Goal: Task Accomplishment & Management: Manage account settings

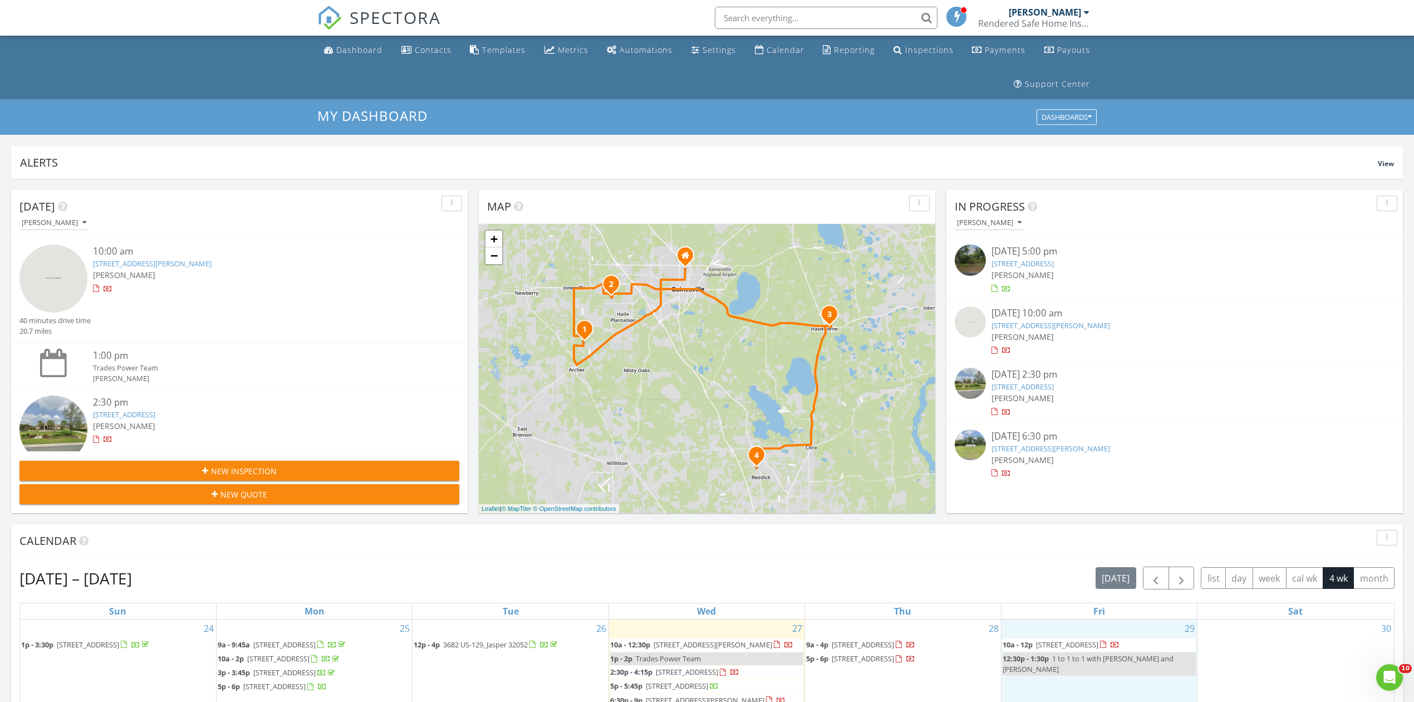
click at [1102, 635] on link "Inspection" at bounding box center [1098, 634] width 57 height 18
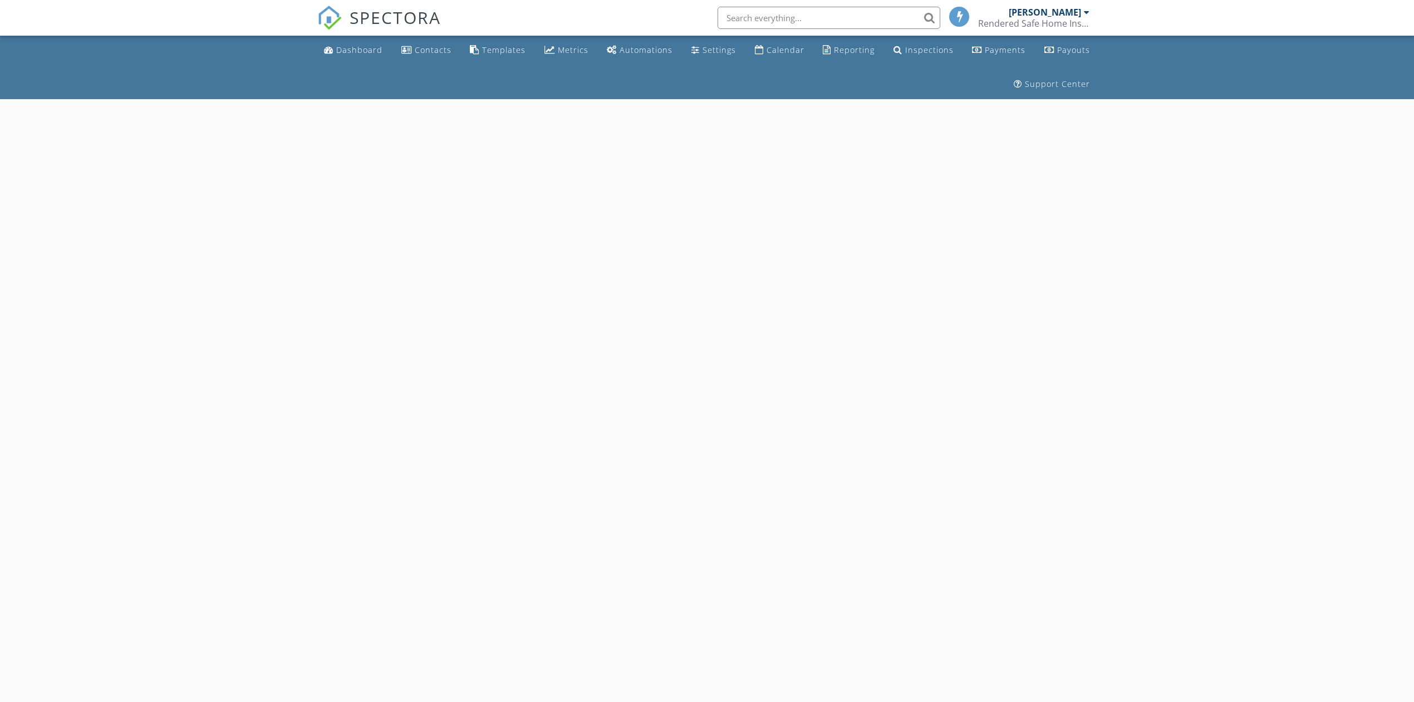
select select "7"
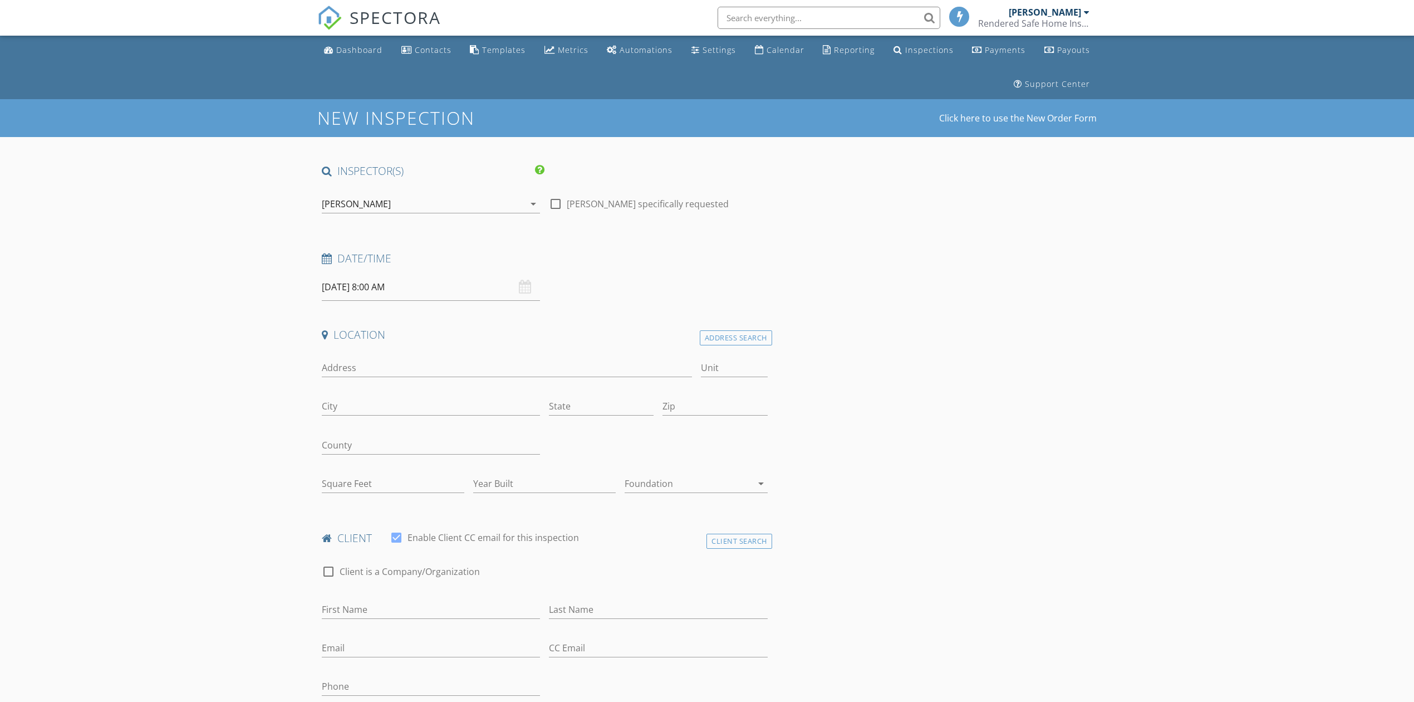
click at [378, 282] on input "08/29/2025 8:00 AM" at bounding box center [431, 286] width 218 height 27
type input "09"
type input "08/29/2025 9:00 AM"
click at [384, 473] on span at bounding box center [387, 472] width 8 height 11
type input "10"
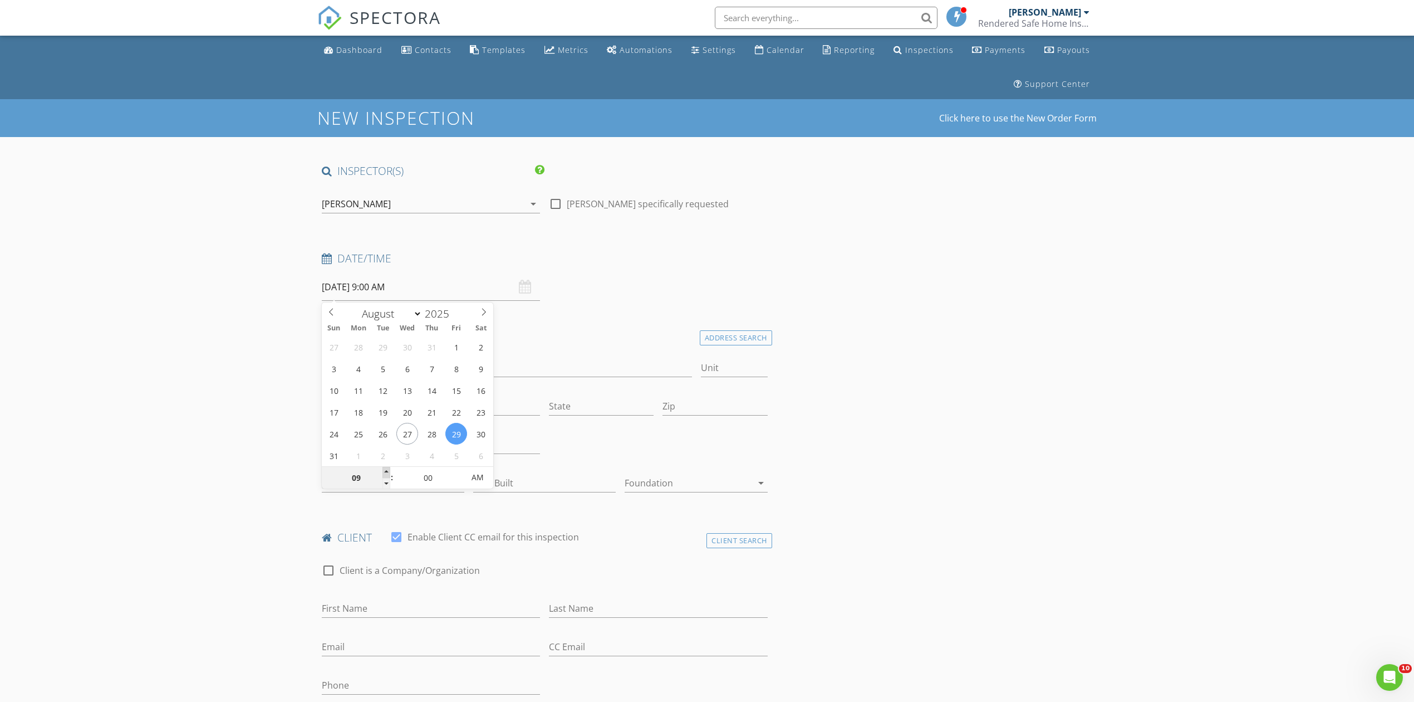
type input "08/29/2025 10:00 AM"
click at [384, 473] on span at bounding box center [387, 472] width 8 height 11
type input "11"
type input "08/29/2025 11:00 AM"
click at [384, 473] on span at bounding box center [387, 472] width 8 height 11
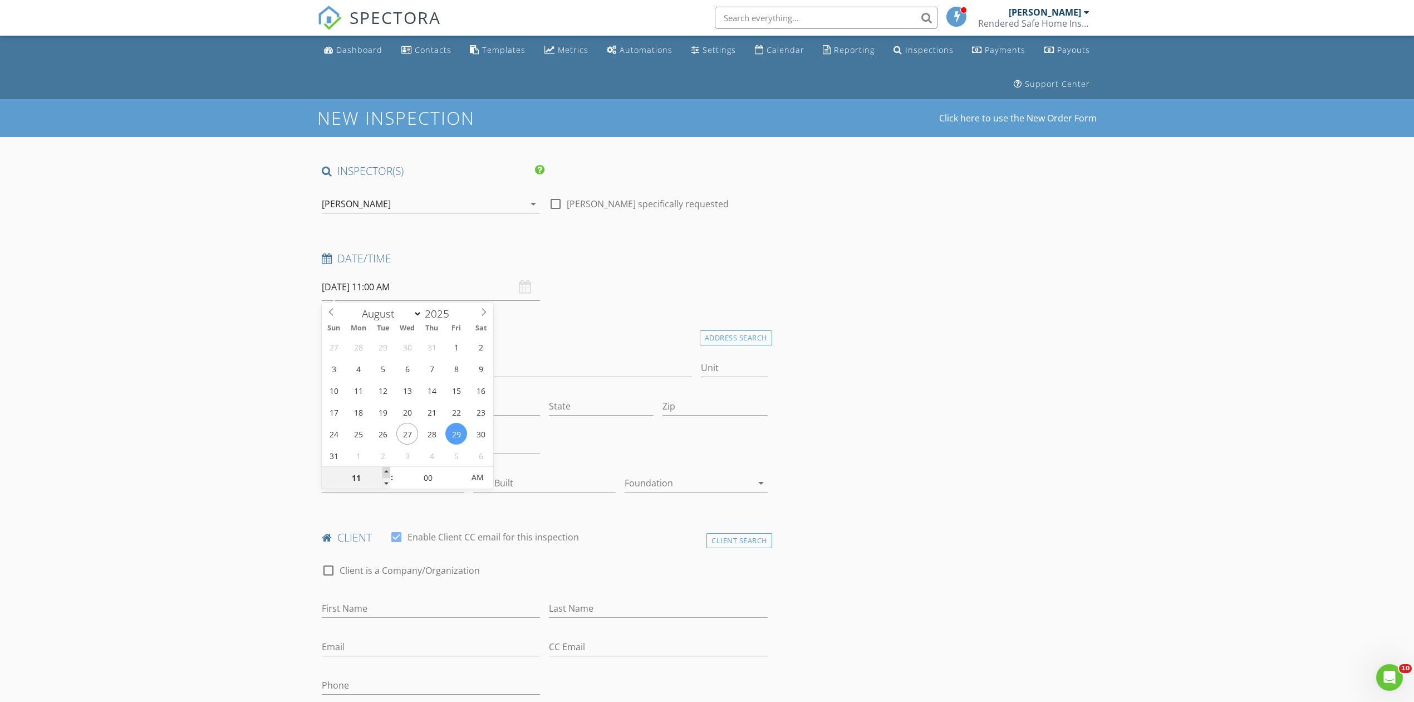
type input "12"
type input "08/29/2025 12:00 PM"
click at [384, 473] on span at bounding box center [387, 472] width 8 height 11
type input "01"
type input "08/29/2025 1:00 PM"
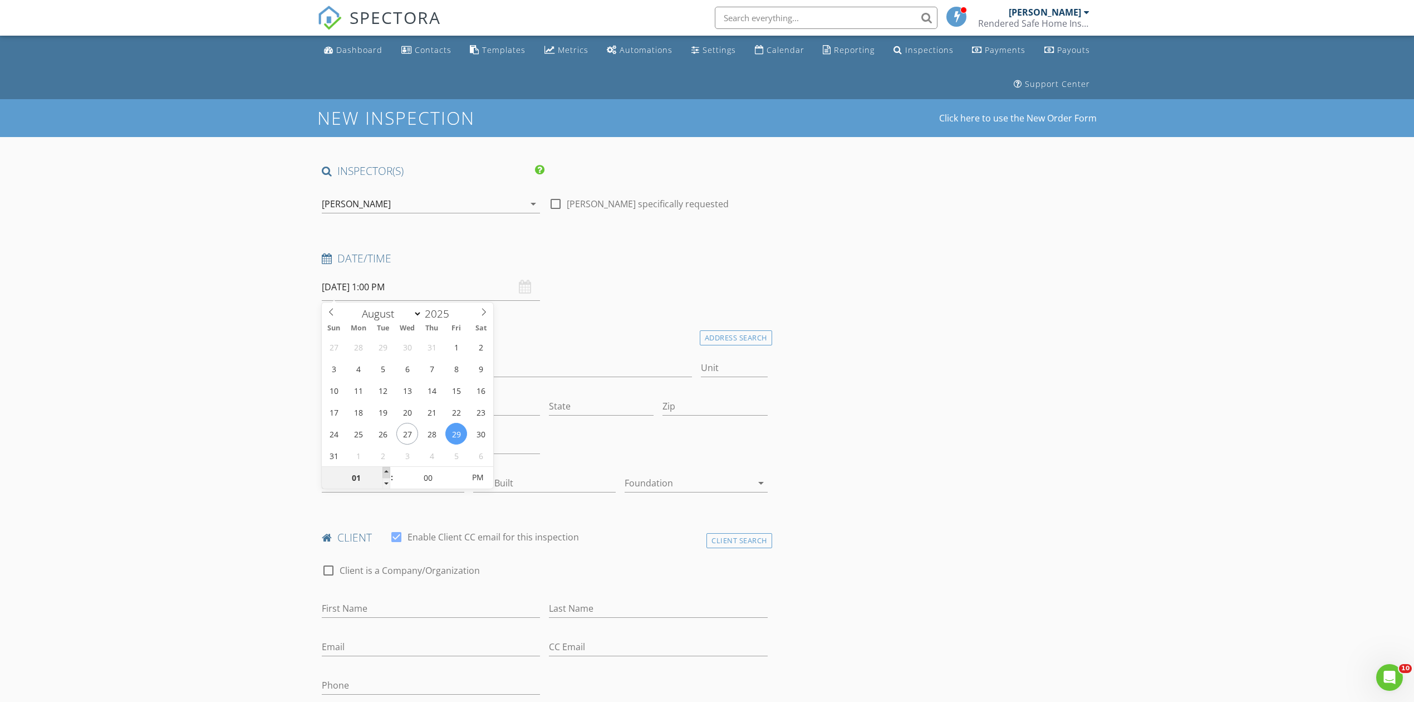
click at [384, 473] on span at bounding box center [387, 472] width 8 height 11
type input "02"
type input "08/29/2025 2:00 PM"
click at [384, 473] on span at bounding box center [387, 472] width 8 height 11
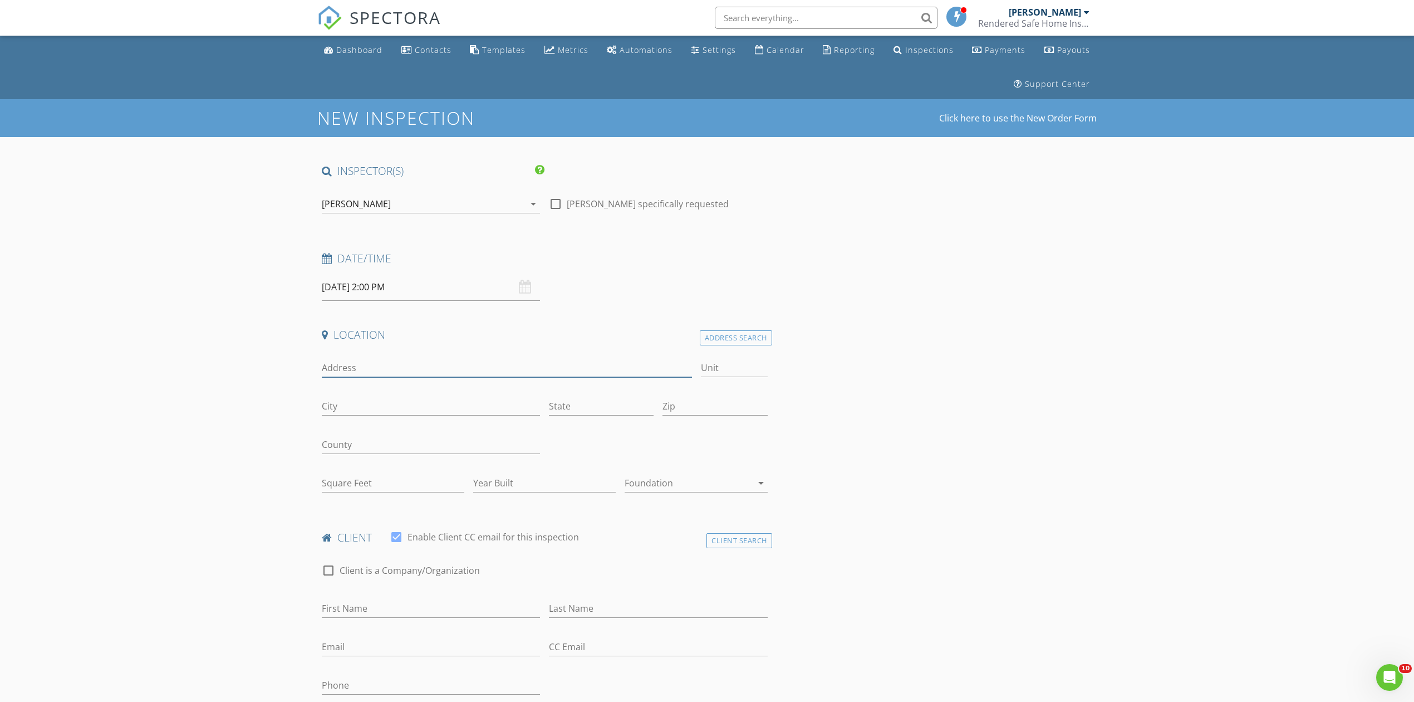
click at [368, 377] on input "Address" at bounding box center [507, 368] width 370 height 18
click at [463, 366] on input "Address" at bounding box center [507, 368] width 370 height 18
click at [456, 361] on input "Address" at bounding box center [507, 368] width 370 height 18
type input "TBD [GEOGRAPHIC_DATA]"
click at [353, 56] on link "Dashboard" at bounding box center [353, 50] width 67 height 21
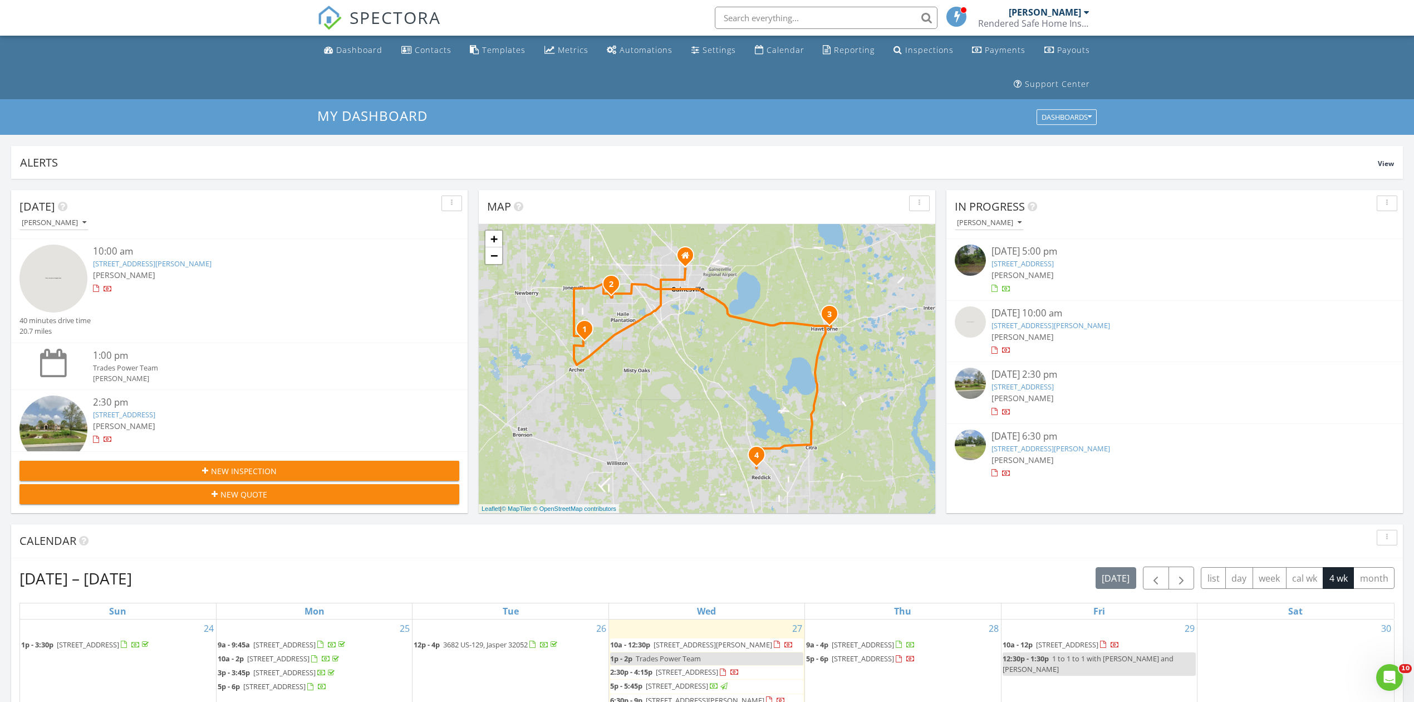
click at [1012, 447] on link "15965 NW 44th Ave Rd, Reddick, FL 32686" at bounding box center [1051, 448] width 119 height 10
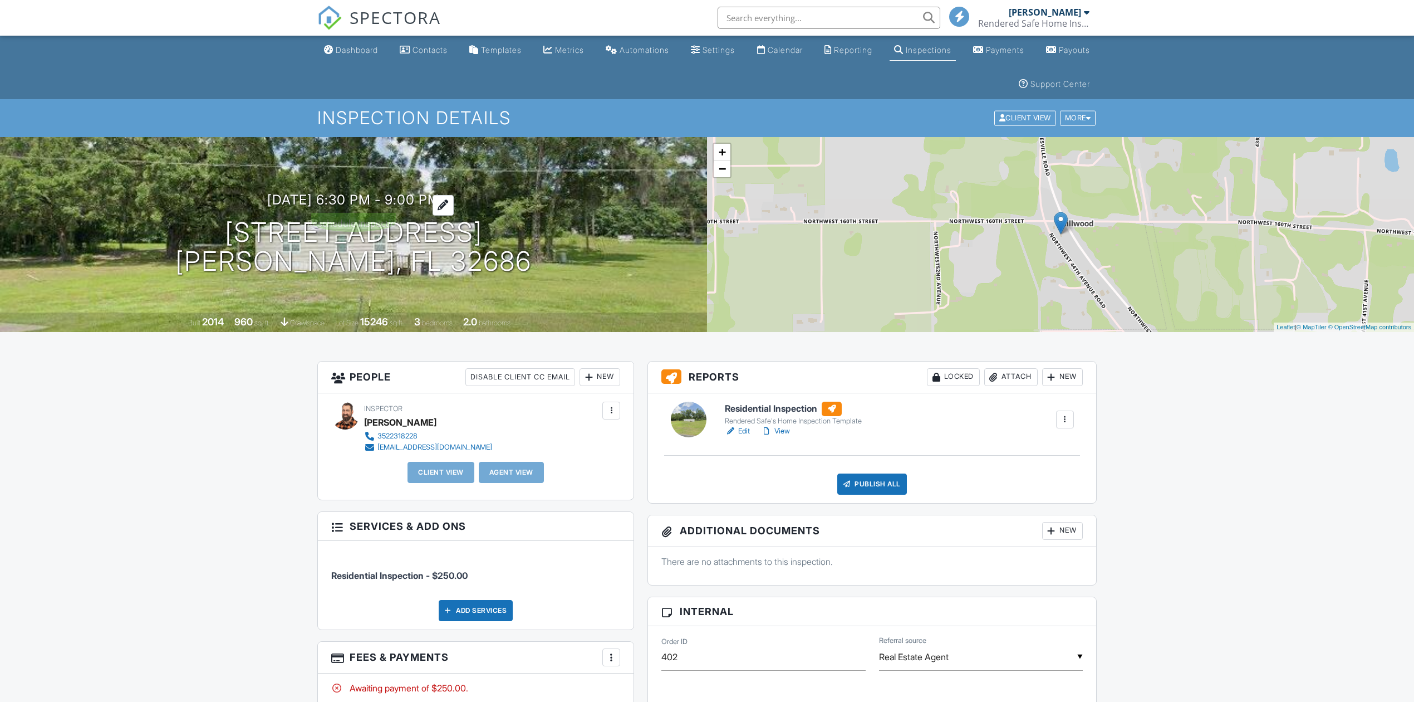
click at [454, 199] on div at bounding box center [443, 205] width 21 height 21
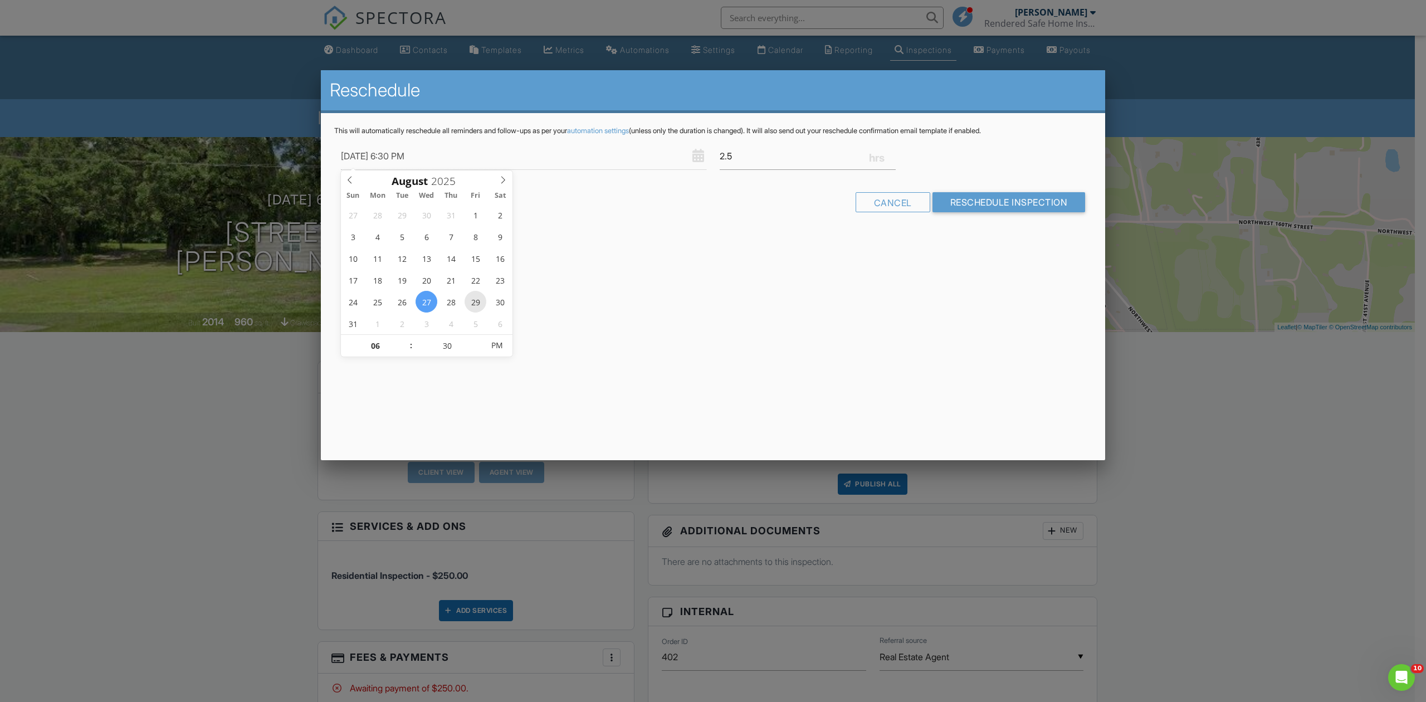
type input "08/29/2025 6:30 PM"
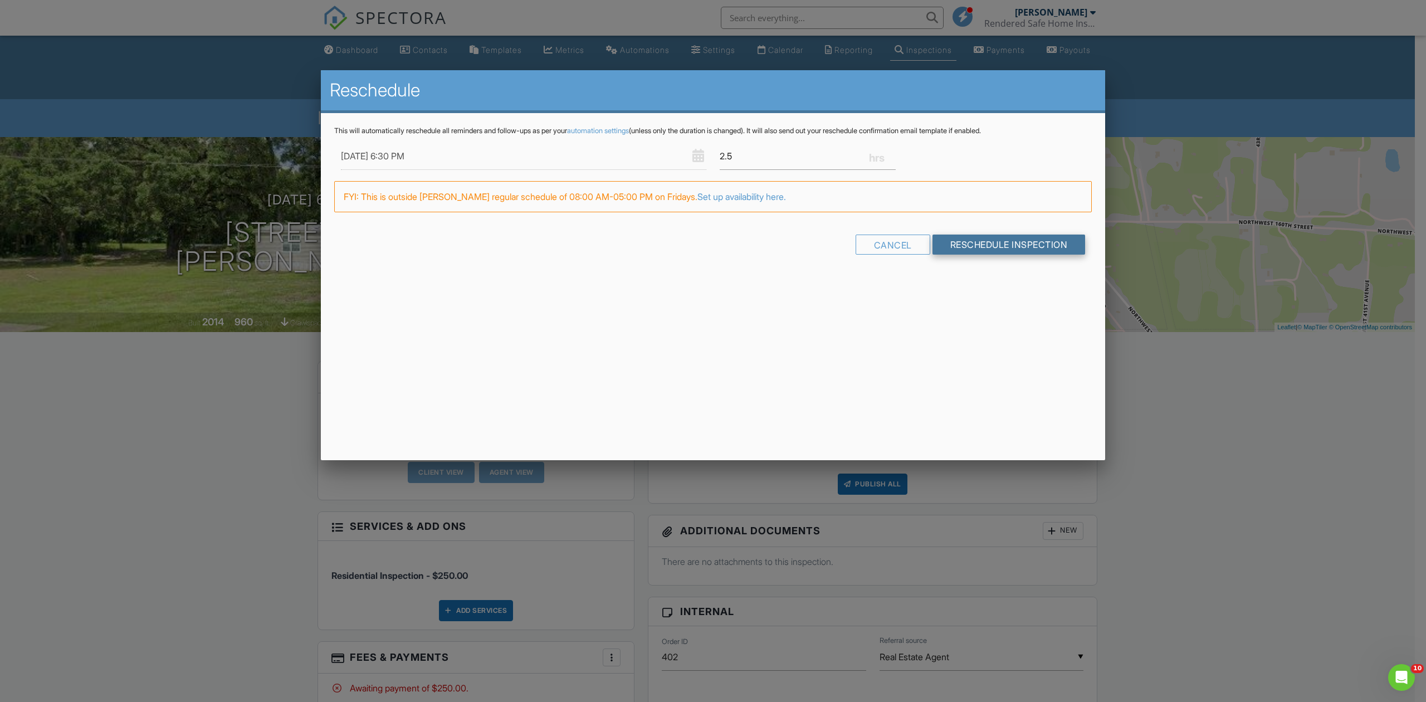
click at [1008, 248] on input "Reschedule Inspection" at bounding box center [1008, 244] width 153 height 20
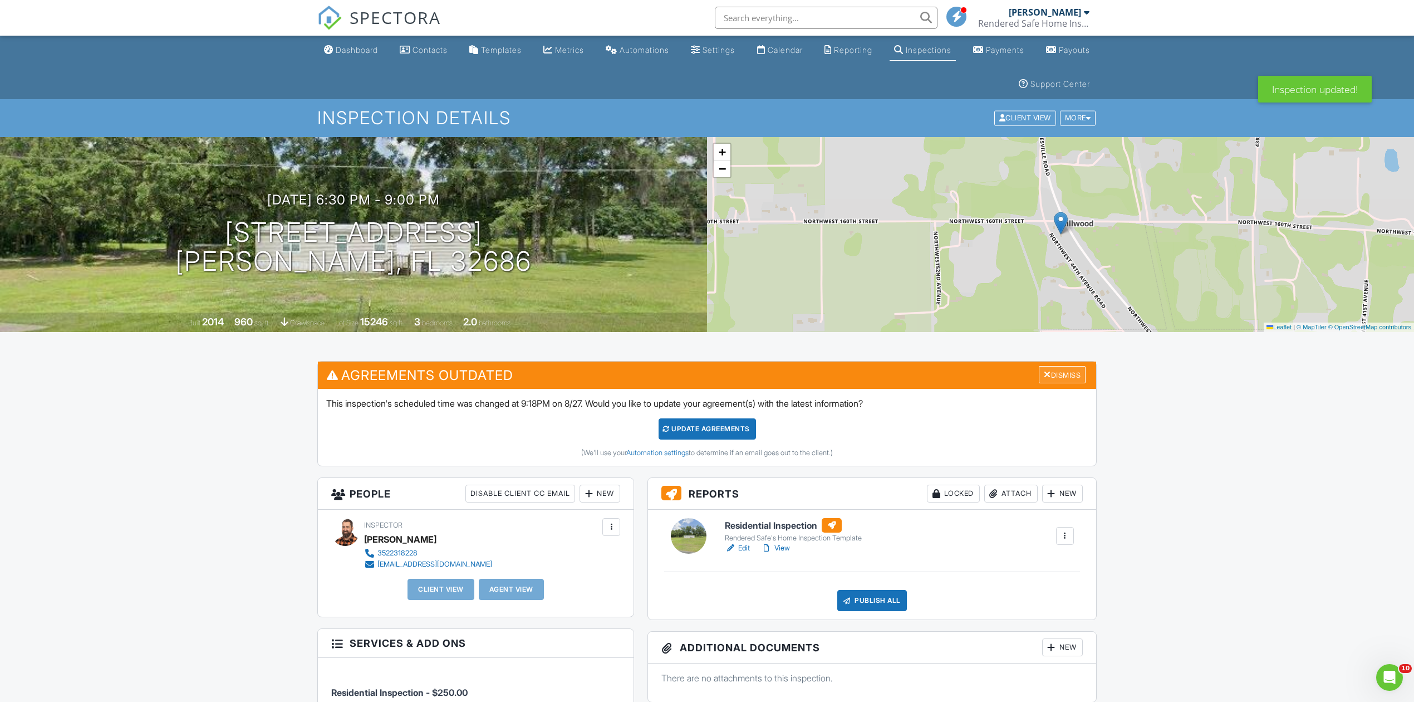
click at [1075, 371] on div "Dismiss" at bounding box center [1062, 374] width 47 height 17
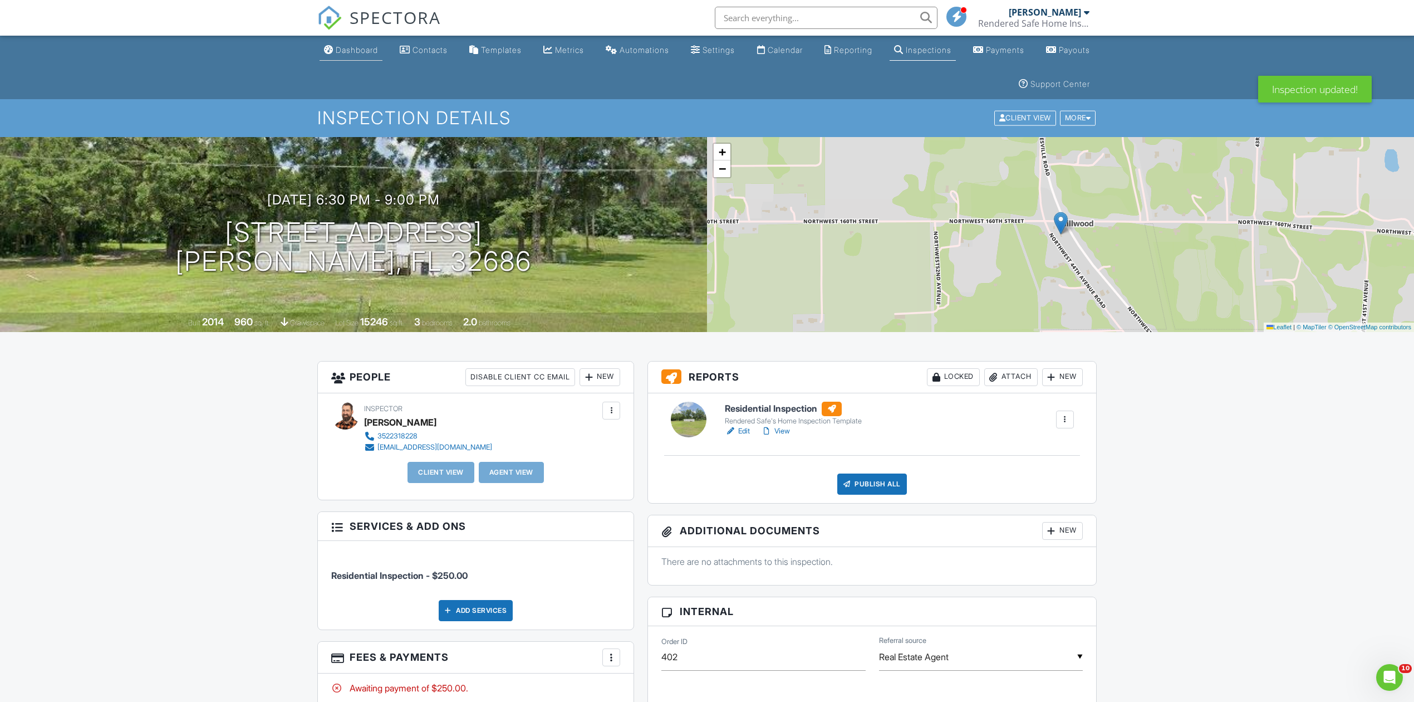
click at [366, 48] on div "Dashboard" at bounding box center [357, 49] width 42 height 9
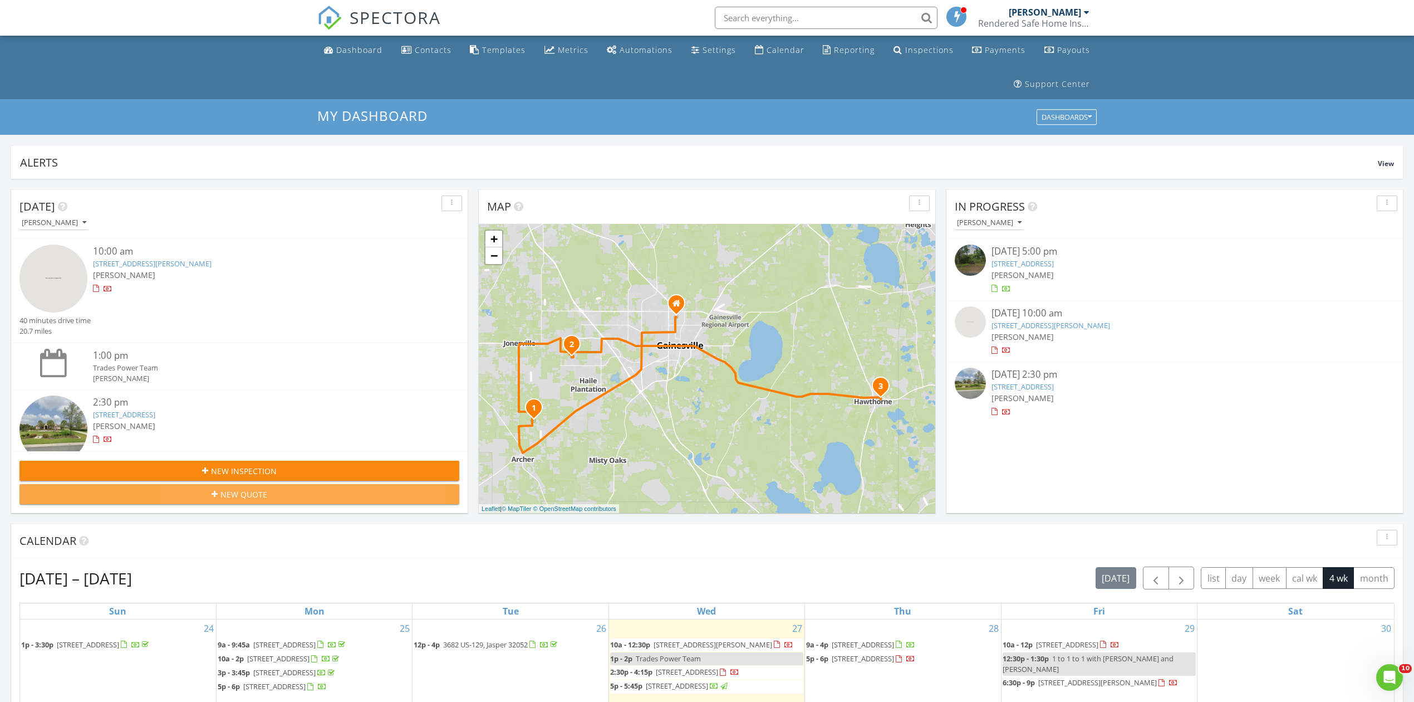
click at [246, 490] on span "New Quote" at bounding box center [244, 494] width 47 height 12
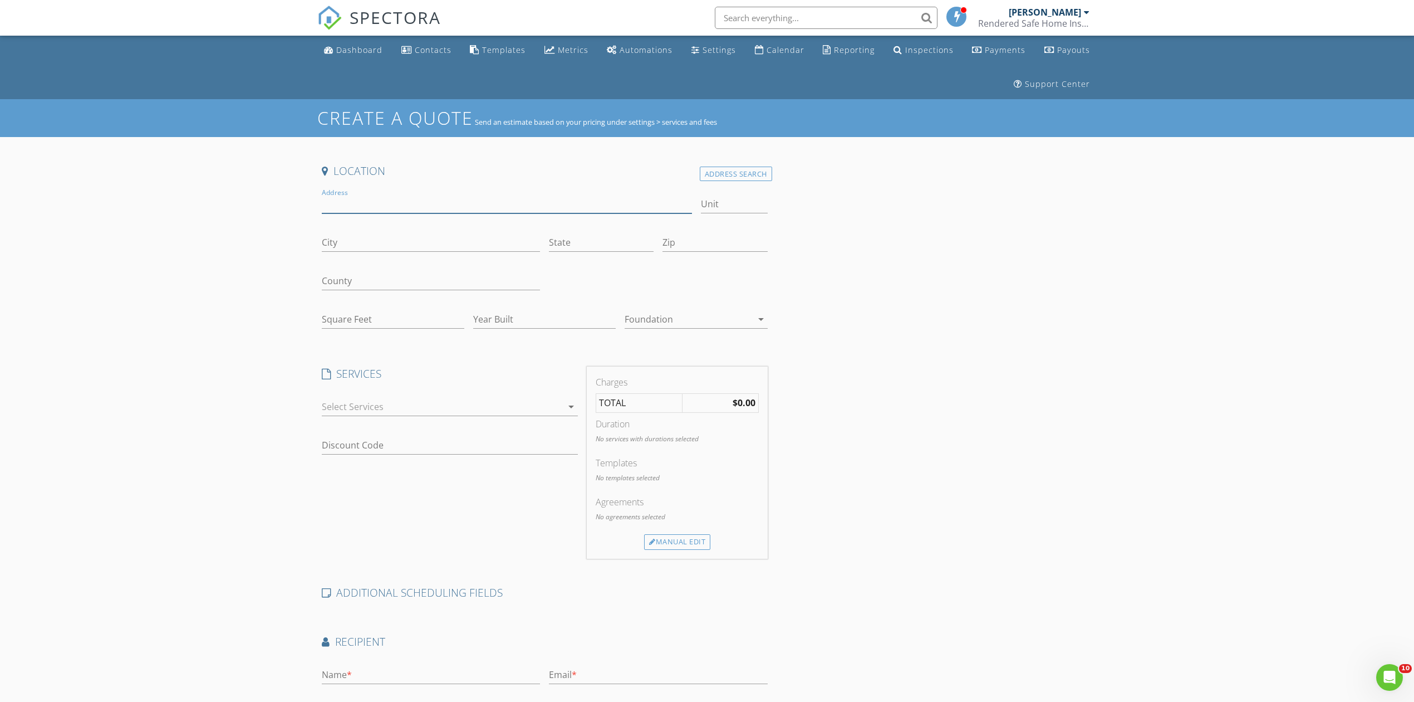
click at [381, 202] on input "Address" at bounding box center [507, 204] width 370 height 18
type input "[STREET_ADDRESS]"
type input "[GEOGRAPHIC_DATA]"
type input "FL"
type input "32643"
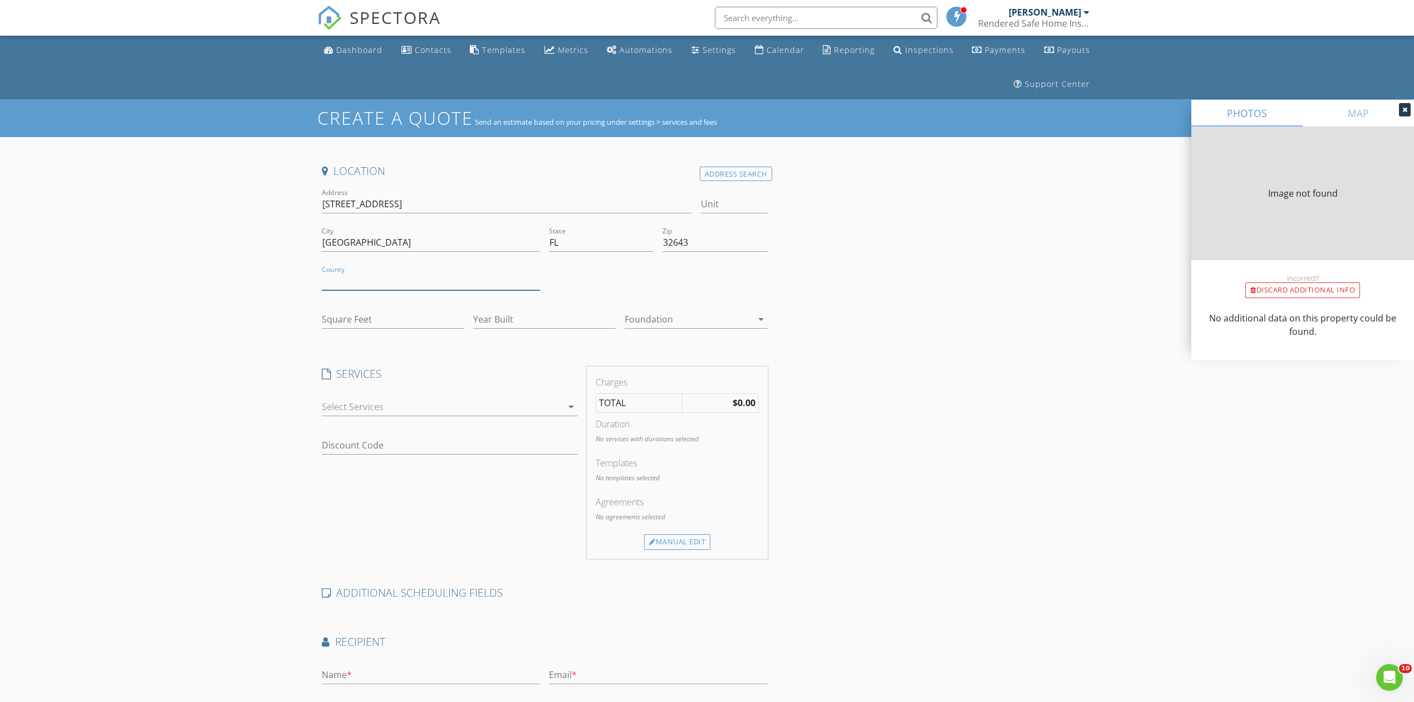
type input "1488"
type input "1998"
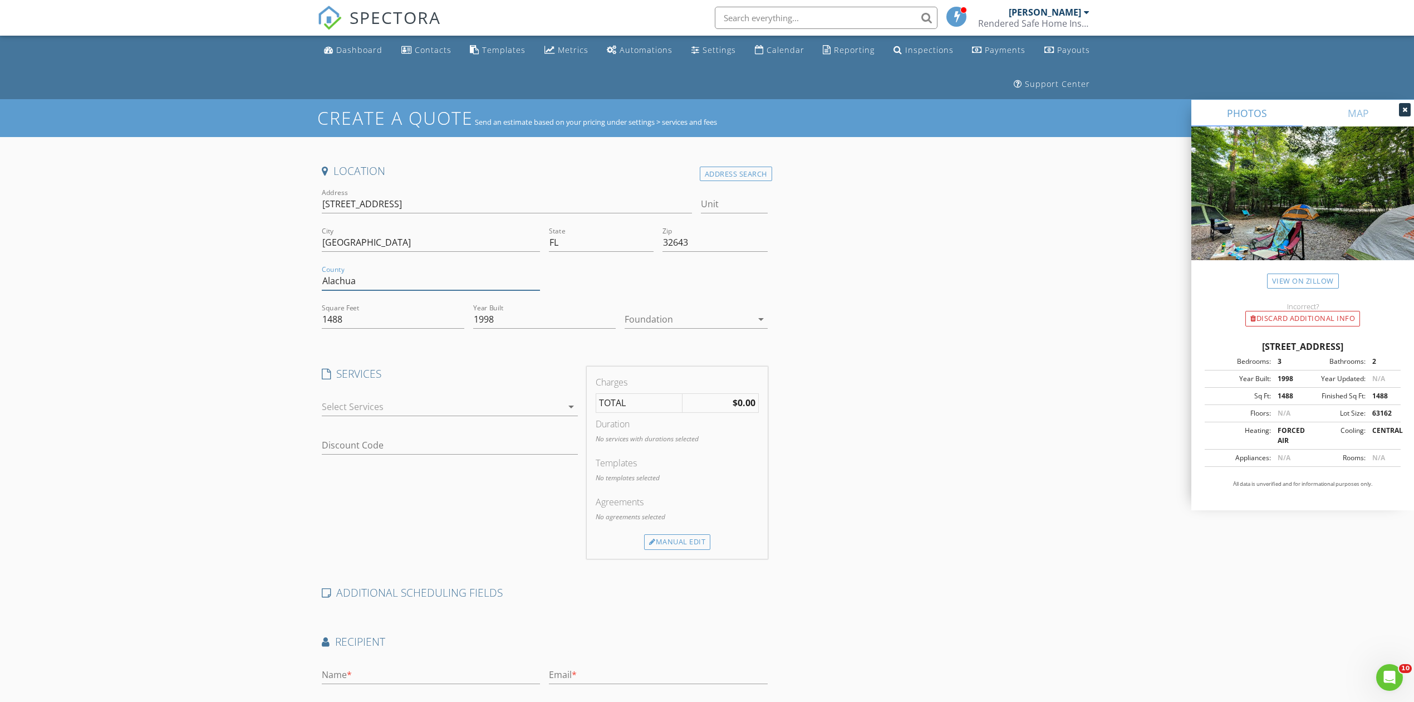
type input "Alachua"
click at [712, 321] on div at bounding box center [688, 319] width 127 height 18
click at [683, 377] on div "Slab" at bounding box center [696, 377] width 125 height 13
click at [944, 433] on div "Location Address Search Address 8601 NW State Rd 45 Unit City High Springs Stat…" at bounding box center [707, 481] width 780 height 635
click at [433, 413] on div at bounding box center [442, 407] width 241 height 18
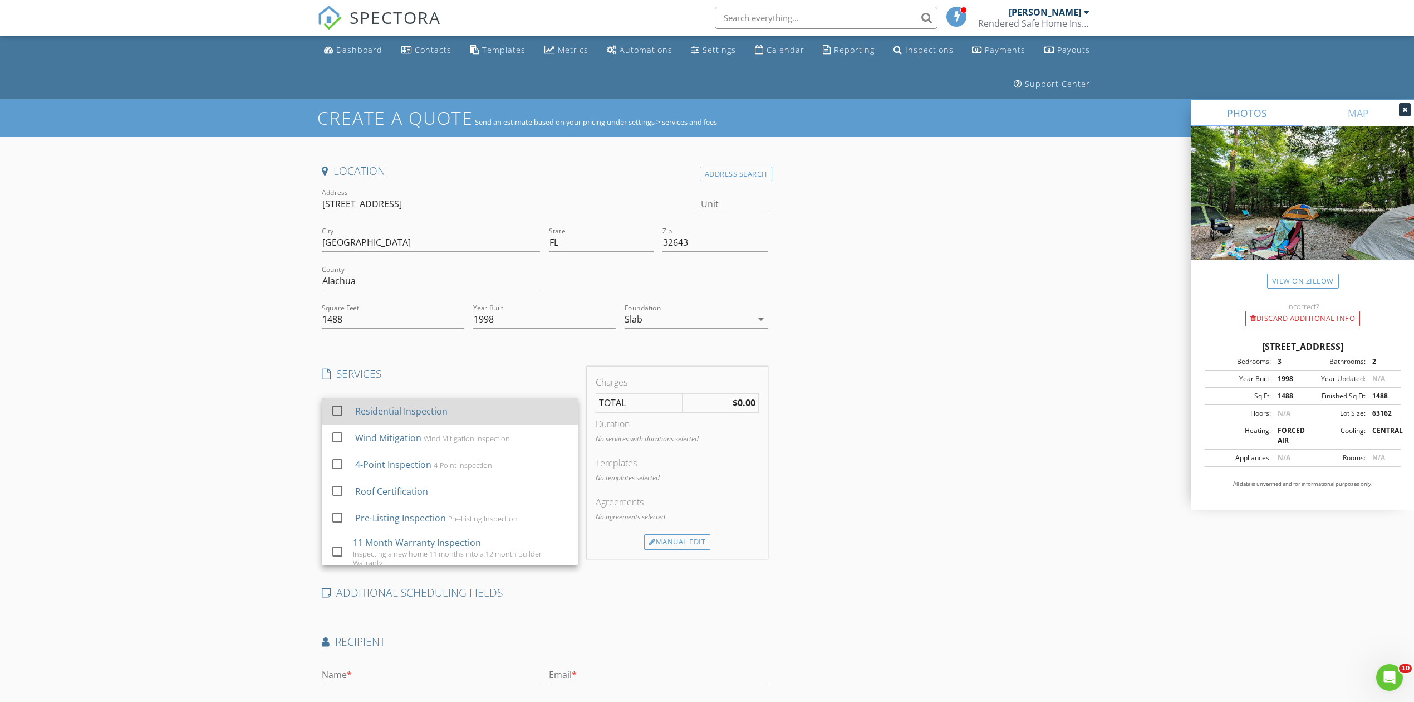
click at [424, 415] on div "Residential Inspection" at bounding box center [401, 410] width 92 height 13
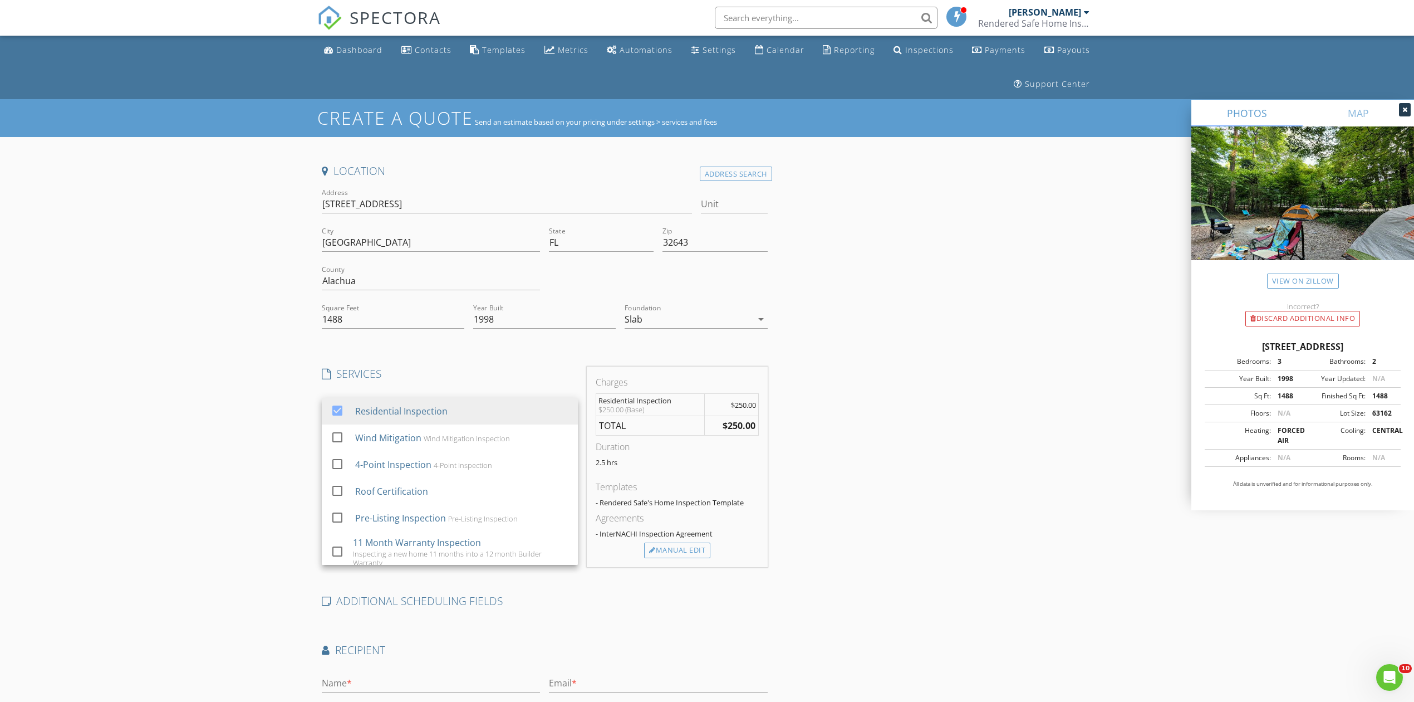
click at [869, 490] on div "Location Address Search Address 8601 NW State Rd 45 Unit City High Springs Stat…" at bounding box center [707, 486] width 780 height 644
click at [471, 448] on div at bounding box center [442, 445] width 241 height 18
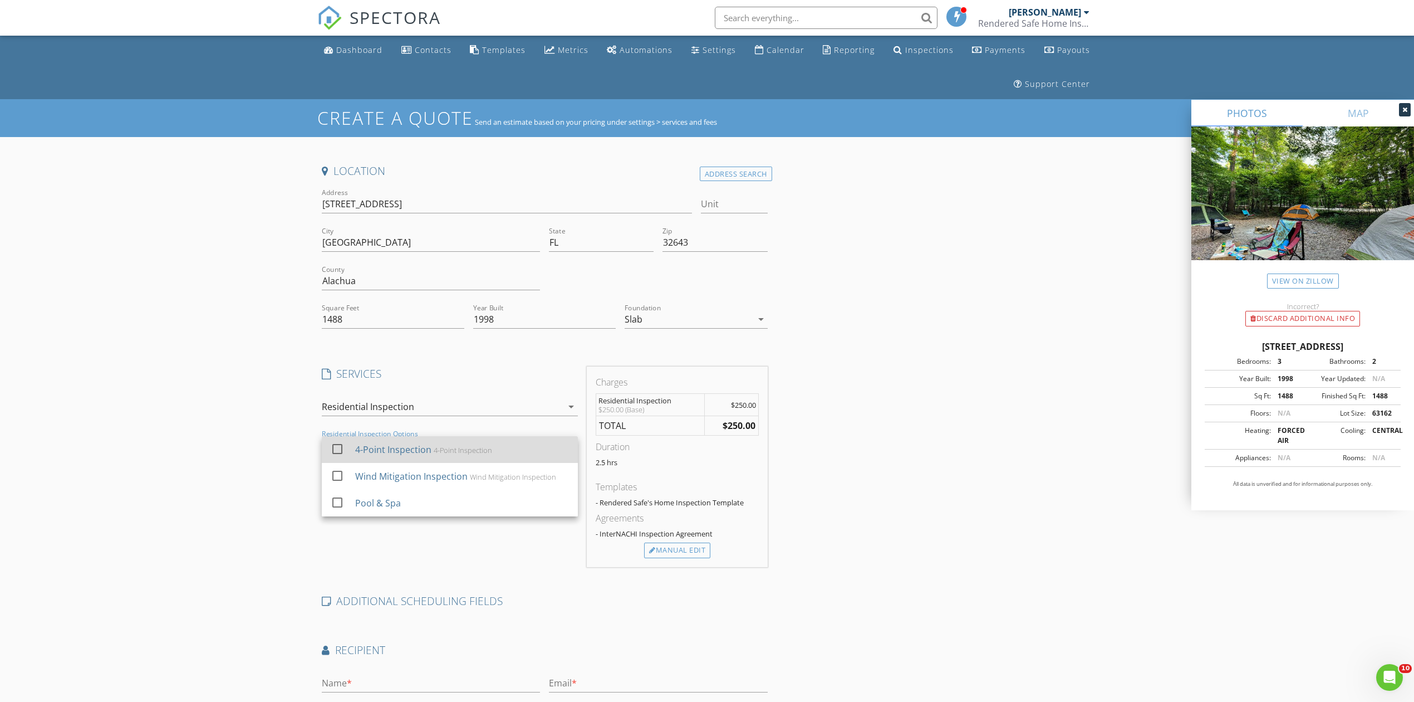
click at [333, 451] on div at bounding box center [337, 448] width 19 height 19
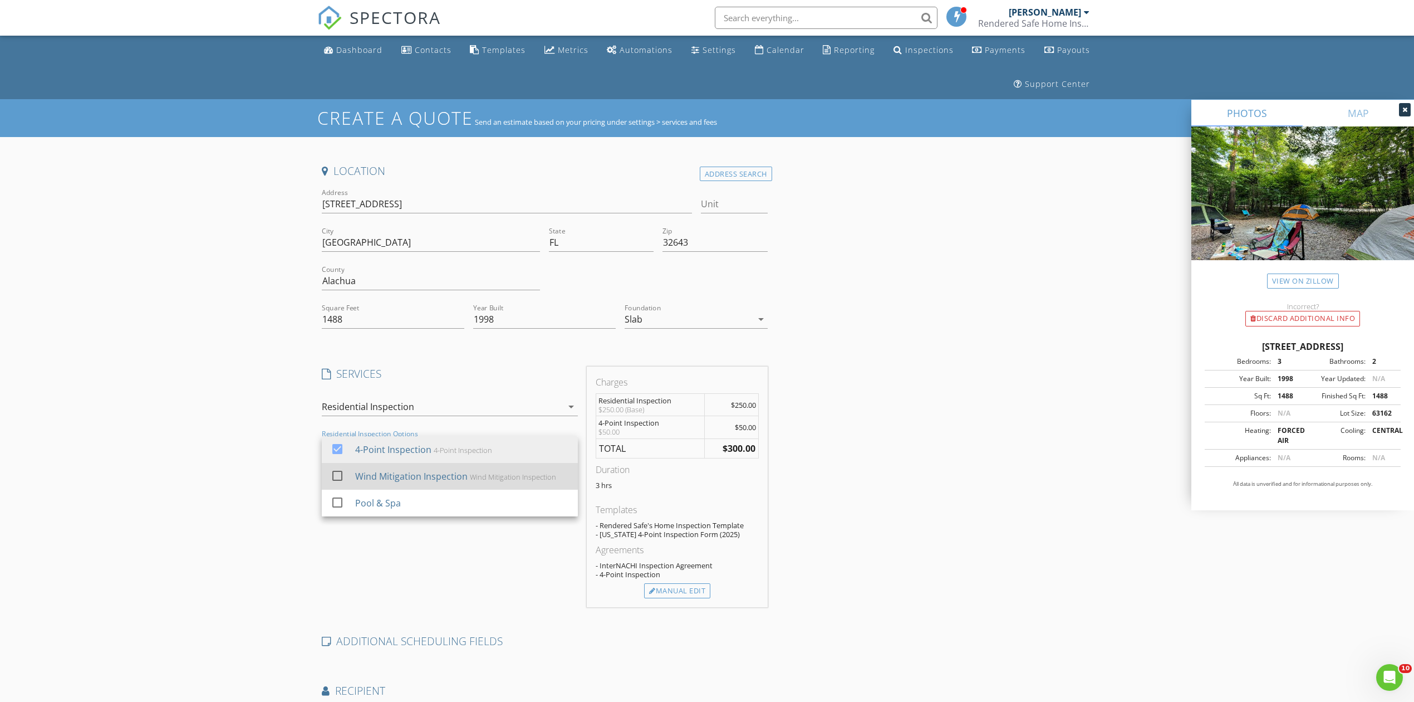
drag, startPoint x: 342, startPoint y: 473, endPoint x: 354, endPoint y: 472, distance: 12.3
click at [343, 471] on div at bounding box center [337, 475] width 19 height 19
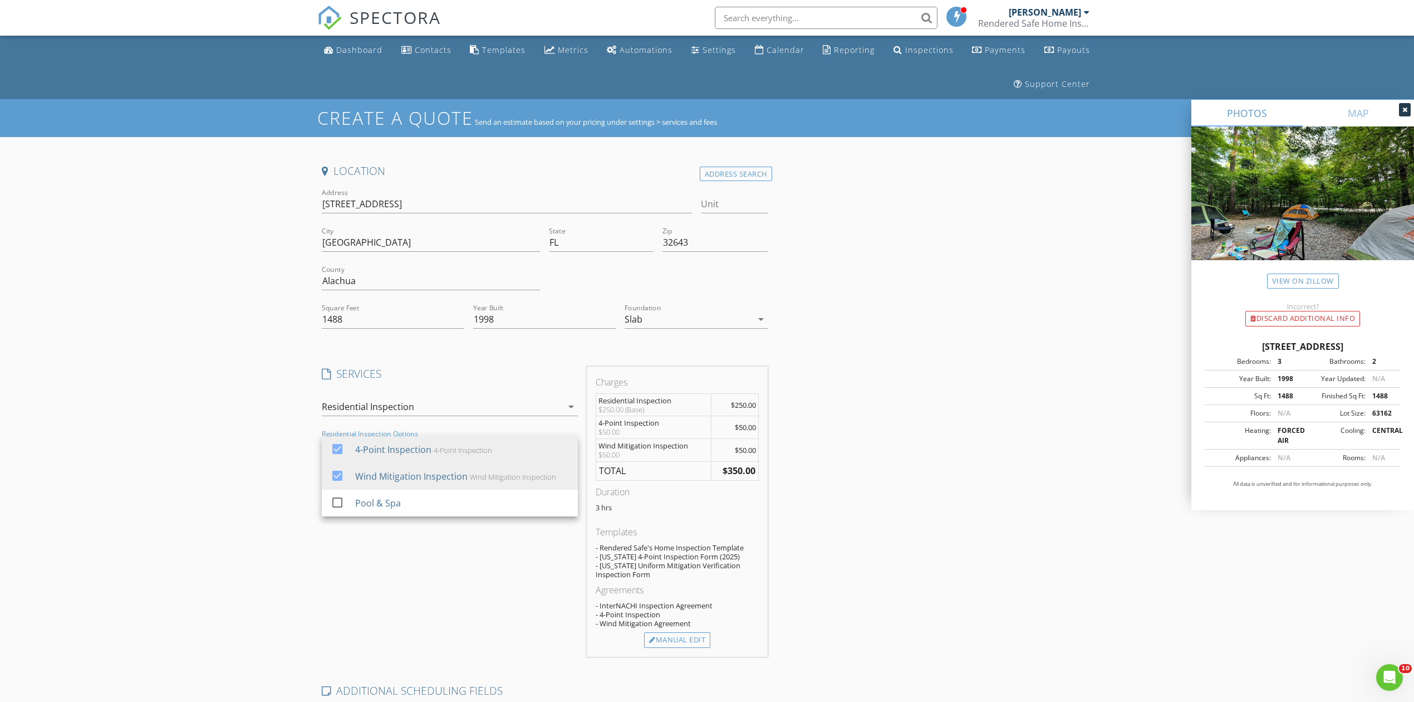
click at [958, 515] on div "Location Address Search Address 8601 NW State Rd 45 Unit City High Springs Stat…" at bounding box center [707, 530] width 780 height 733
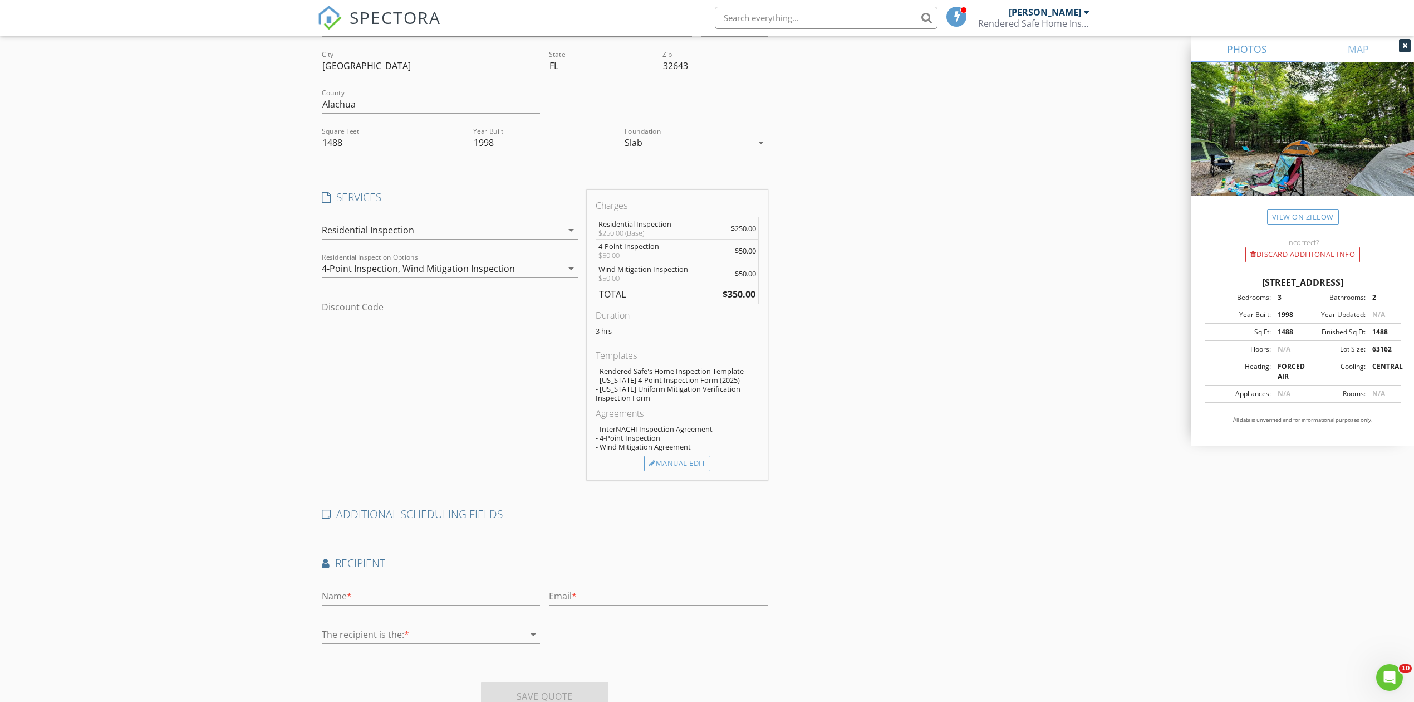
scroll to position [224, 0]
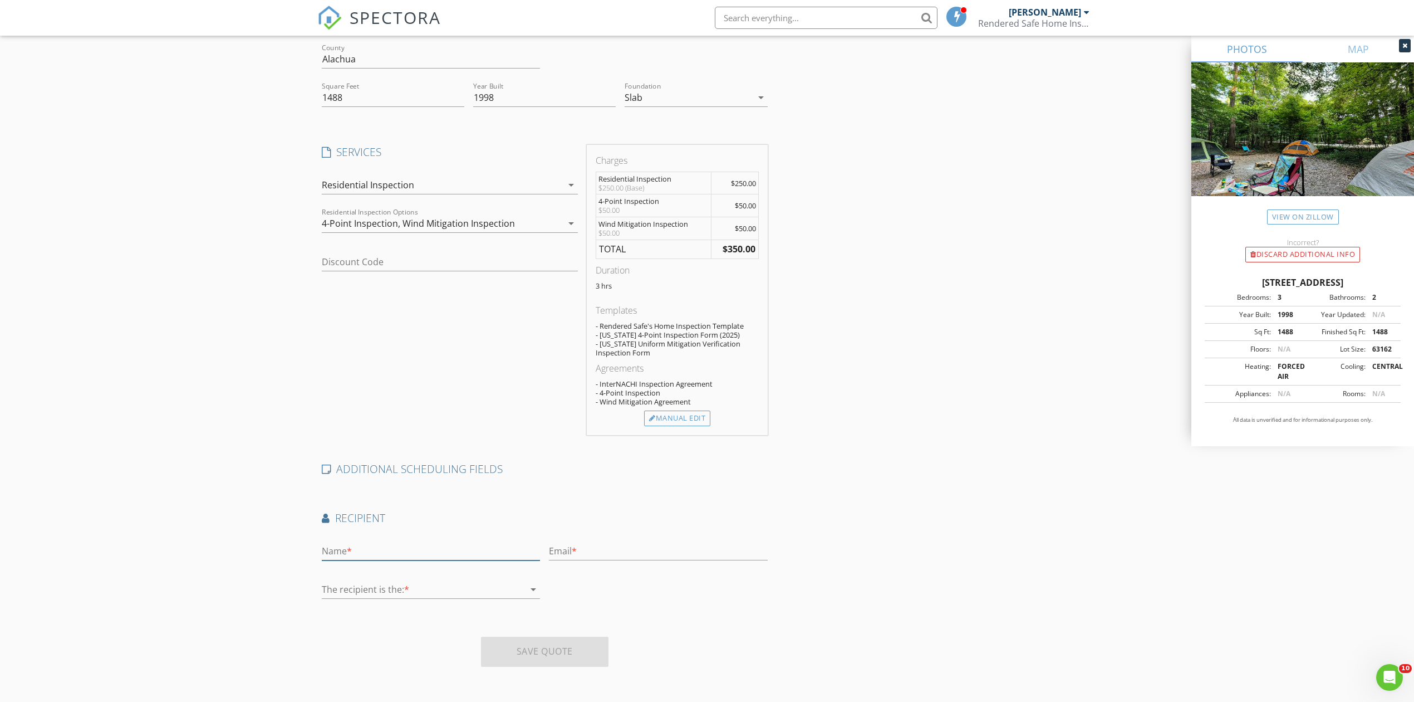
click at [364, 556] on input "text" at bounding box center [431, 551] width 218 height 18
type input "Daonna Wilkinson"
click at [378, 597] on div at bounding box center [423, 589] width 203 height 18
click at [385, 624] on div "Client's Agent" at bounding box center [431, 622] width 200 height 13
drag, startPoint x: 702, startPoint y: 544, endPoint x: 807, endPoint y: 556, distance: 105.3
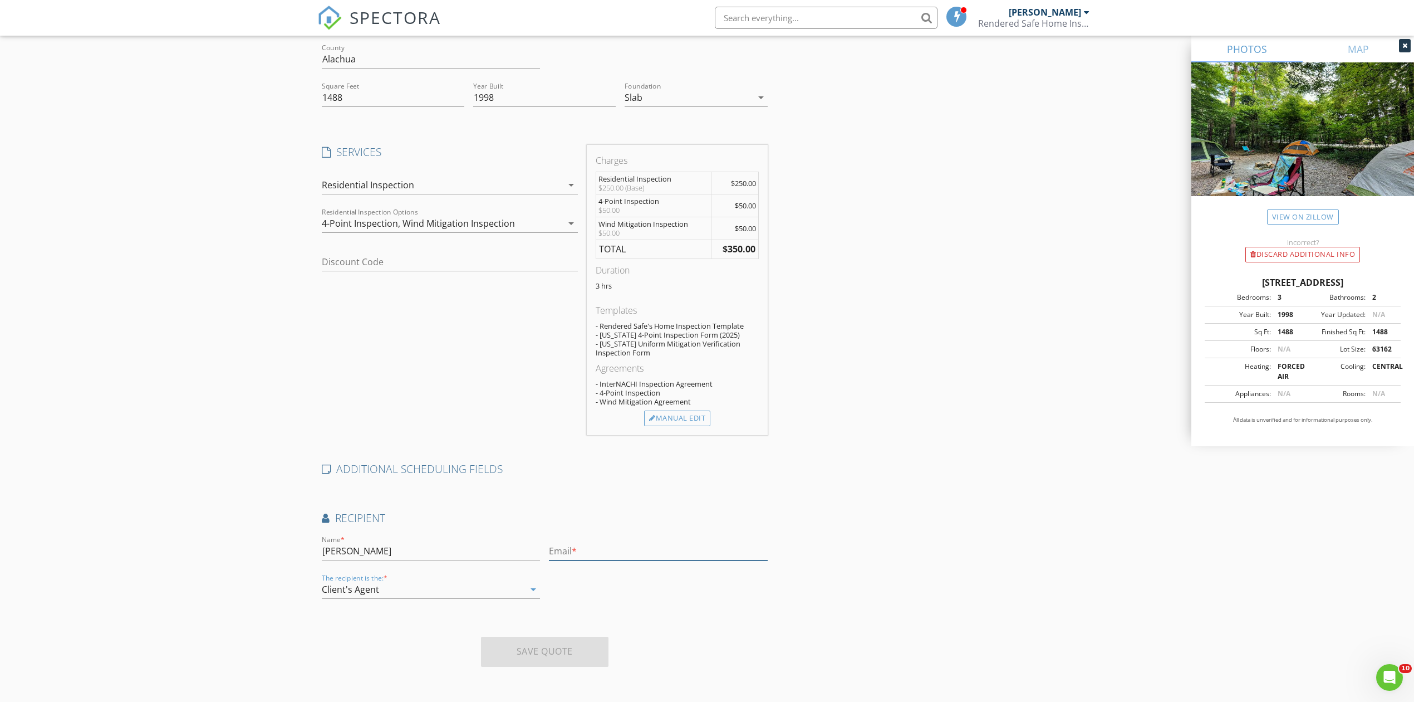
click at [702, 544] on input "text" at bounding box center [658, 551] width 218 height 18
click at [586, 554] on input "text" at bounding box center [658, 551] width 218 height 18
paste input "daonna@flschoicerealty.com"
type input "daonna@flschoicerealty.com"
click at [834, 560] on div "Location Address Search Address 8601 NW State Rd 45 Unit City High Springs Stat…" at bounding box center [707, 308] width 780 height 733
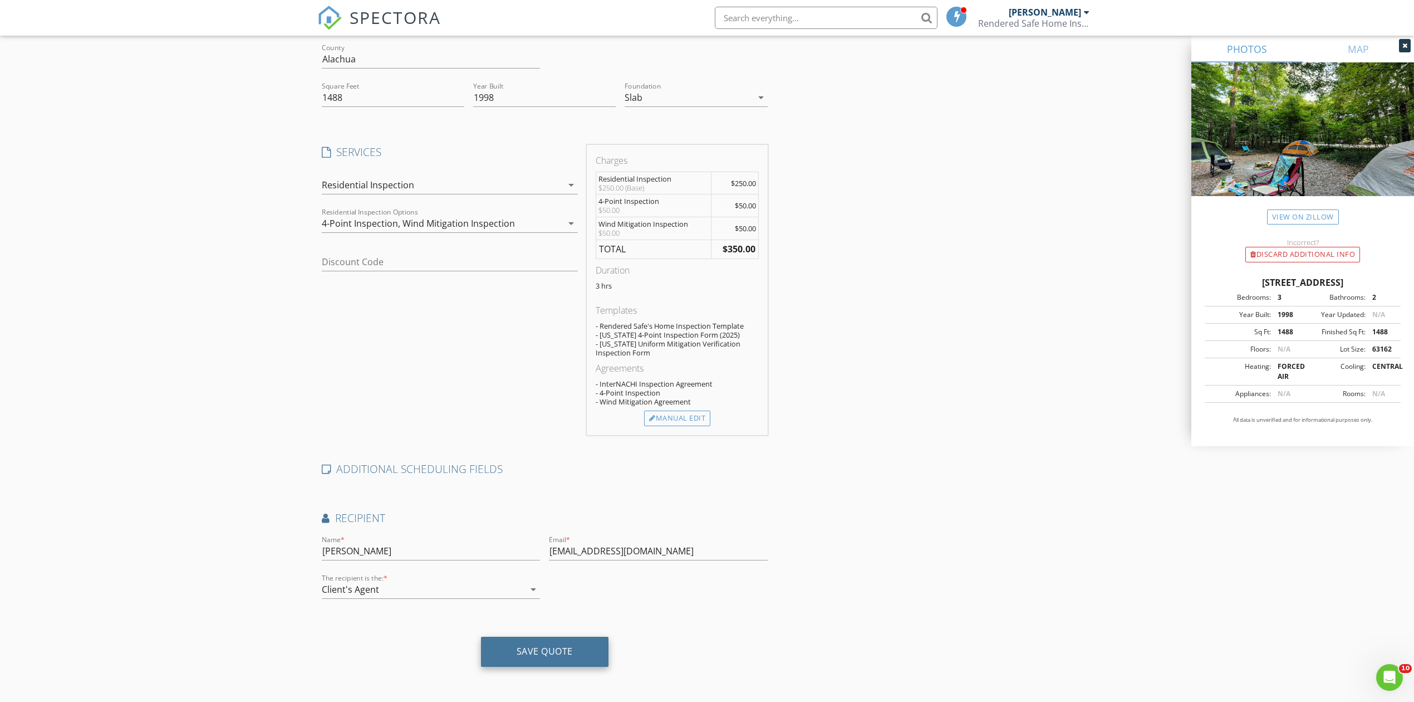
click at [544, 658] on div "Save Quote" at bounding box center [545, 652] width 128 height 30
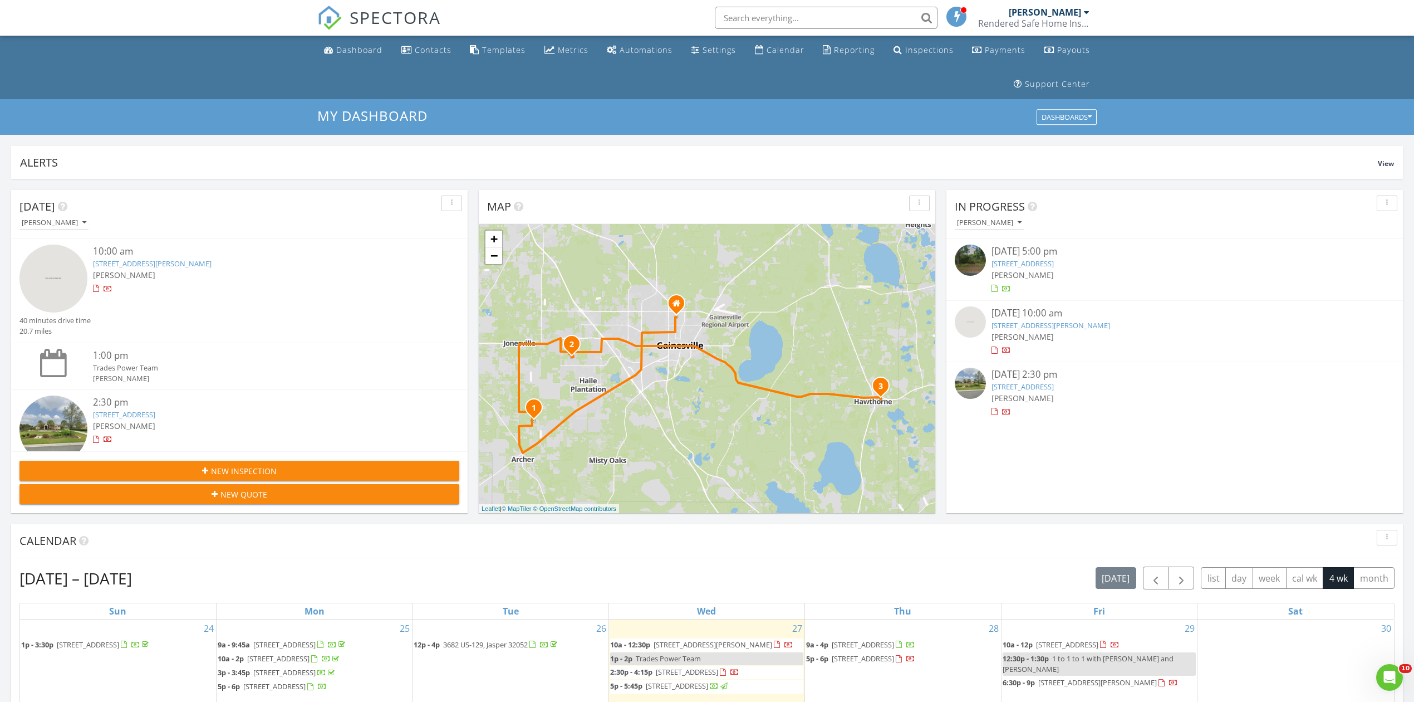
scroll to position [614, 0]
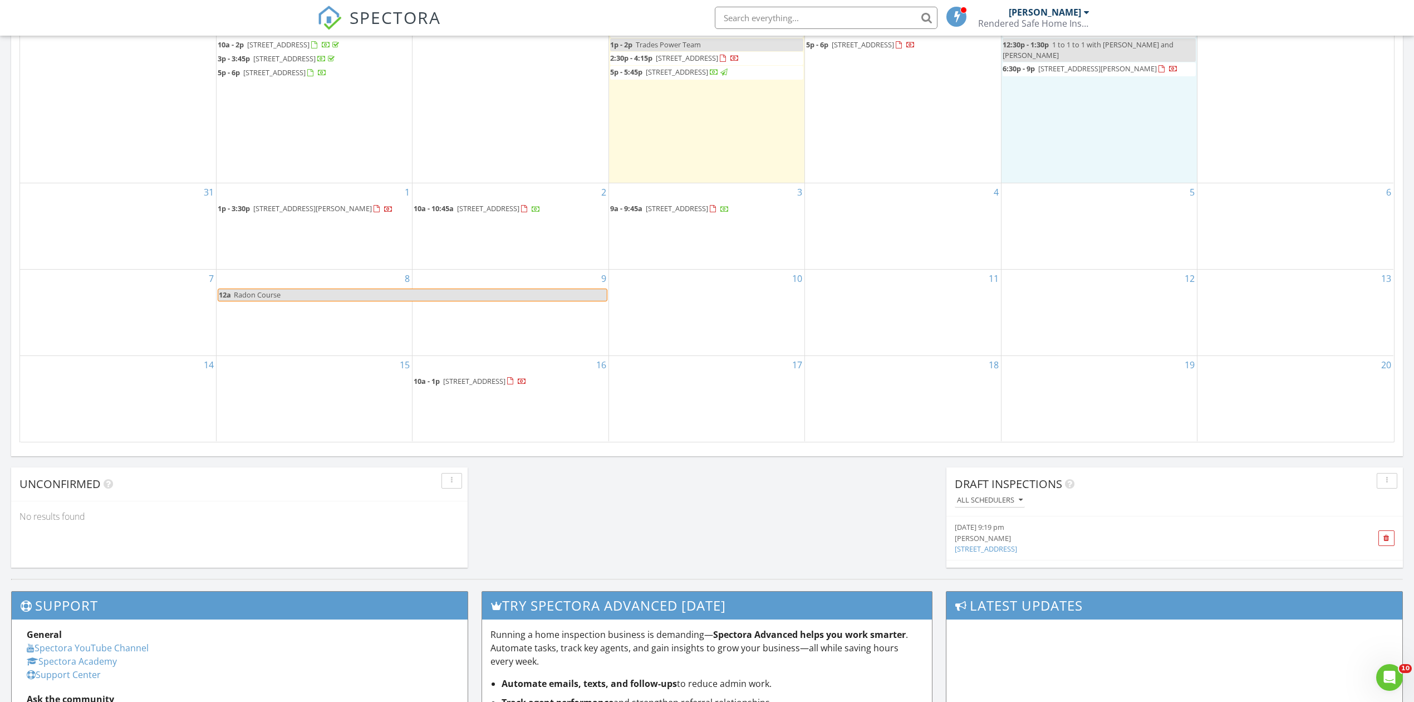
click at [1079, 111] on div "29 10a - 12p [STREET_ADDRESS] 12:30p - 1:30p 1 to 1 to 1 with [PERSON_NAME] and…" at bounding box center [1099, 95] width 195 height 178
click at [1079, 68] on icon at bounding box center [1078, 65] width 7 height 8
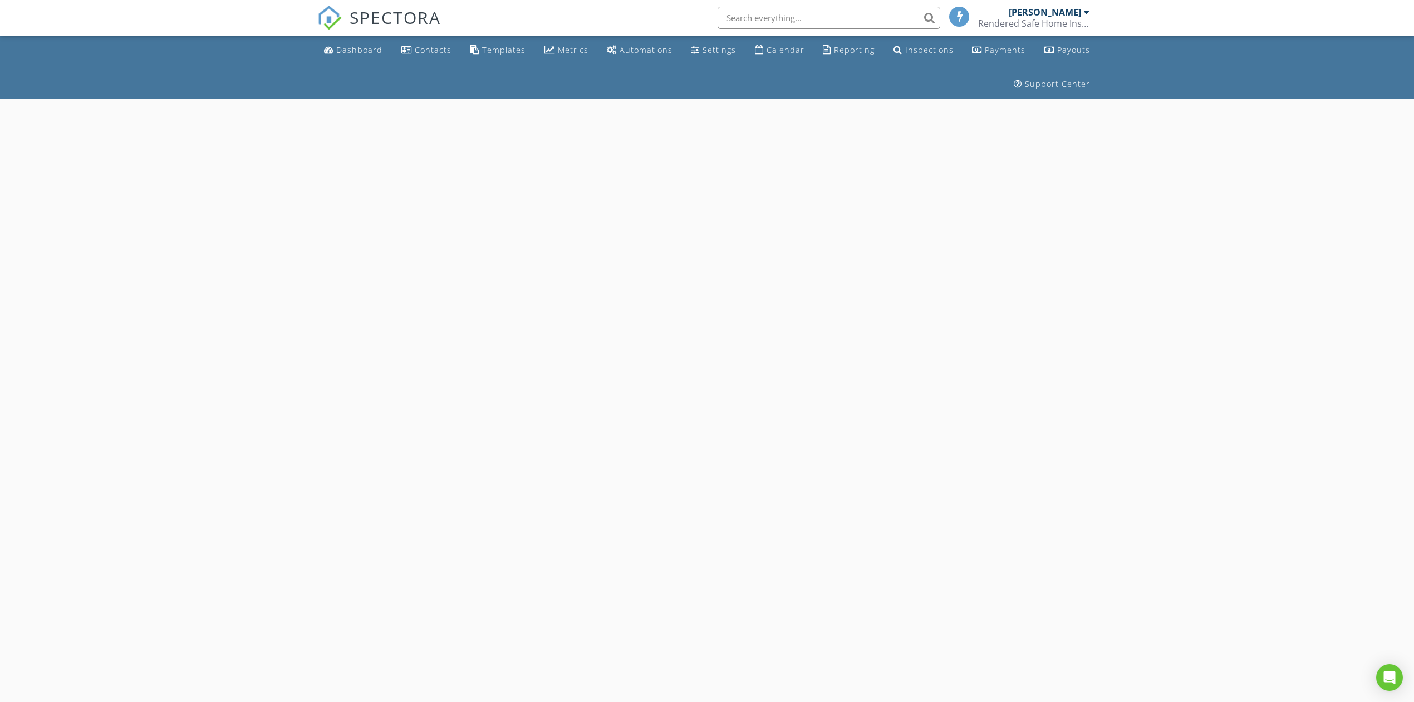
select select "7"
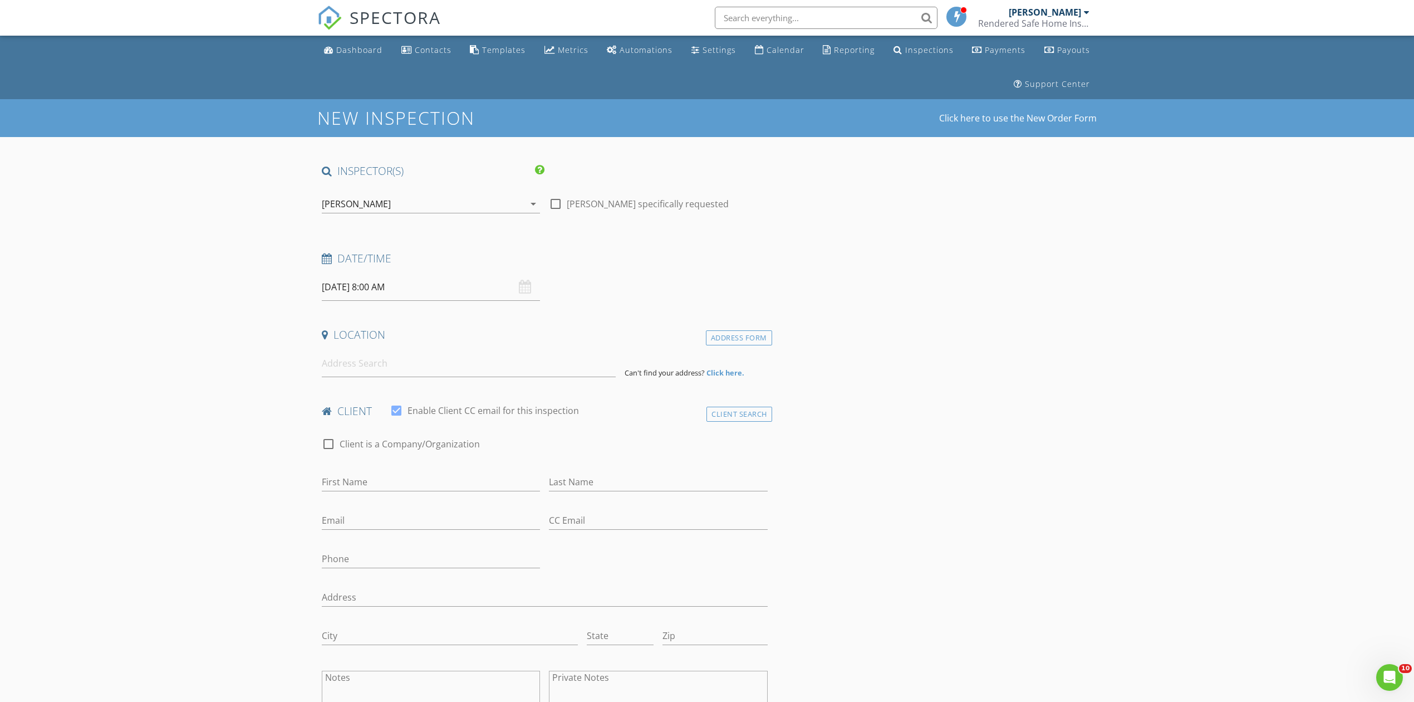
click at [384, 292] on input "08/29/2025 8:00 AM" at bounding box center [431, 286] width 218 height 27
type input "09"
type input "08/29/2025 9:00 AM"
drag, startPoint x: 386, startPoint y: 474, endPoint x: 391, endPoint y: 466, distance: 10.2
click at [386, 477] on span at bounding box center [387, 472] width 8 height 11
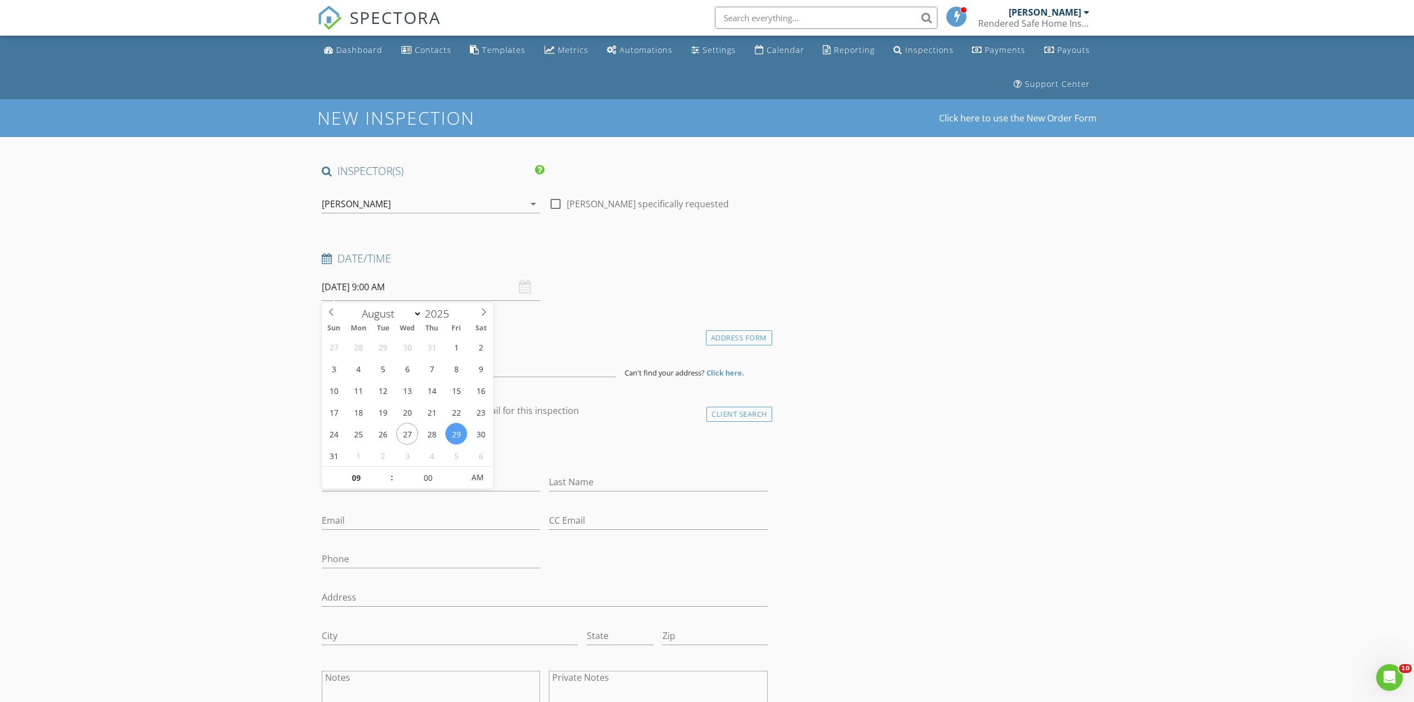
click at [391, 466] on div "27 28 29 30 31 1 2 3 4 5 6 7 8 9 10 11 12 13 14 15 16 17 18 19 20 21 22 23 24 2…" at bounding box center [408, 401] width 172 height 130
type input "10"
type input "08/29/2025 10:00 AM"
click at [388, 470] on span at bounding box center [387, 472] width 8 height 11
type input "11"
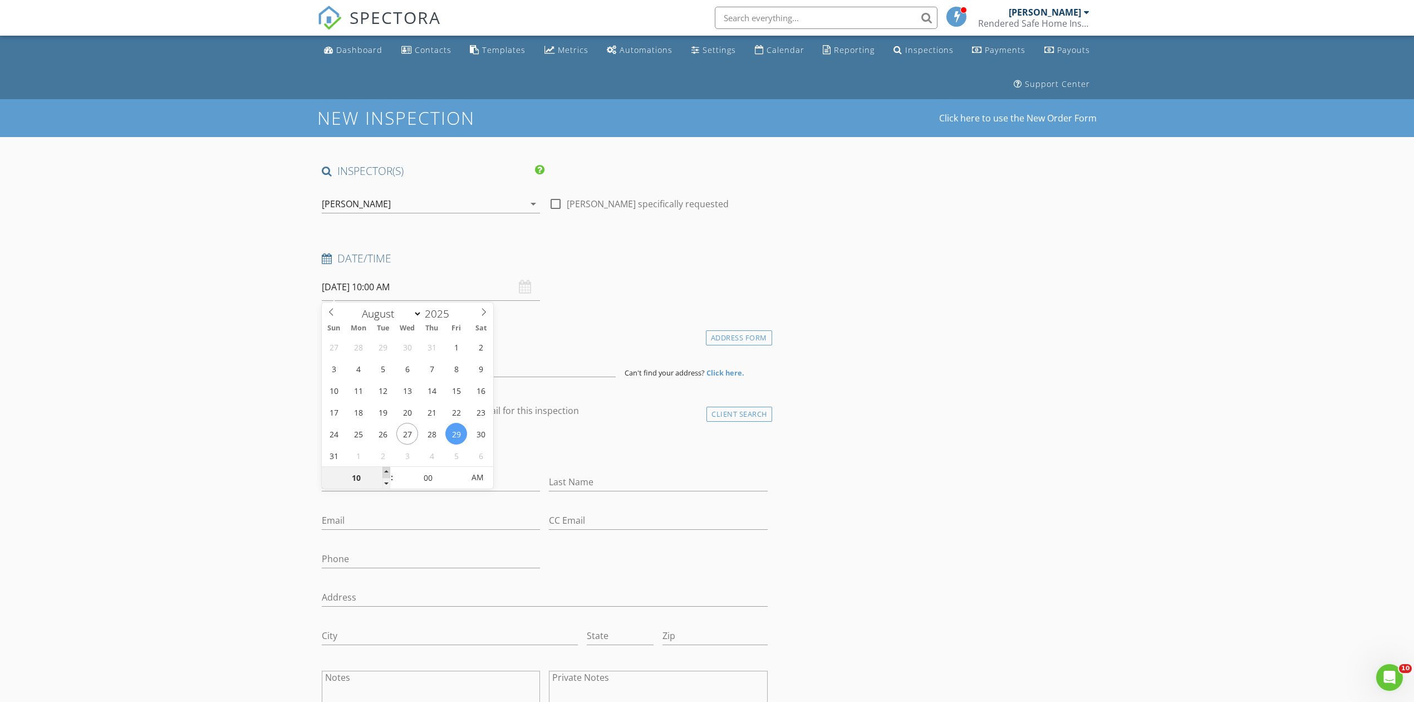
type input "08/29/2025 11:00 AM"
click at [388, 470] on span at bounding box center [387, 472] width 8 height 11
type input "12"
type input "08/29/2025 12:00 PM"
click at [388, 470] on span at bounding box center [387, 472] width 8 height 11
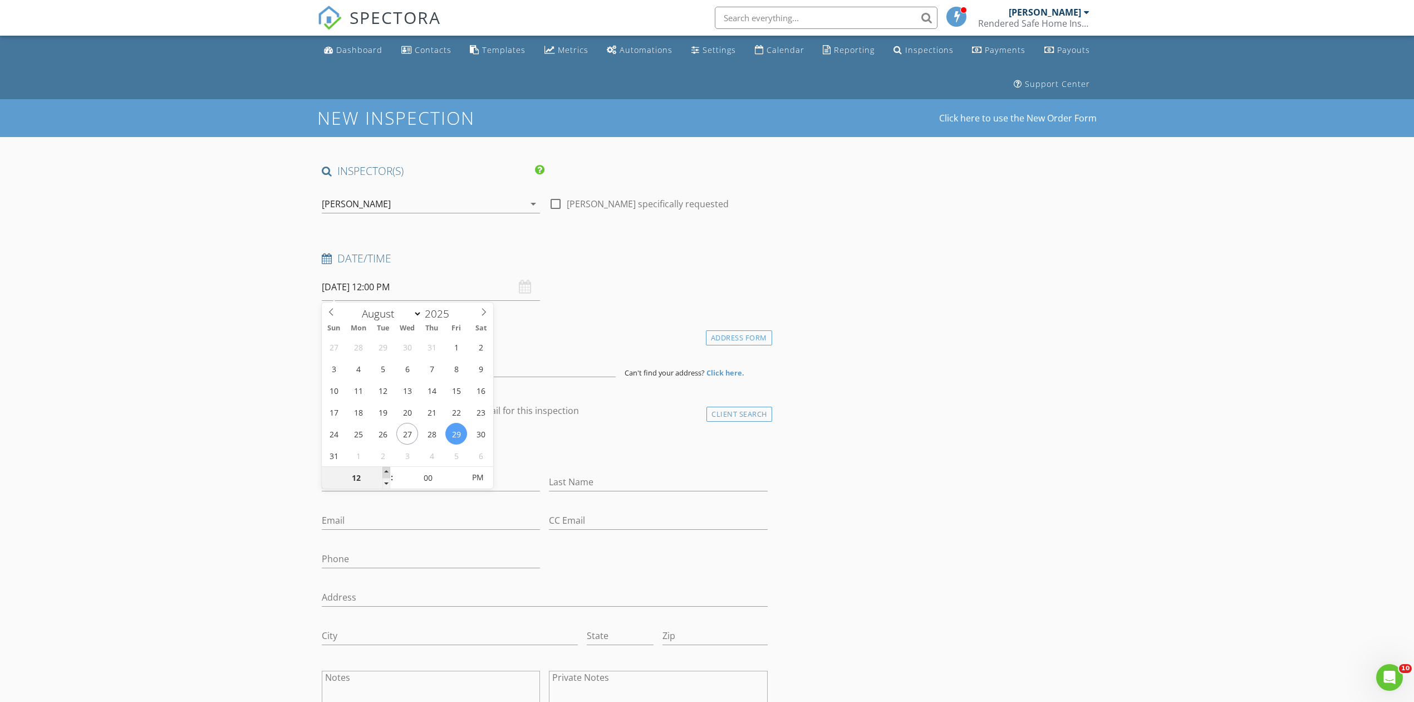
type input "01"
type input "08/29/2025 1:00 PM"
click at [388, 470] on span at bounding box center [387, 472] width 8 height 11
type input "02"
type input "08/29/2025 2:00 PM"
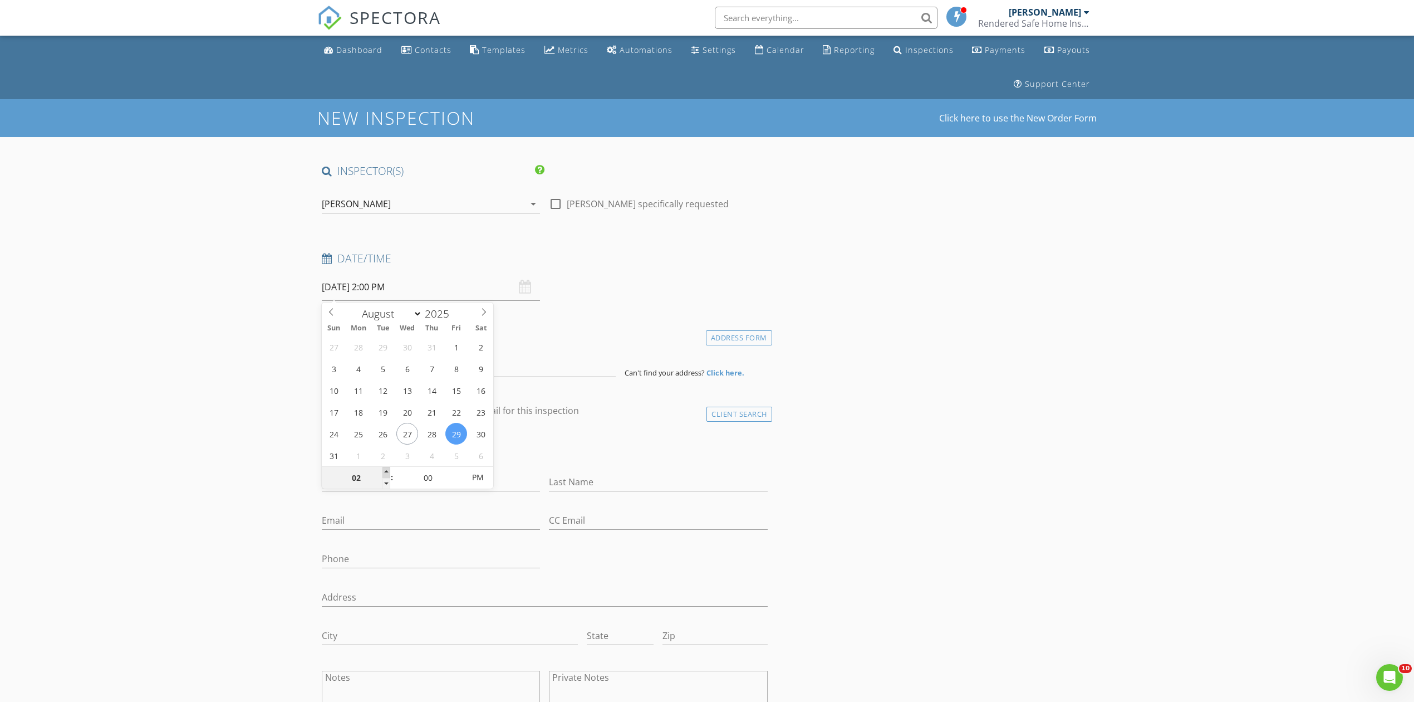
click at [388, 470] on span at bounding box center [387, 472] width 8 height 11
drag, startPoint x: 1203, startPoint y: 593, endPoint x: 1028, endPoint y: 562, distance: 177.6
click at [440, 366] on input at bounding box center [469, 363] width 294 height 27
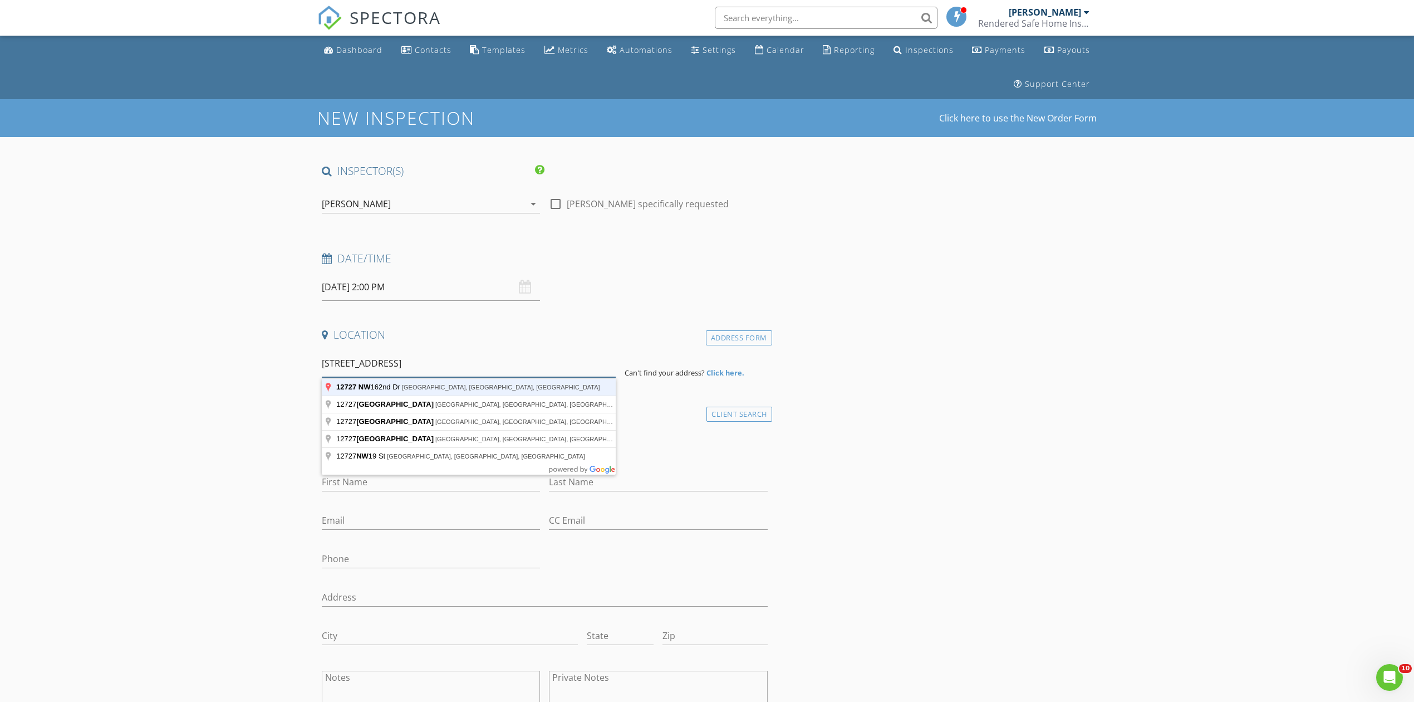
type input "12727 NW 162nd Dr, Alachua, FL, USA"
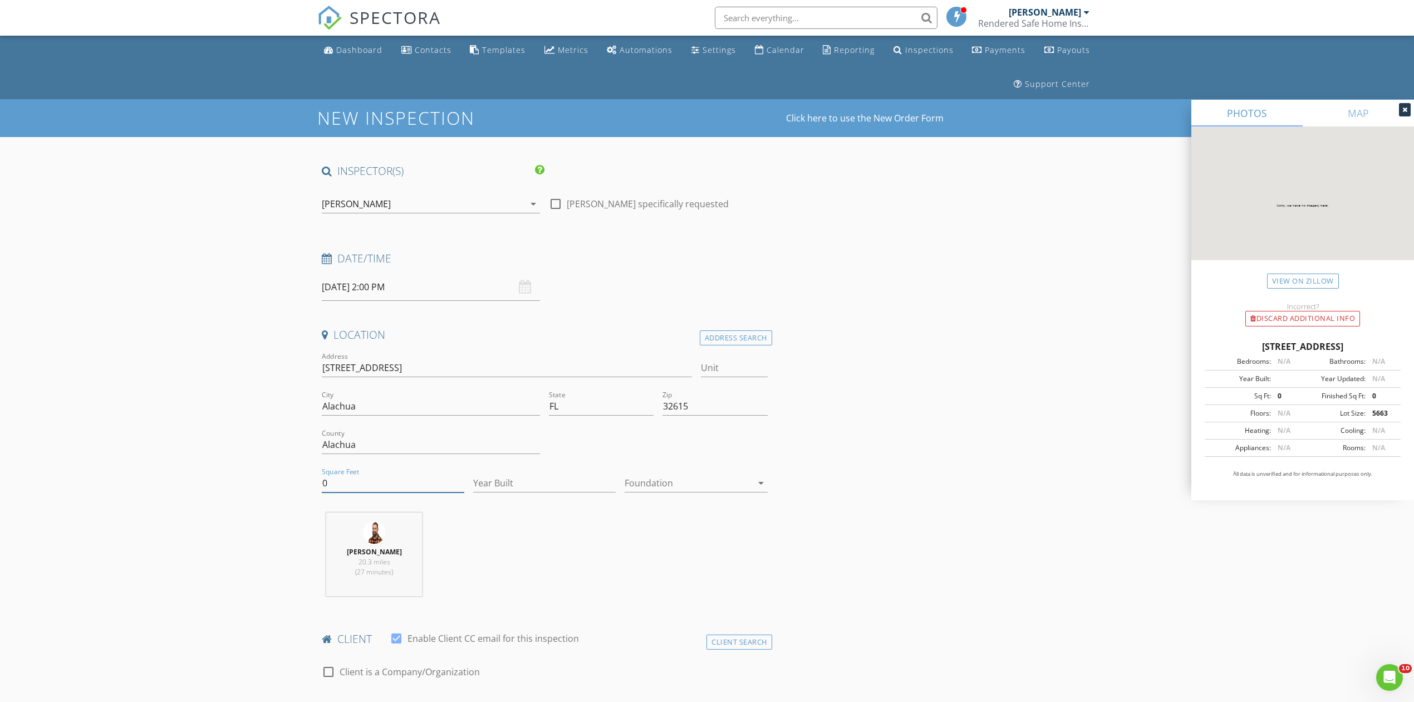
drag, startPoint x: 347, startPoint y: 488, endPoint x: 276, endPoint y: 507, distance: 73.8
type input "1820"
type input "2025"
click at [694, 477] on div at bounding box center [688, 483] width 127 height 18
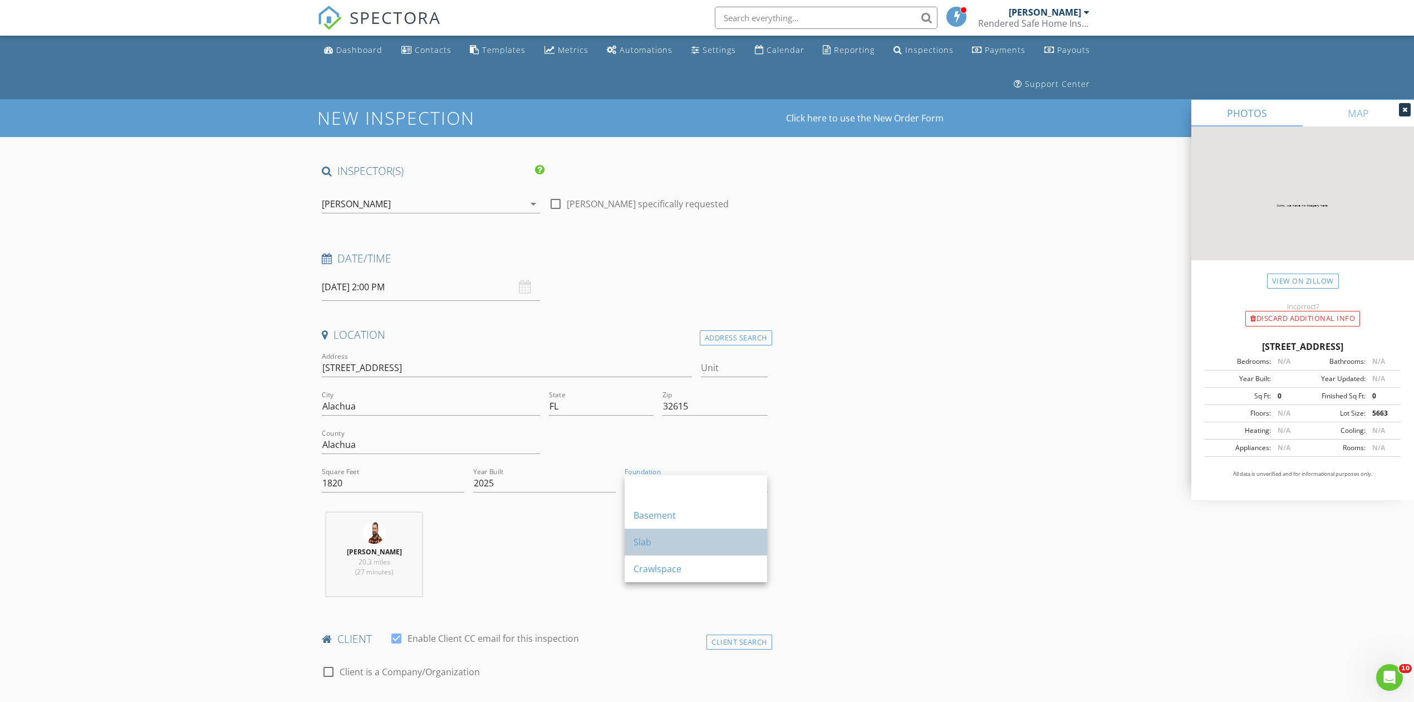
click at [675, 542] on div "Slab" at bounding box center [696, 541] width 125 height 13
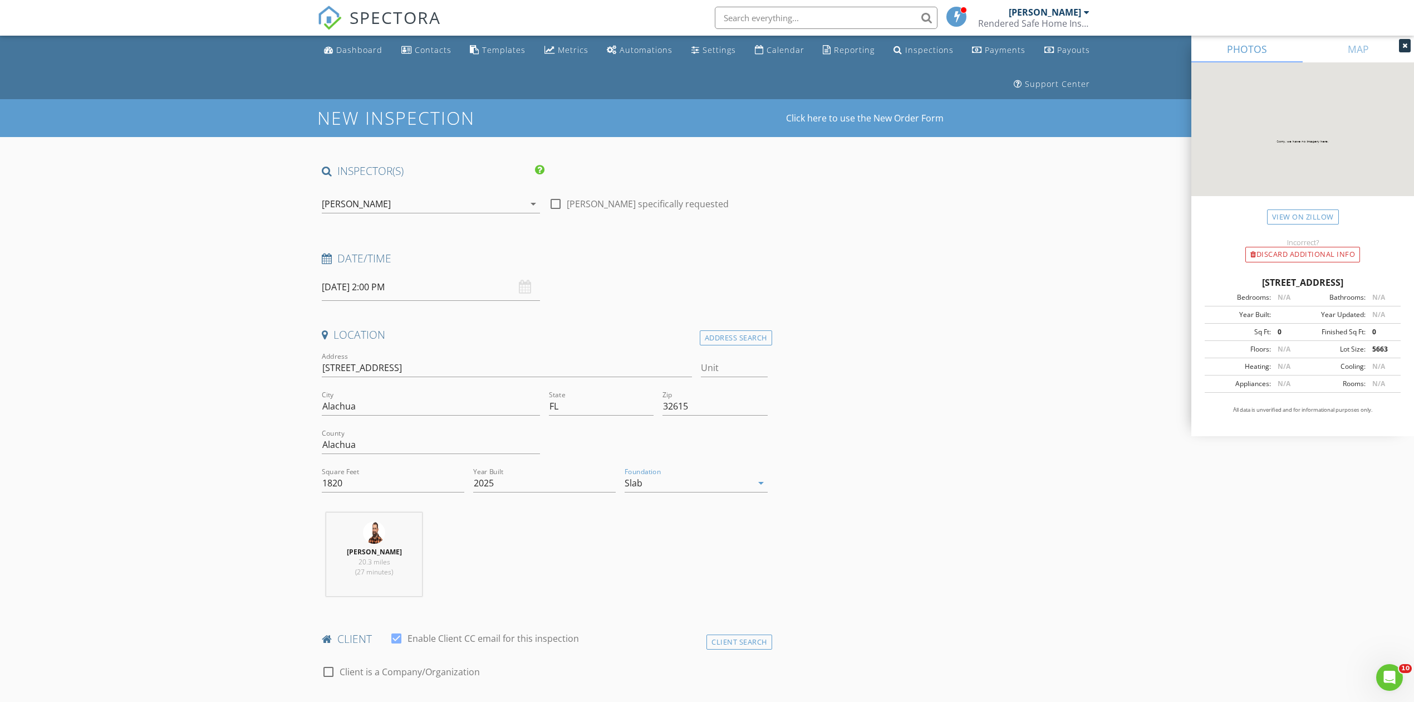
scroll to position [614, 0]
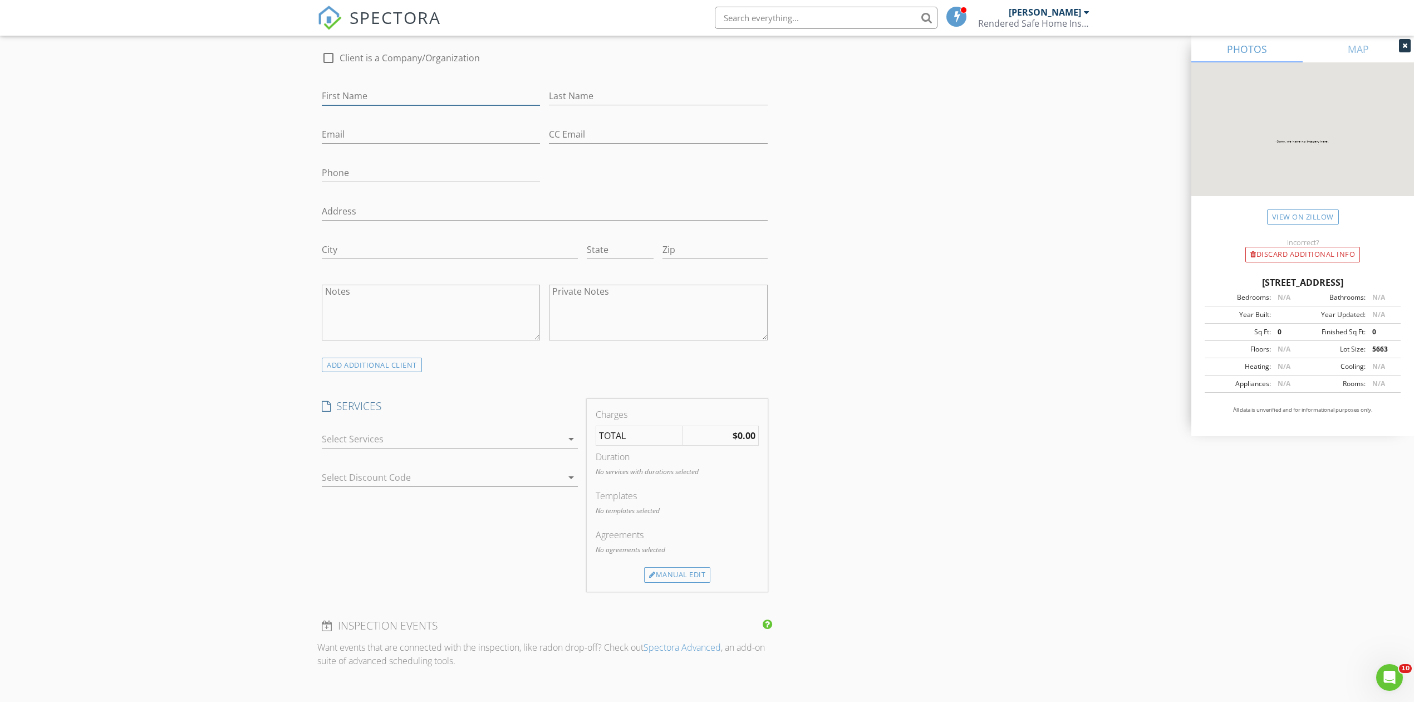
click at [364, 88] on input "First Name" at bounding box center [431, 96] width 218 height 18
type input "Destiny"
type input "Lawson"
type input "destinywhite78@gmail.com"
click at [375, 365] on div "ADD ADDITIONAL client" at bounding box center [372, 365] width 100 height 15
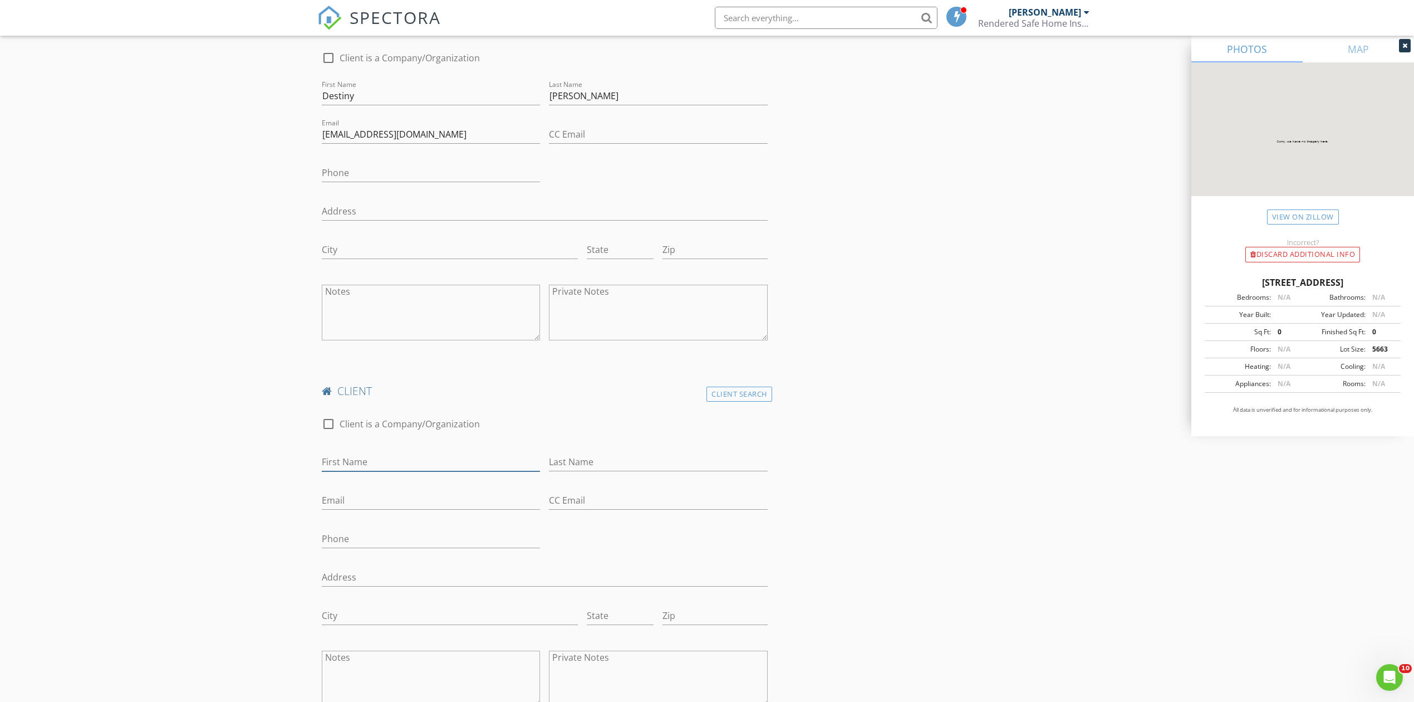
click at [459, 463] on input "First Name" at bounding box center [431, 462] width 218 height 18
type input "Damien"
type input "Lawson"
click at [349, 501] on input "Email" at bounding box center [431, 500] width 218 height 18
type input "damienfnm@gmail.com"
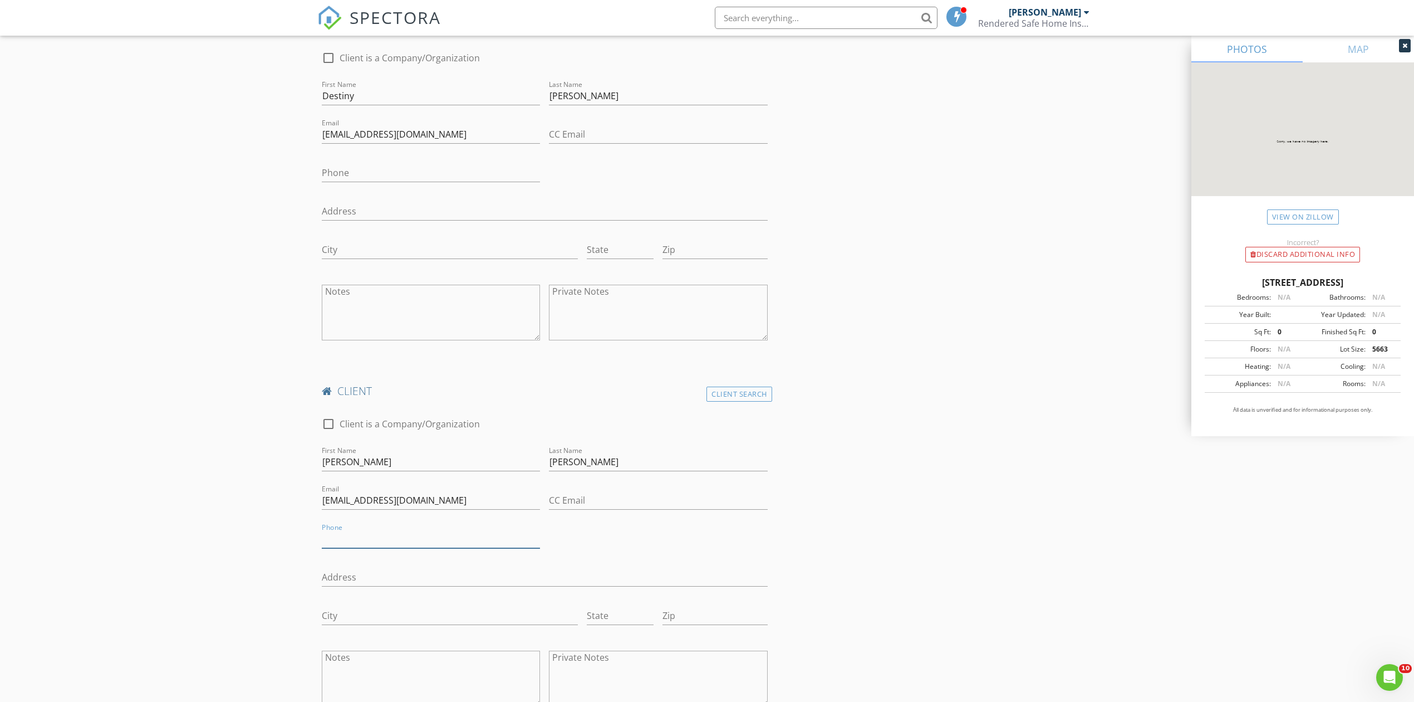
scroll to position [1228, 0]
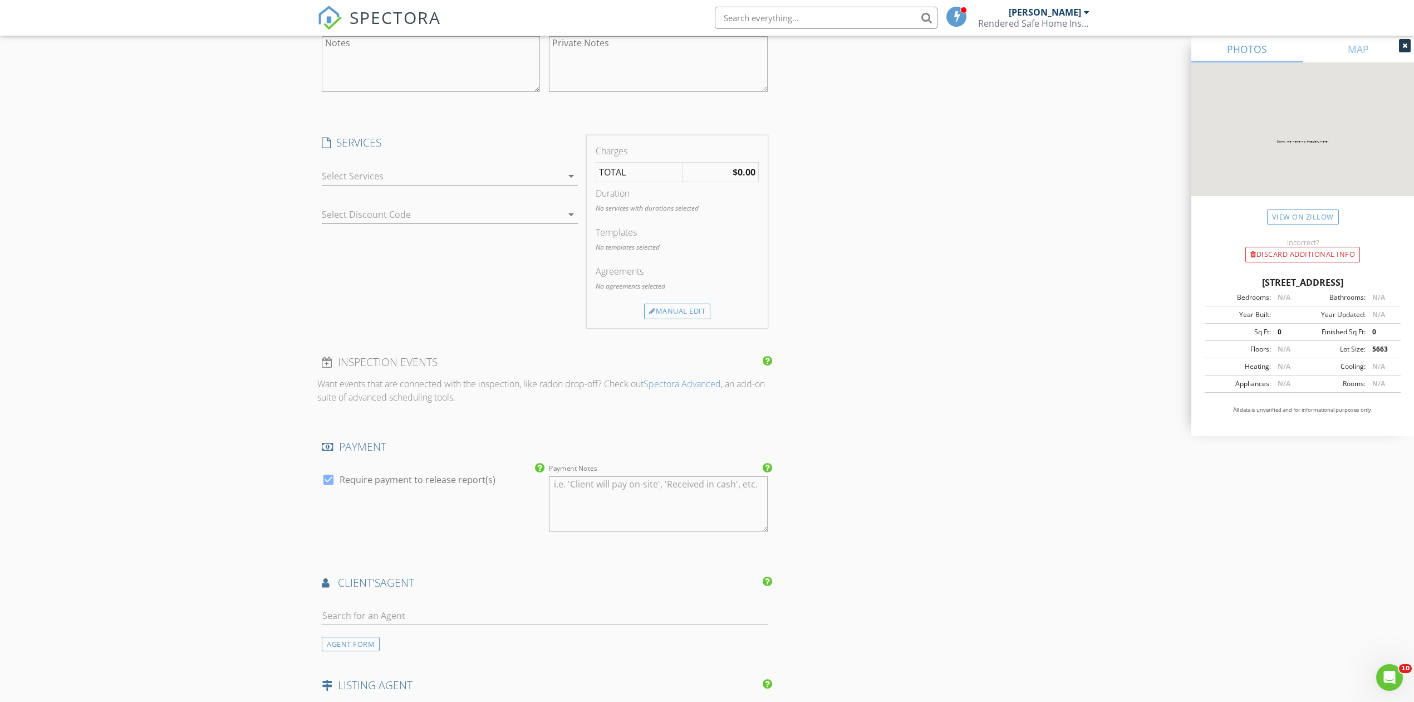
click at [428, 192] on div "arrow_drop_down" at bounding box center [450, 182] width 256 height 30
click at [428, 183] on div at bounding box center [442, 176] width 241 height 18
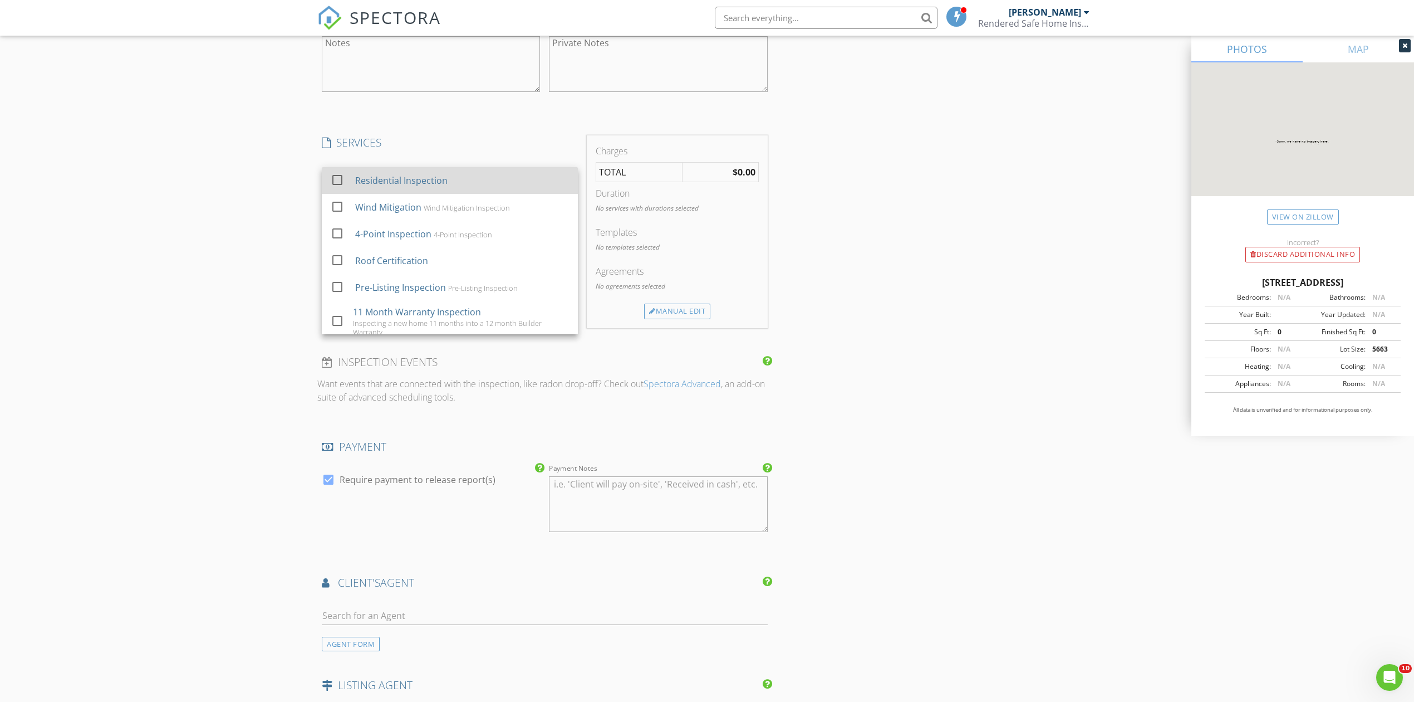
click at [369, 193] on div "check_box_outline_blank Residential Inspection" at bounding box center [450, 180] width 238 height 25
checkbox input "true"
click at [882, 340] on div "INSPECTOR(S) check_box Phil Young PRIMARY Phil Young arrow_drop_down check_box_…" at bounding box center [707, 81] width 780 height 2291
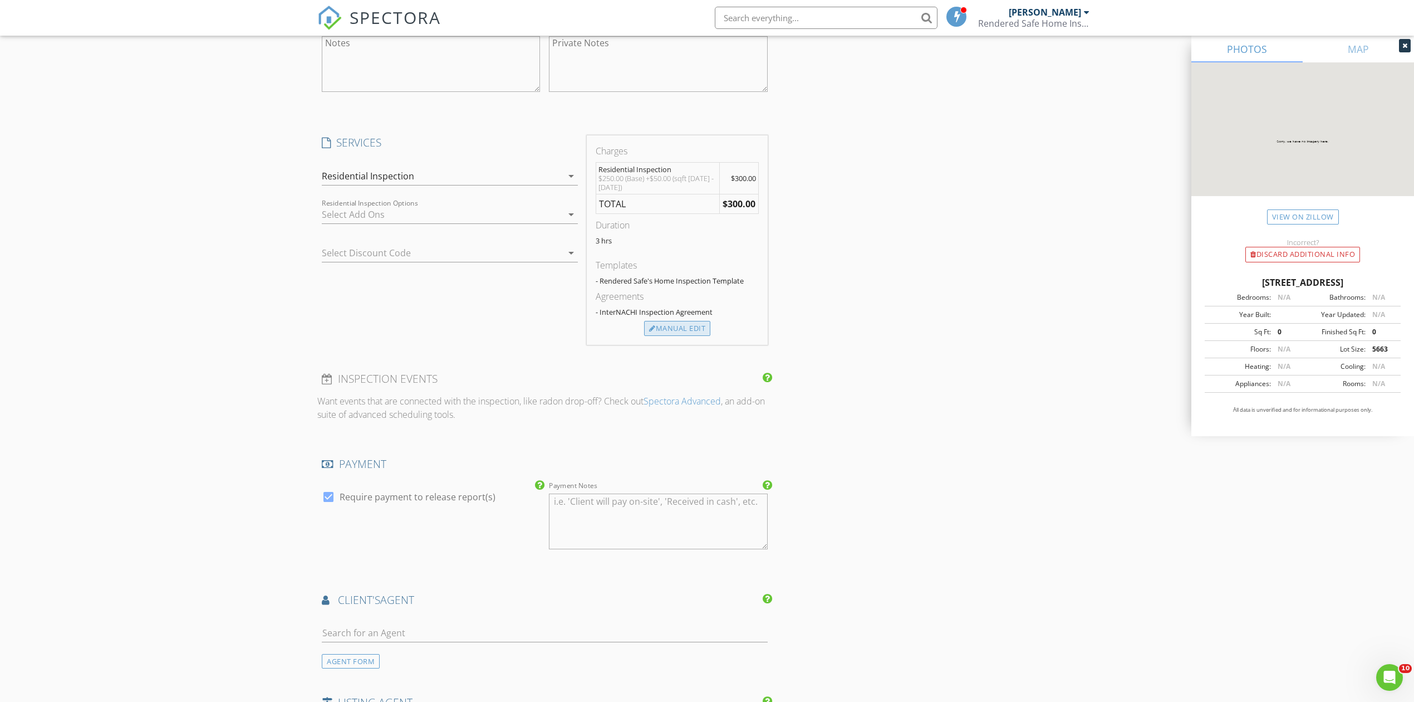
click at [678, 336] on div "Manual Edit" at bounding box center [677, 329] width 66 height 16
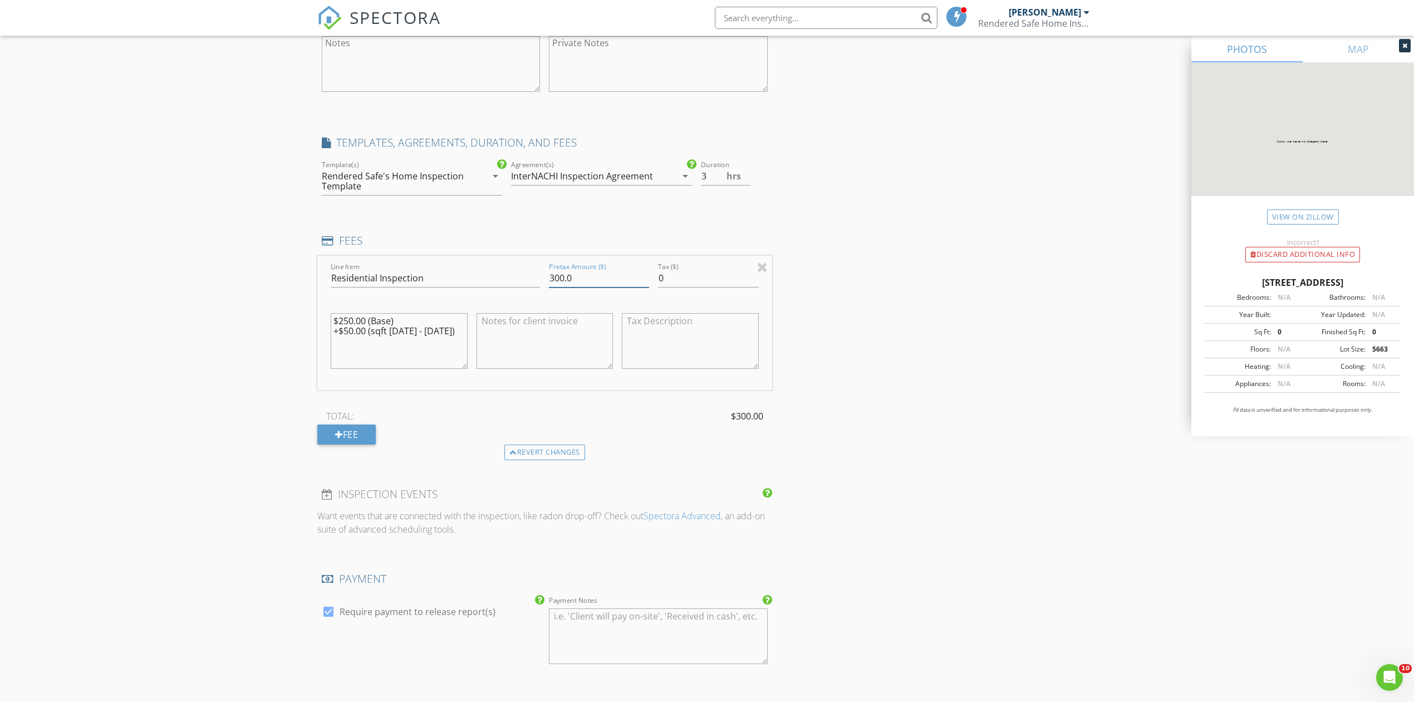
drag, startPoint x: 587, startPoint y: 281, endPoint x: 484, endPoint y: 290, distance: 103.4
click at [484, 290] on div "Line Item Residential Inspection Pretax Amount ($) 300.0 Tax ($) 0 $250.00 (Bas…" at bounding box center [544, 323] width 455 height 134
type input "250.00"
click at [967, 537] on div "INSPECTOR(S) check_box Phil Young PRIMARY Phil Young arrow_drop_down check_box_…" at bounding box center [707, 148] width 780 height 2424
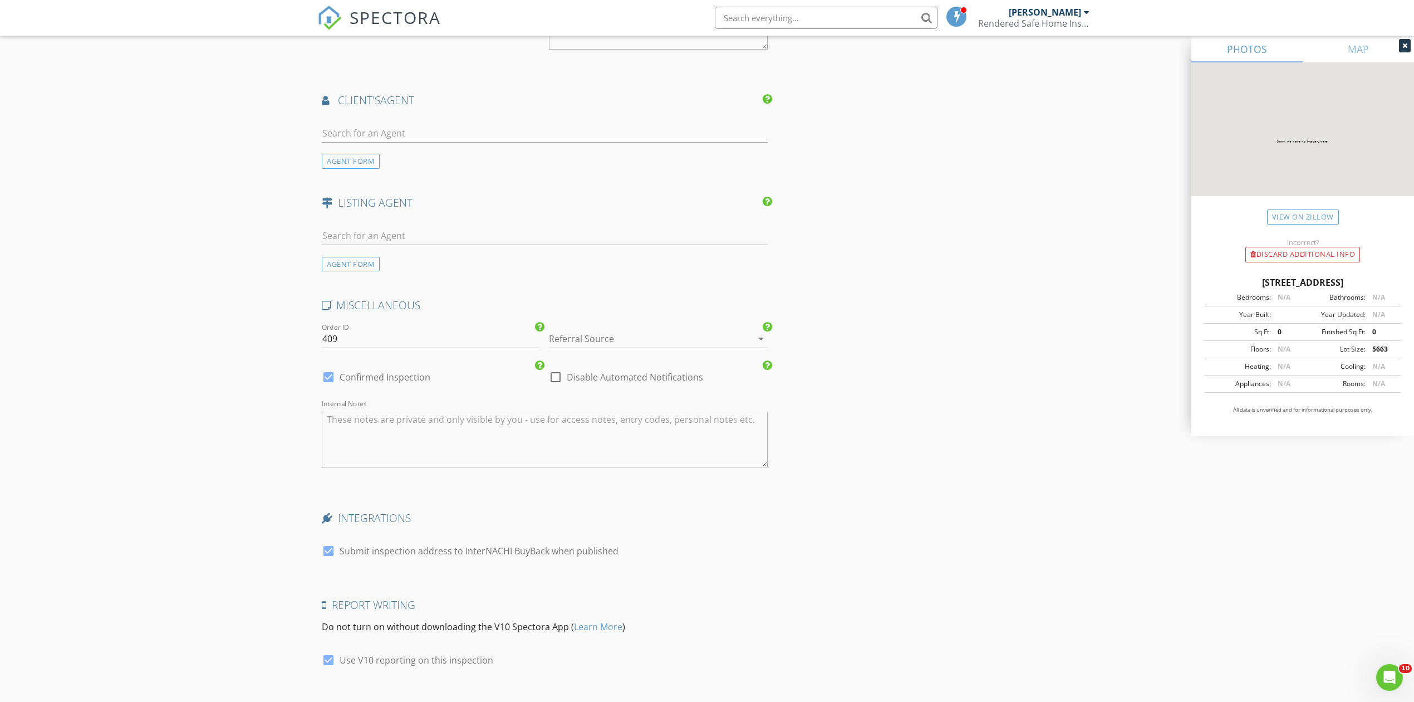
click at [663, 335] on div at bounding box center [642, 339] width 187 height 18
click at [668, 395] on div "Internet Search" at bounding box center [658, 400] width 200 height 13
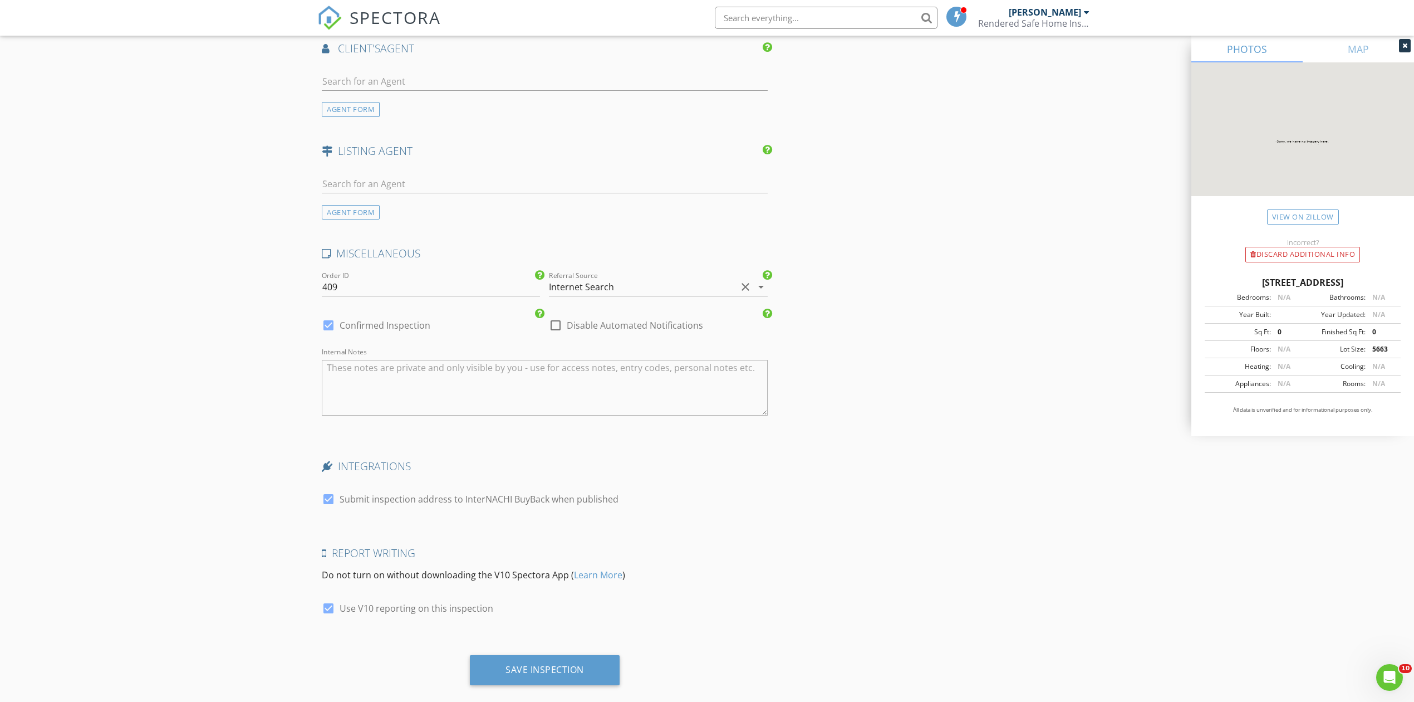
scroll to position [1917, 0]
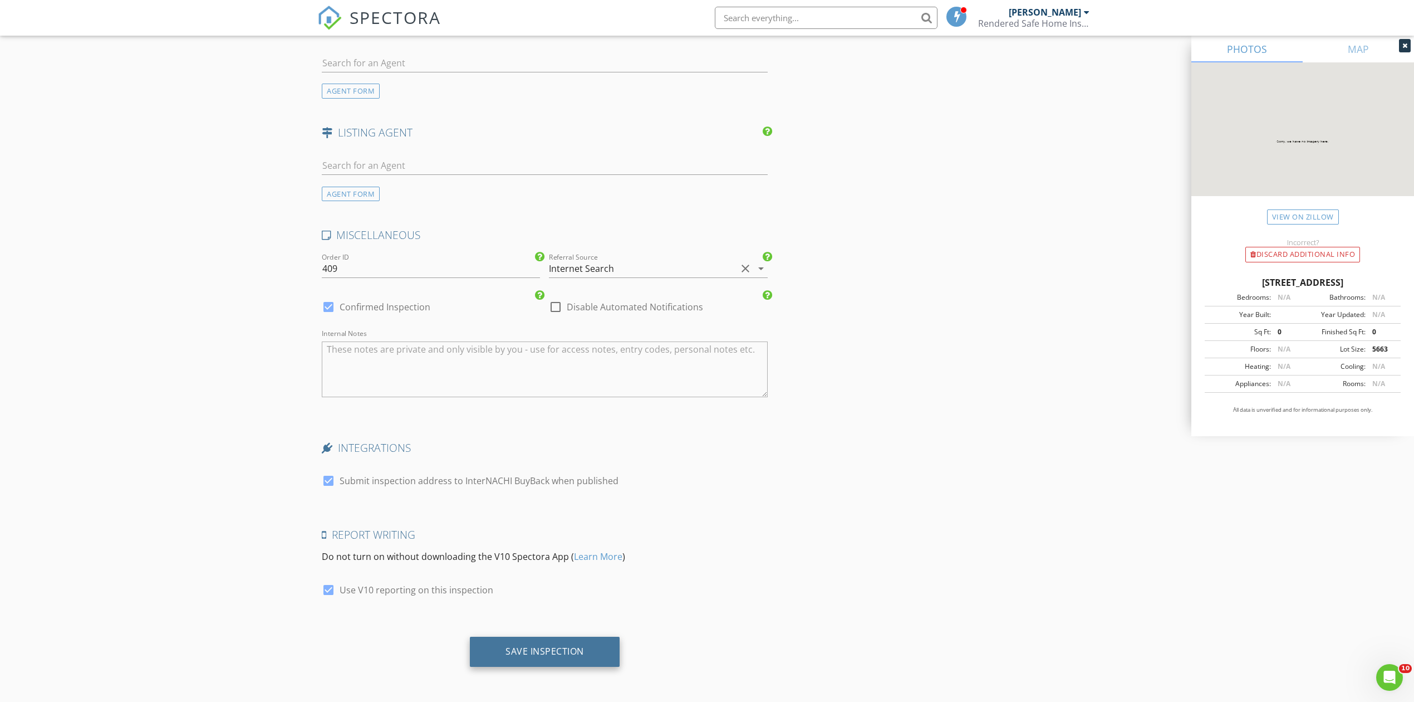
click at [522, 649] on div "Save Inspection" at bounding box center [545, 650] width 79 height 11
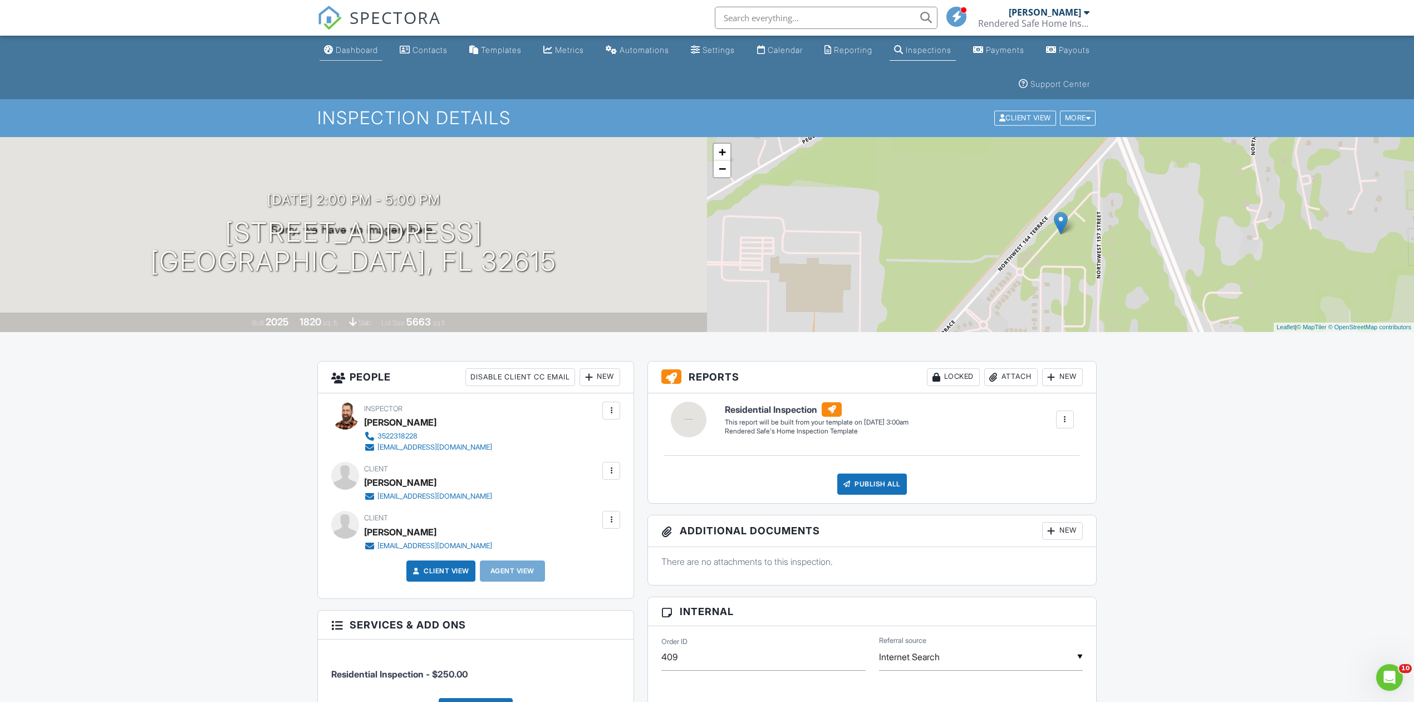
click at [359, 52] on div "Dashboard" at bounding box center [357, 49] width 42 height 9
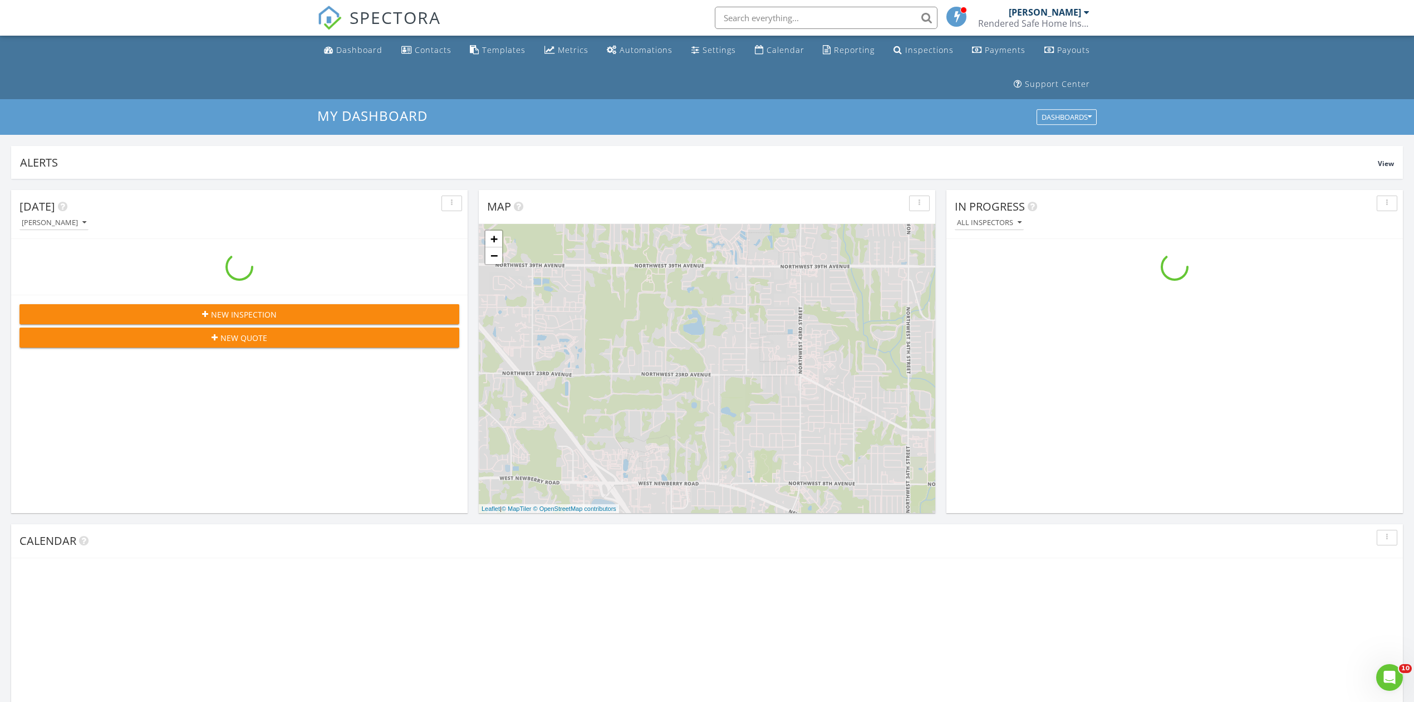
scroll to position [1036, 1437]
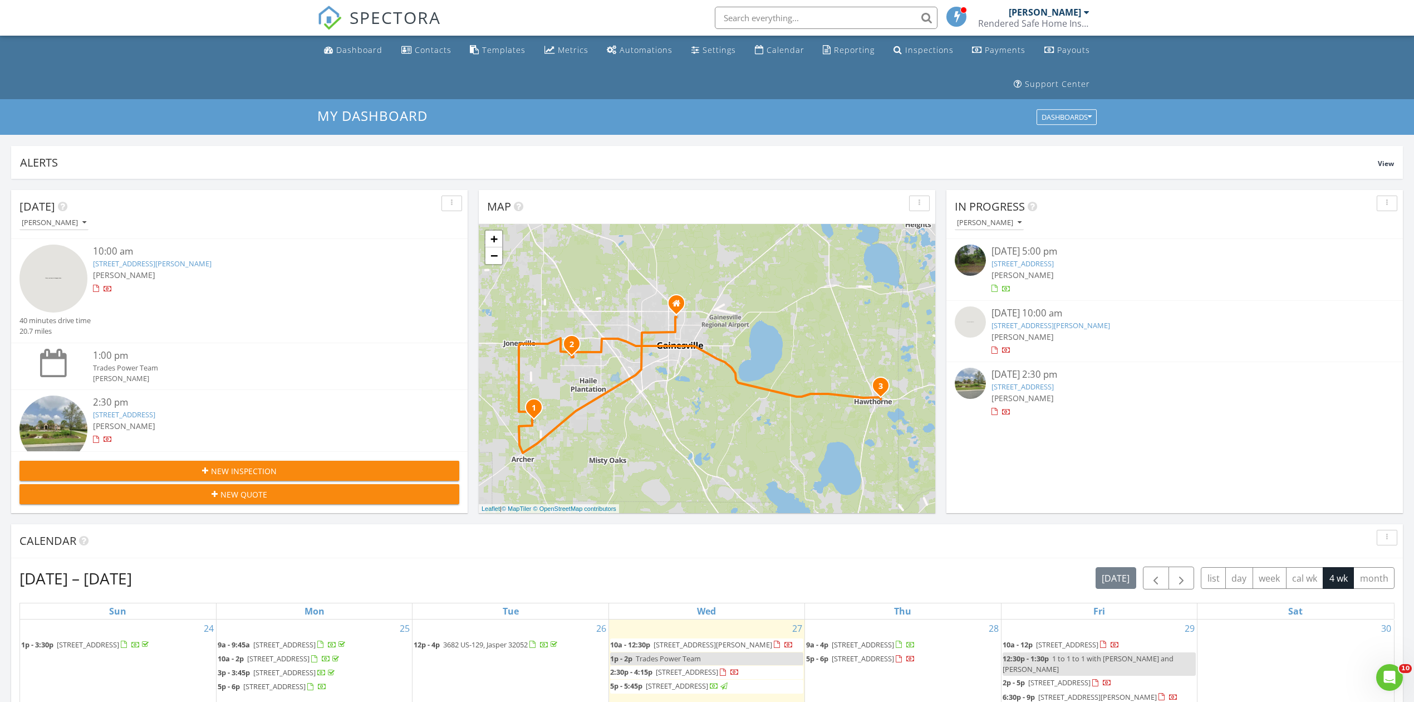
drag, startPoint x: 1064, startPoint y: 324, endPoint x: 1071, endPoint y: 332, distance: 11.0
click at [1064, 324] on link "[STREET_ADDRESS][PERSON_NAME]" at bounding box center [1051, 325] width 119 height 10
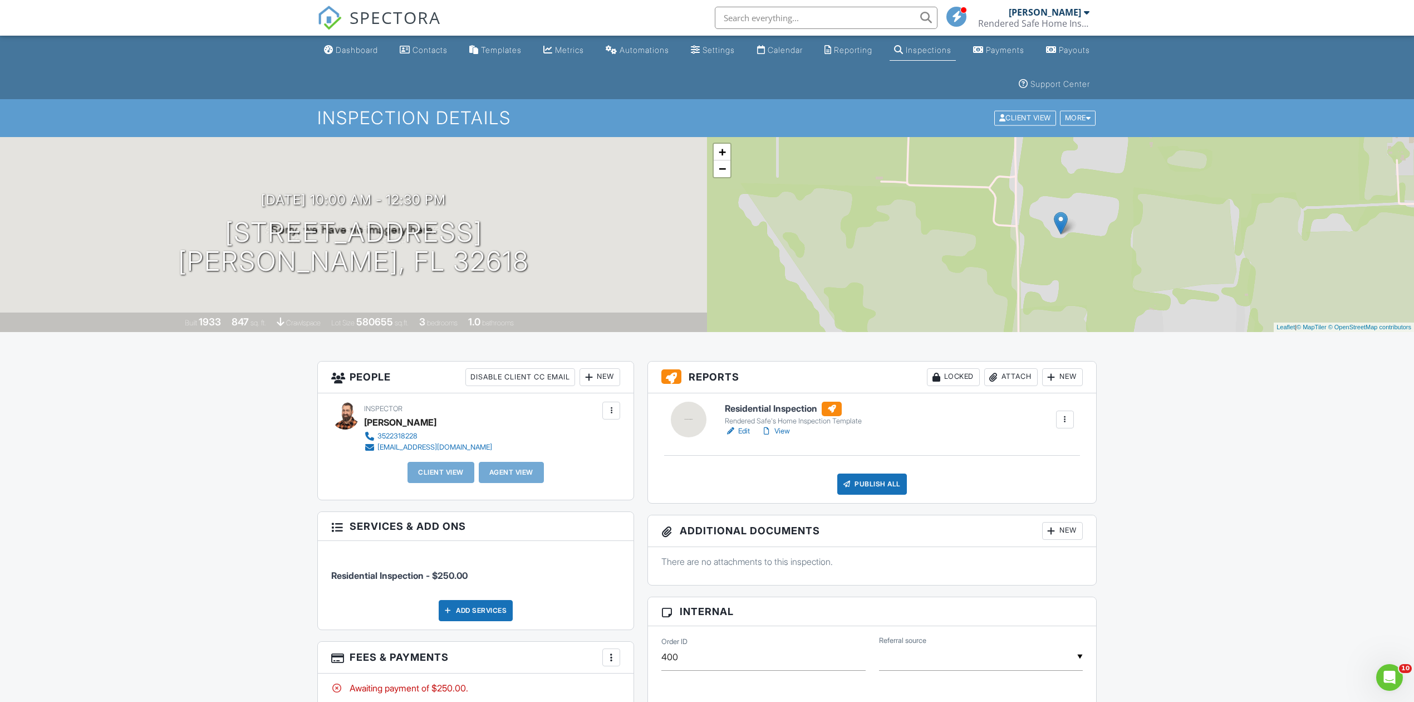
click at [738, 435] on link "Edit" at bounding box center [737, 430] width 25 height 11
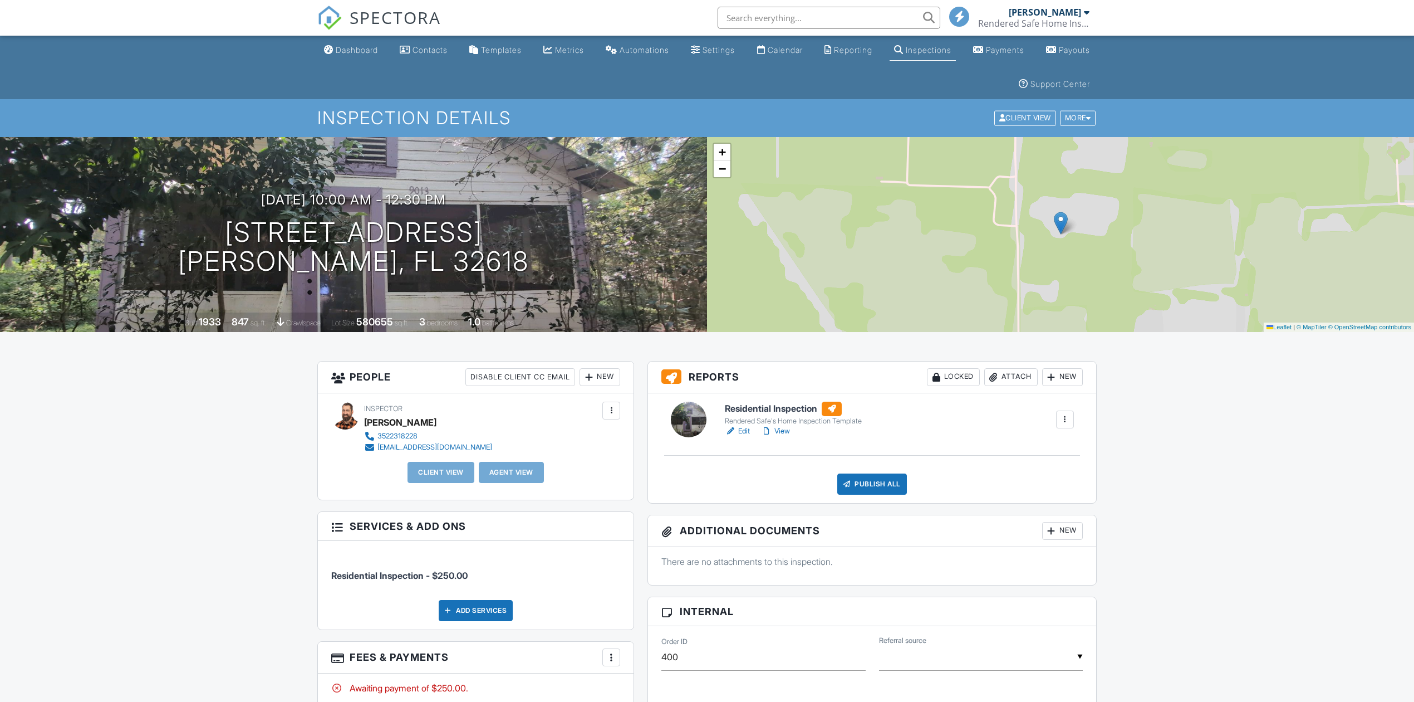
click at [596, 375] on div "New" at bounding box center [600, 377] width 41 height 18
click at [624, 408] on li "Client" at bounding box center [640, 411] width 110 height 28
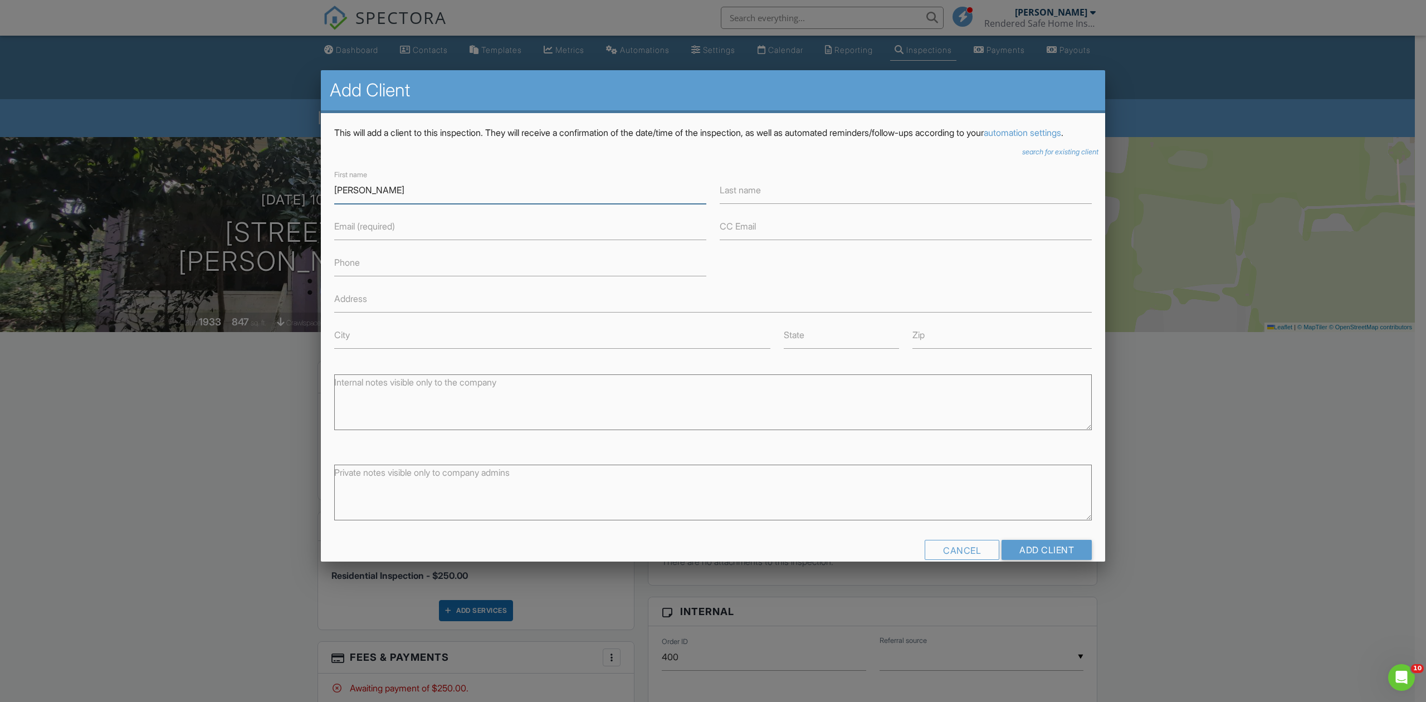
type input "[PERSON_NAME]"
type input "[EMAIL_ADDRESS][DOMAIN_NAME]"
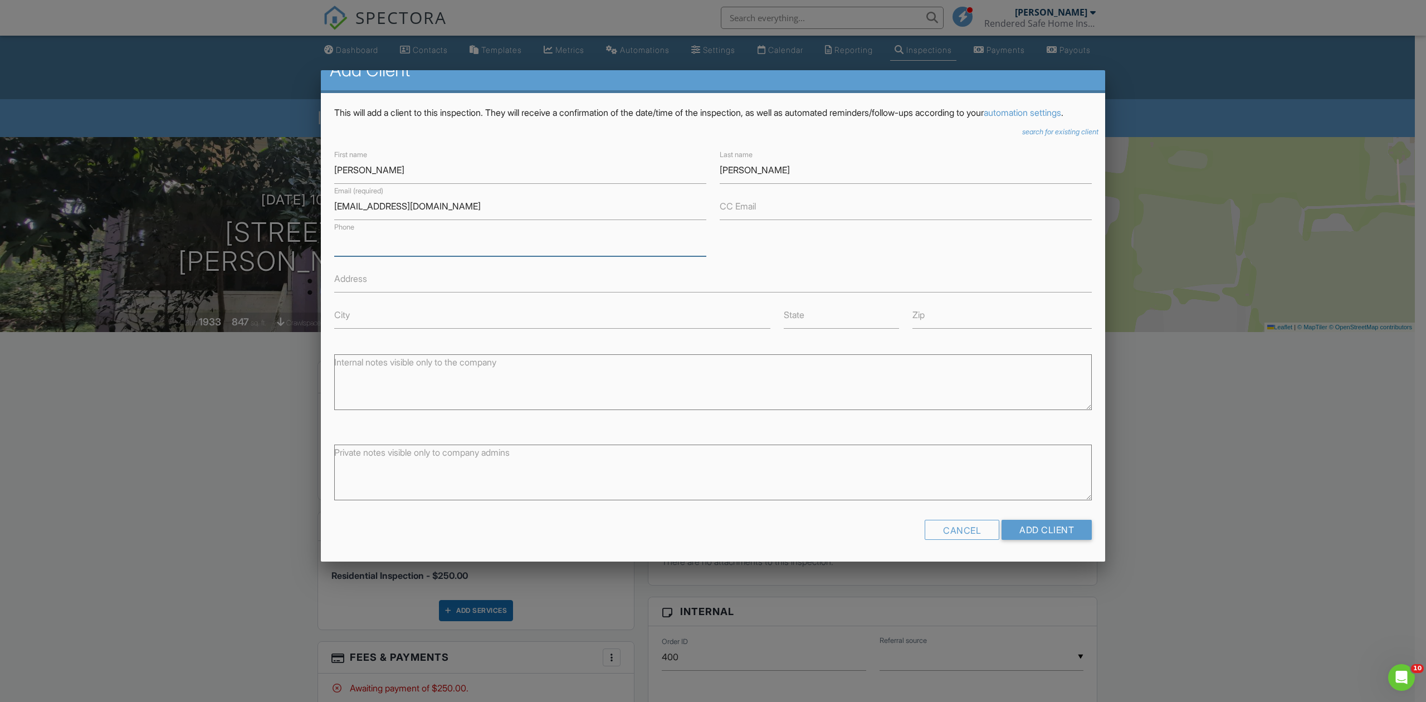
scroll to position [33, 0]
click at [1019, 528] on input "Add Client" at bounding box center [1046, 530] width 90 height 20
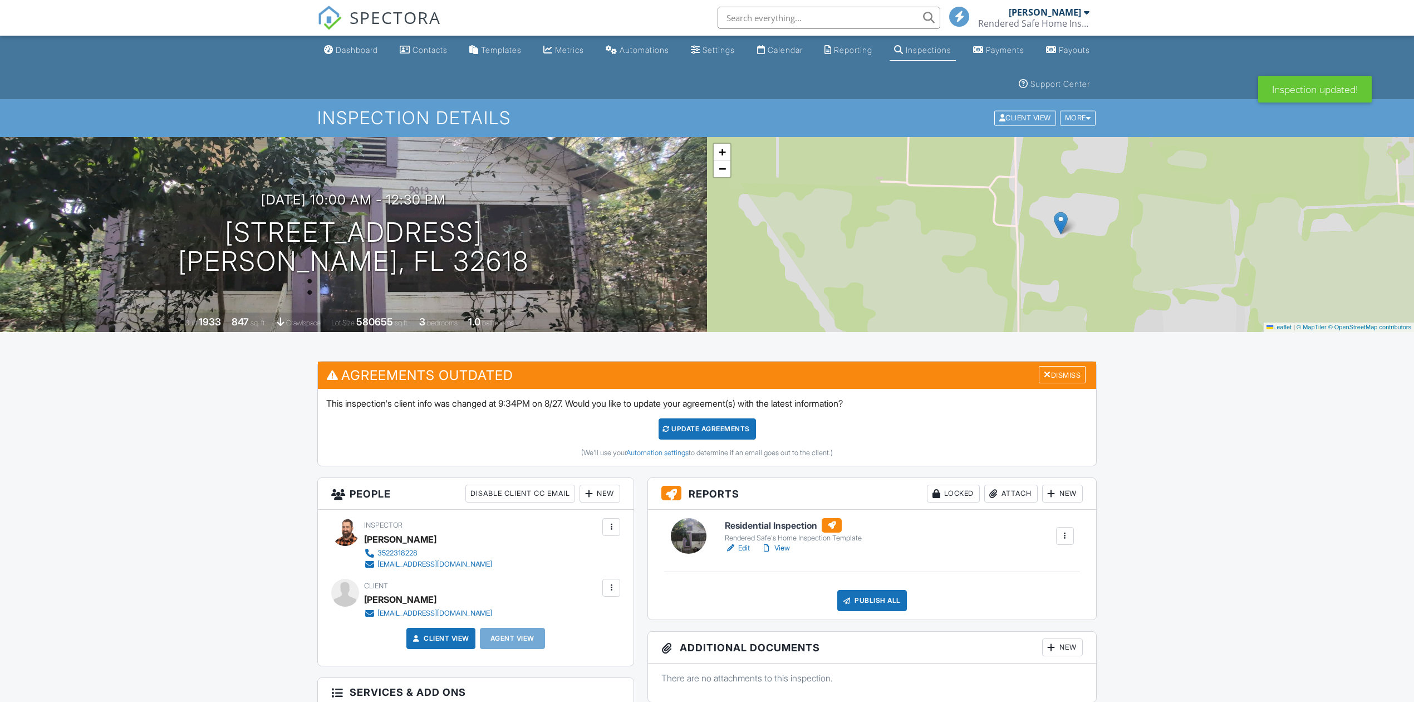
scroll to position [614, 0]
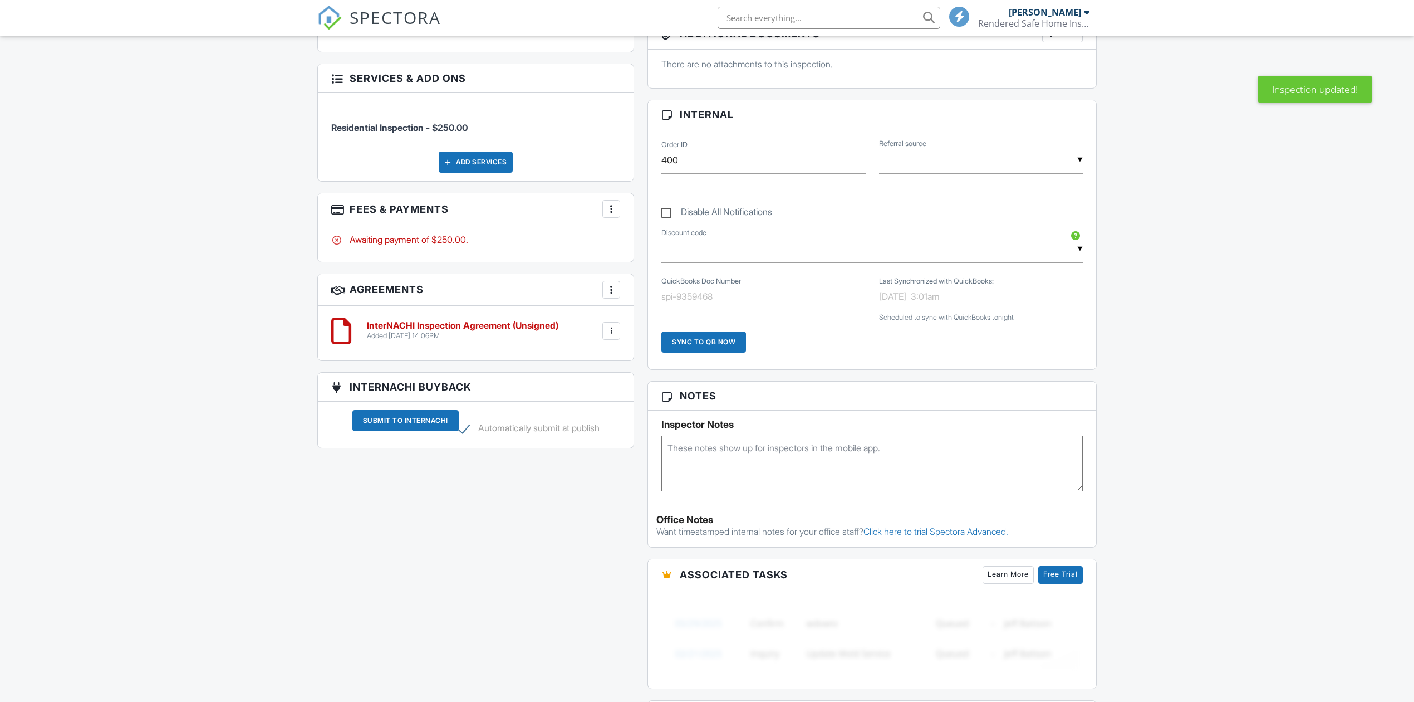
click at [609, 213] on div at bounding box center [611, 208] width 11 height 11
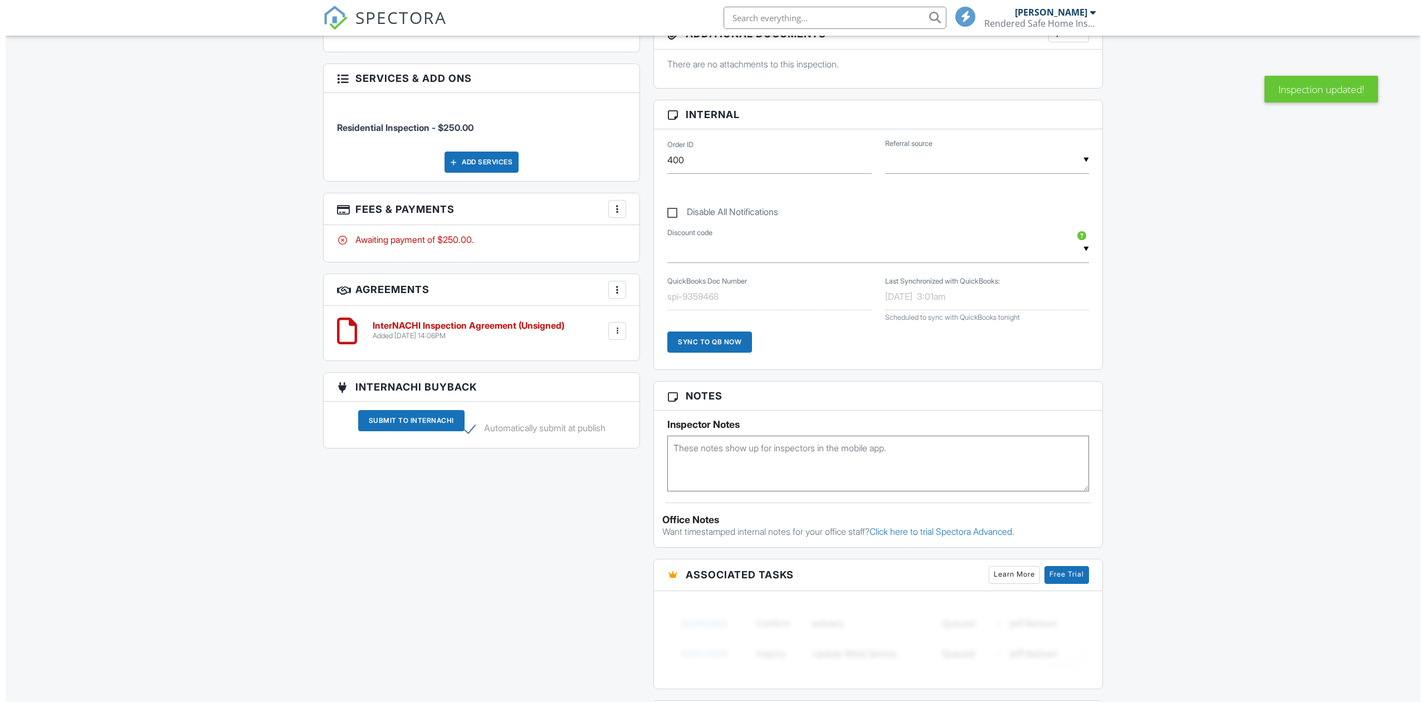
scroll to position [0, 0]
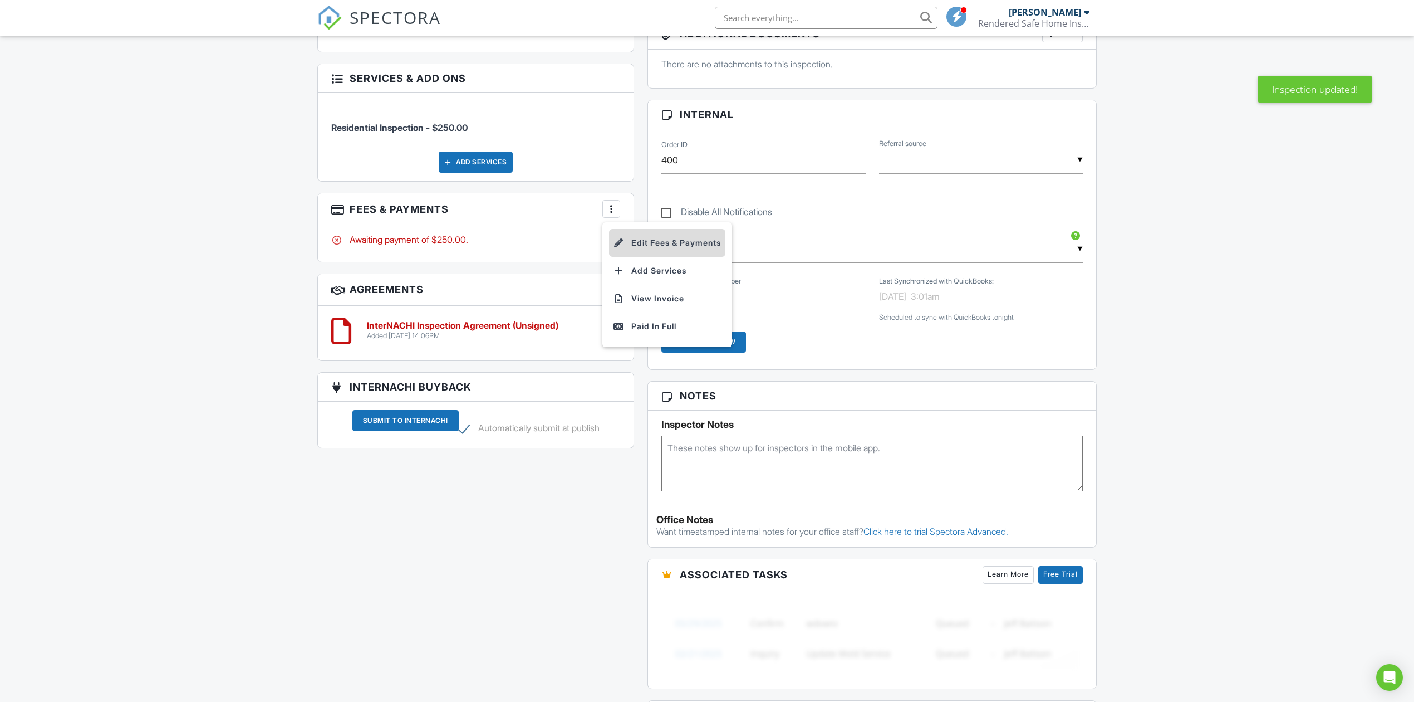
click at [627, 245] on li "Edit Fees & Payments" at bounding box center [667, 243] width 116 height 28
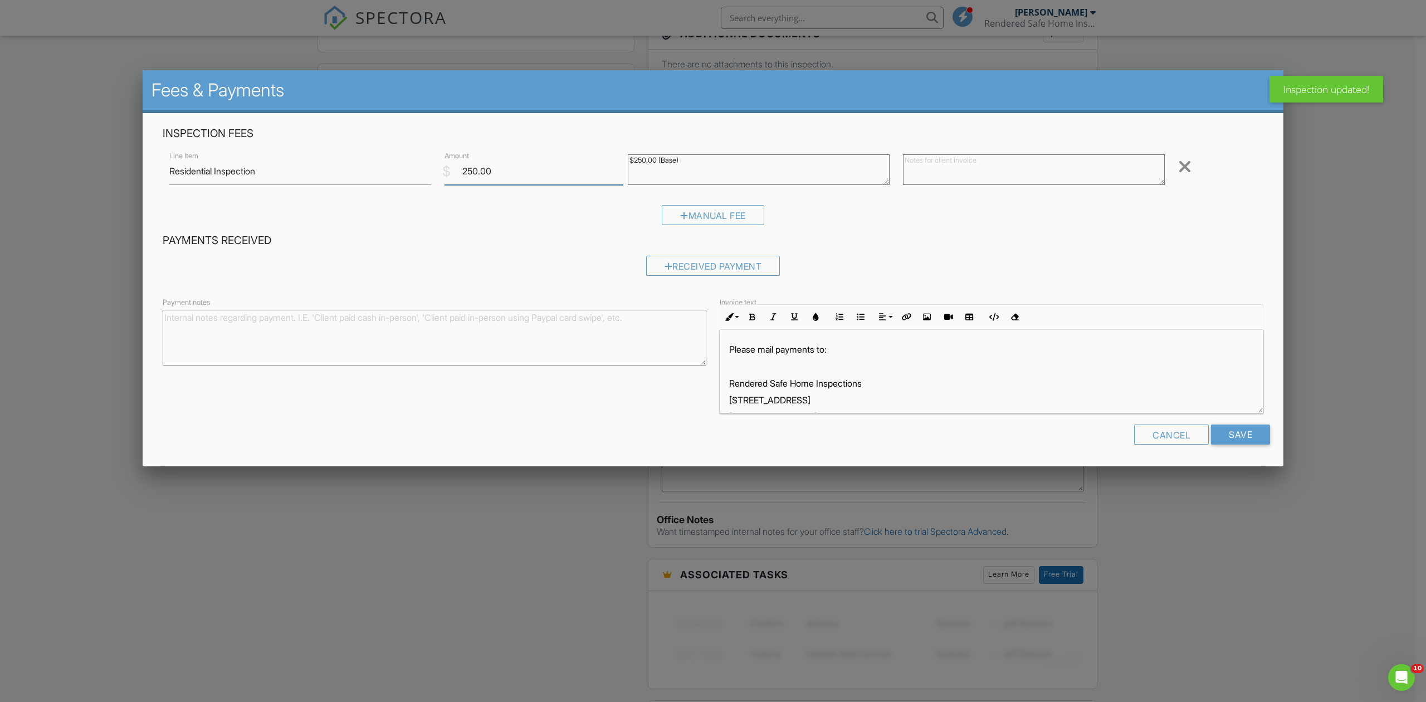
drag, startPoint x: 523, startPoint y: 177, endPoint x: 321, endPoint y: 175, distance: 202.2
click at [321, 175] on div "Line Item Residential Inspection $ Amount 250.00 $250.00 (Base) Remove" at bounding box center [713, 171] width 1100 height 45
click at [941, 156] on textarea at bounding box center [1034, 169] width 262 height 31
click at [382, 356] on textarea "Payment notes" at bounding box center [435, 338] width 544 height 56
click at [474, 168] on input "0.00" at bounding box center [533, 171] width 179 height 27
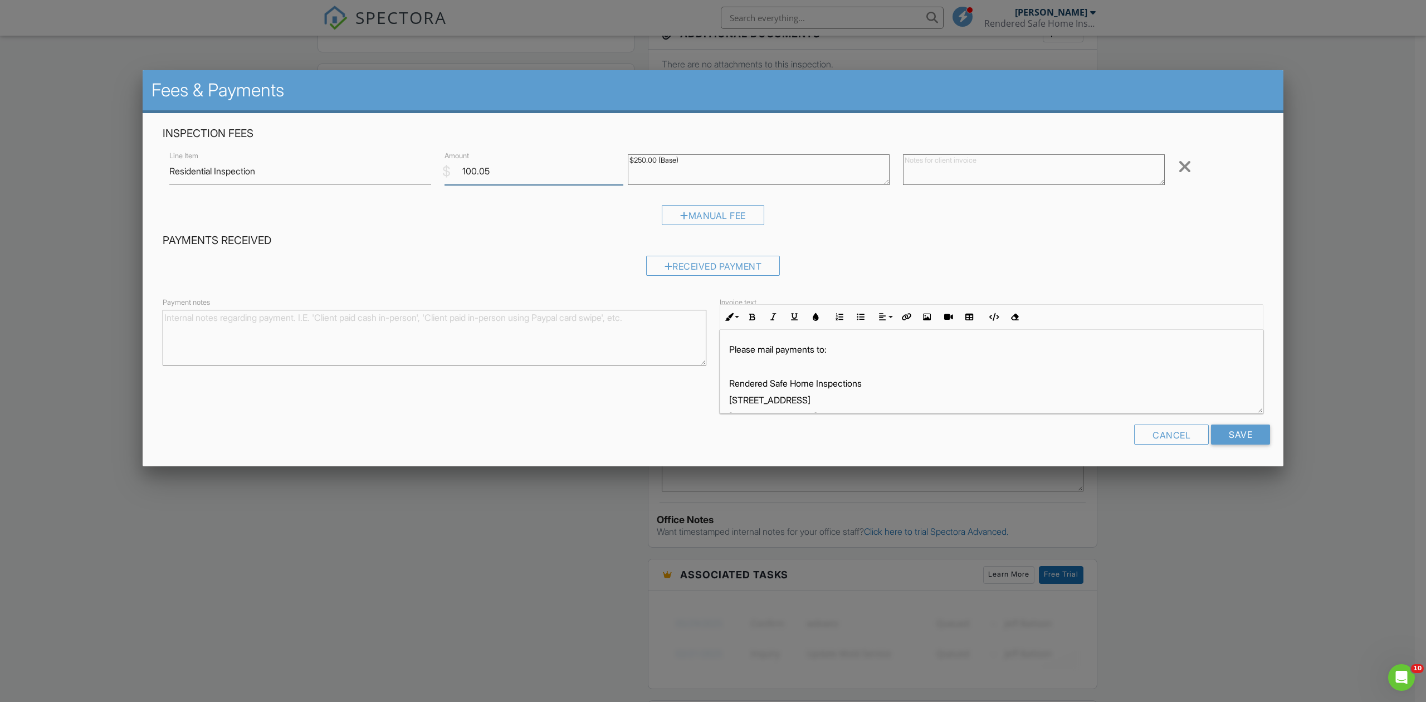
click at [506, 176] on input "100.05" at bounding box center [533, 171] width 179 height 27
type input "100.00"
click at [620, 399] on div "Payment notes Invoice text Inline Style XLarge Large Normal Small Light Small/L…" at bounding box center [713, 354] width 1114 height 118
click at [1228, 437] on input "Save" at bounding box center [1240, 434] width 59 height 20
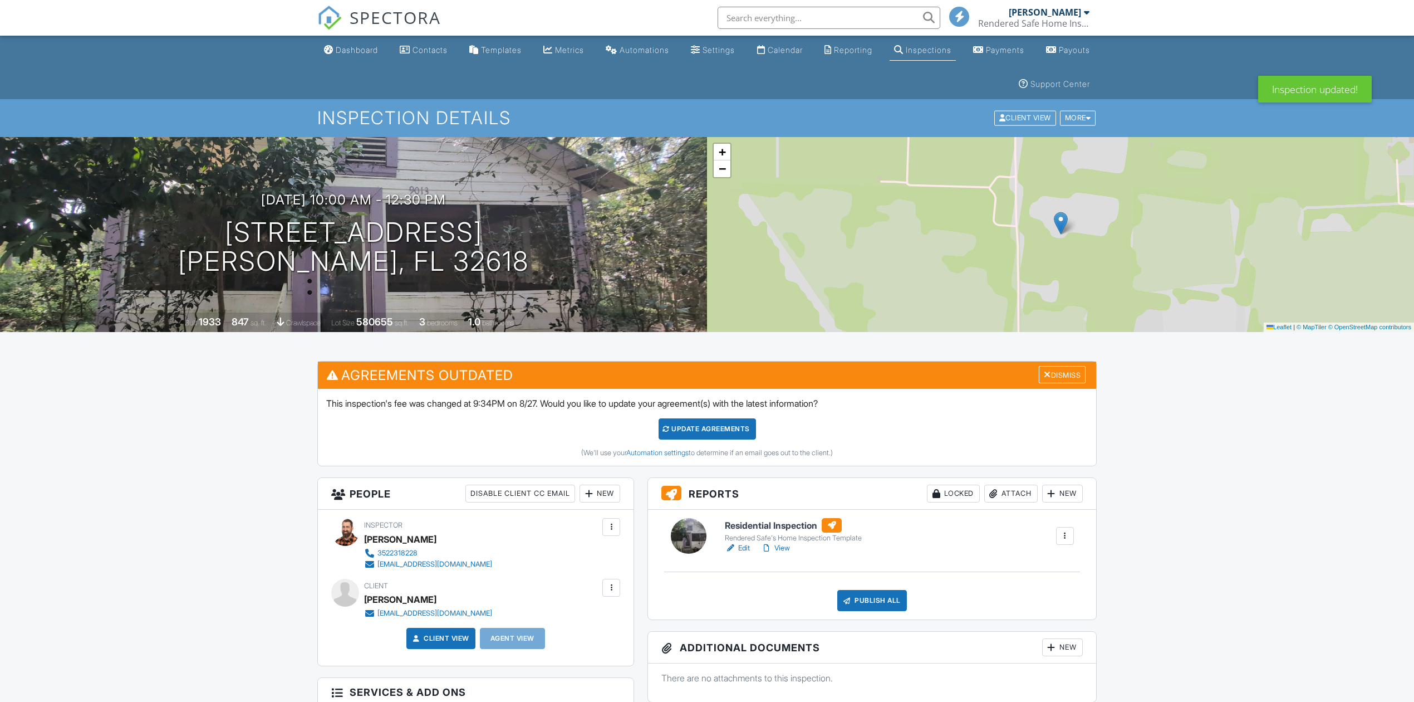
click at [702, 430] on div "Update Agreements" at bounding box center [707, 428] width 97 height 21
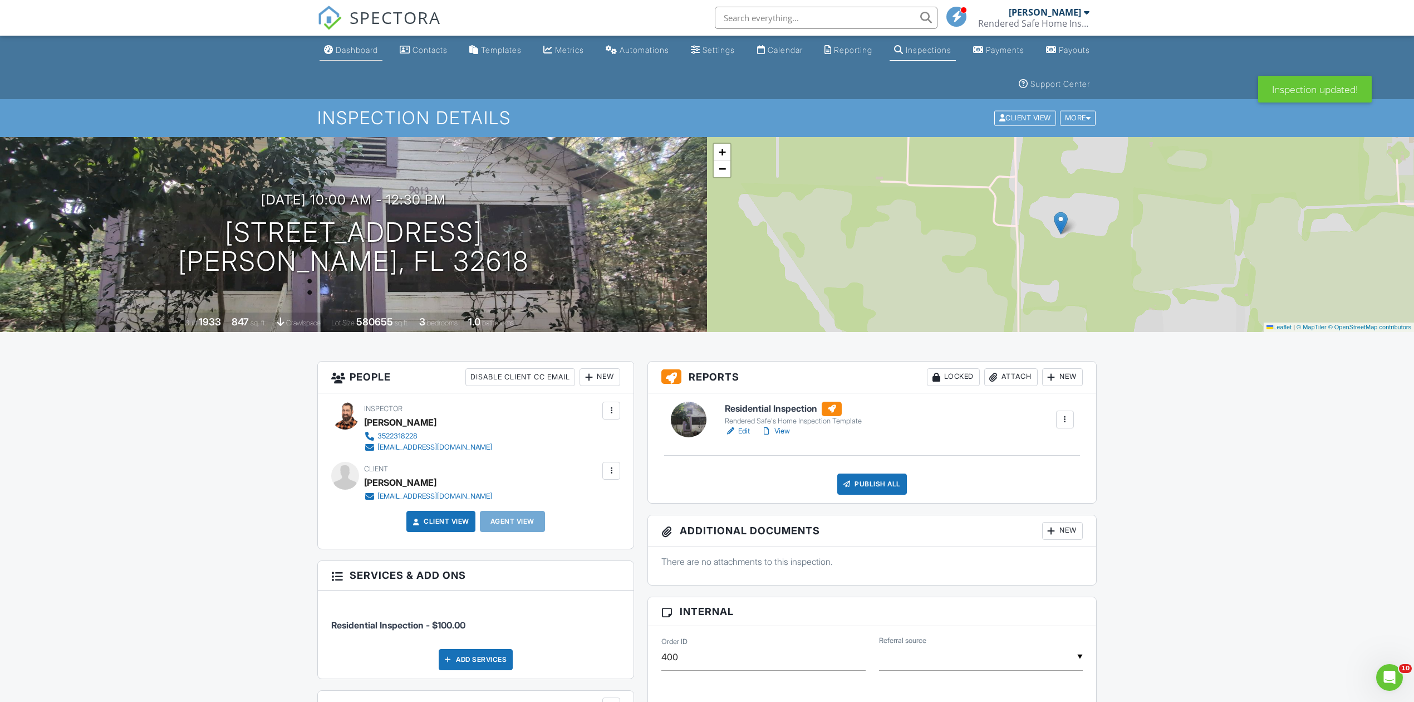
click at [352, 52] on div "Dashboard" at bounding box center [357, 49] width 42 height 9
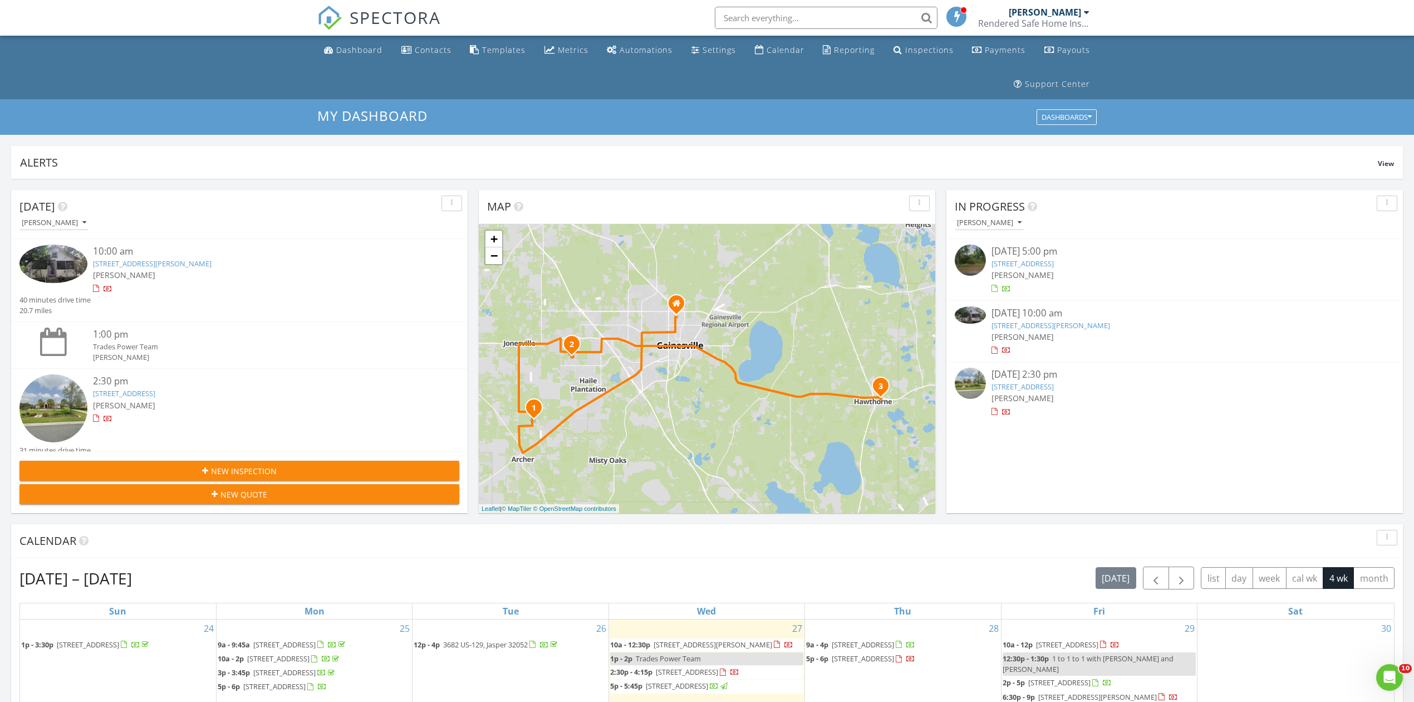
click at [1072, 321] on link "[STREET_ADDRESS][PERSON_NAME]" at bounding box center [1051, 325] width 119 height 10
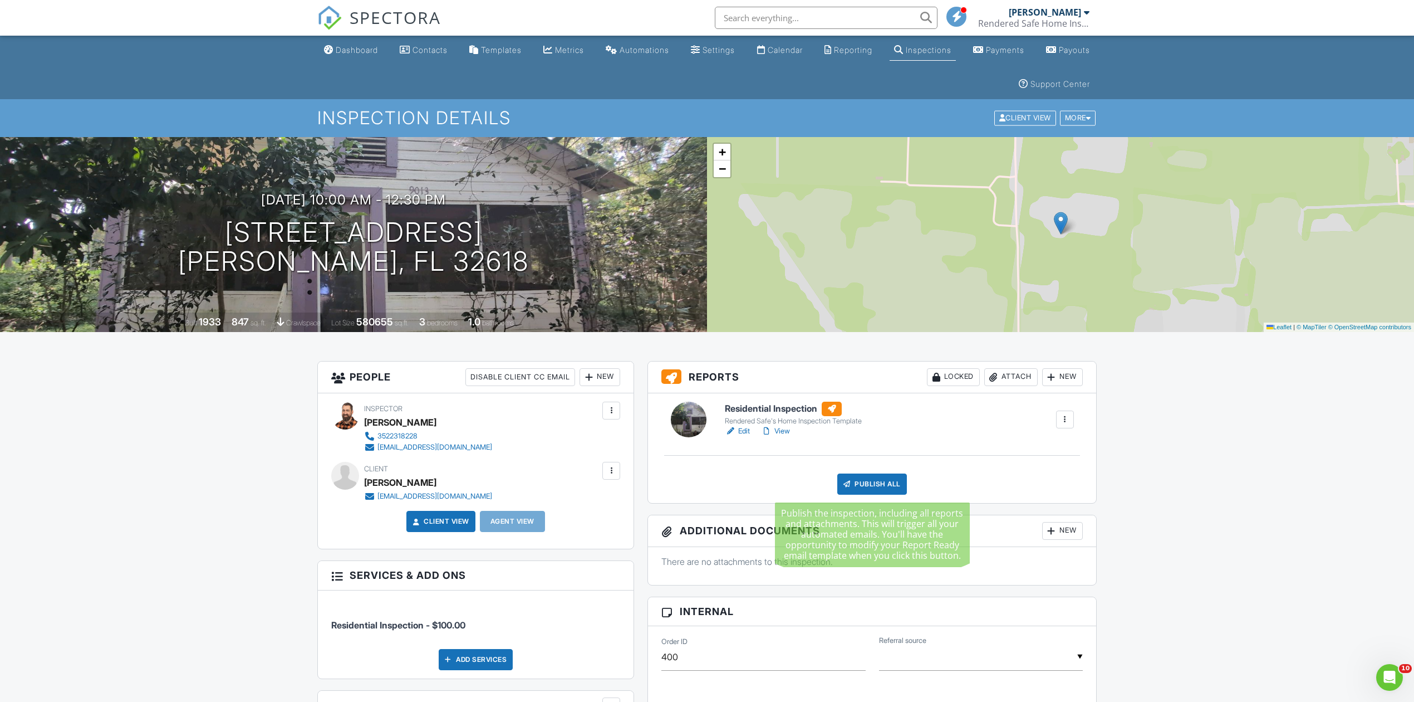
click at [879, 476] on div "Publish All" at bounding box center [873, 483] width 70 height 21
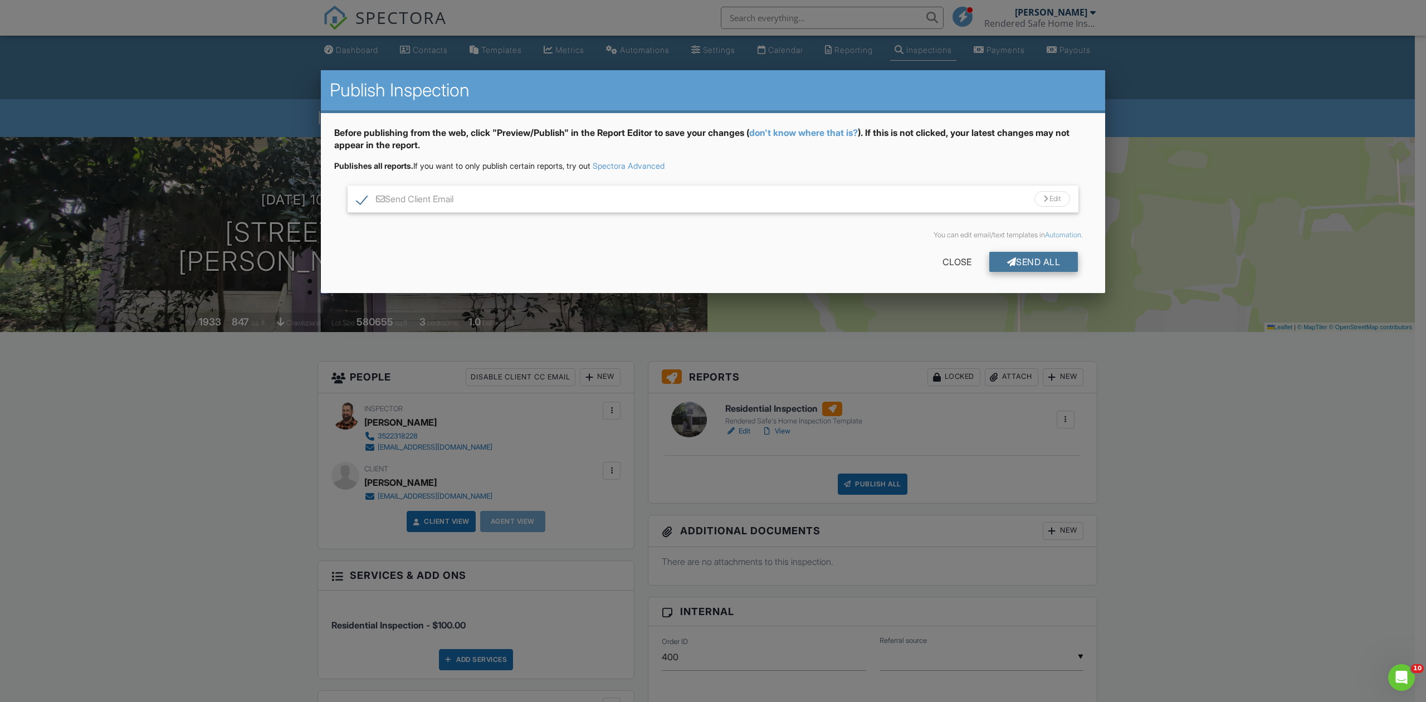
click at [1039, 257] on div "Send All" at bounding box center [1033, 262] width 89 height 20
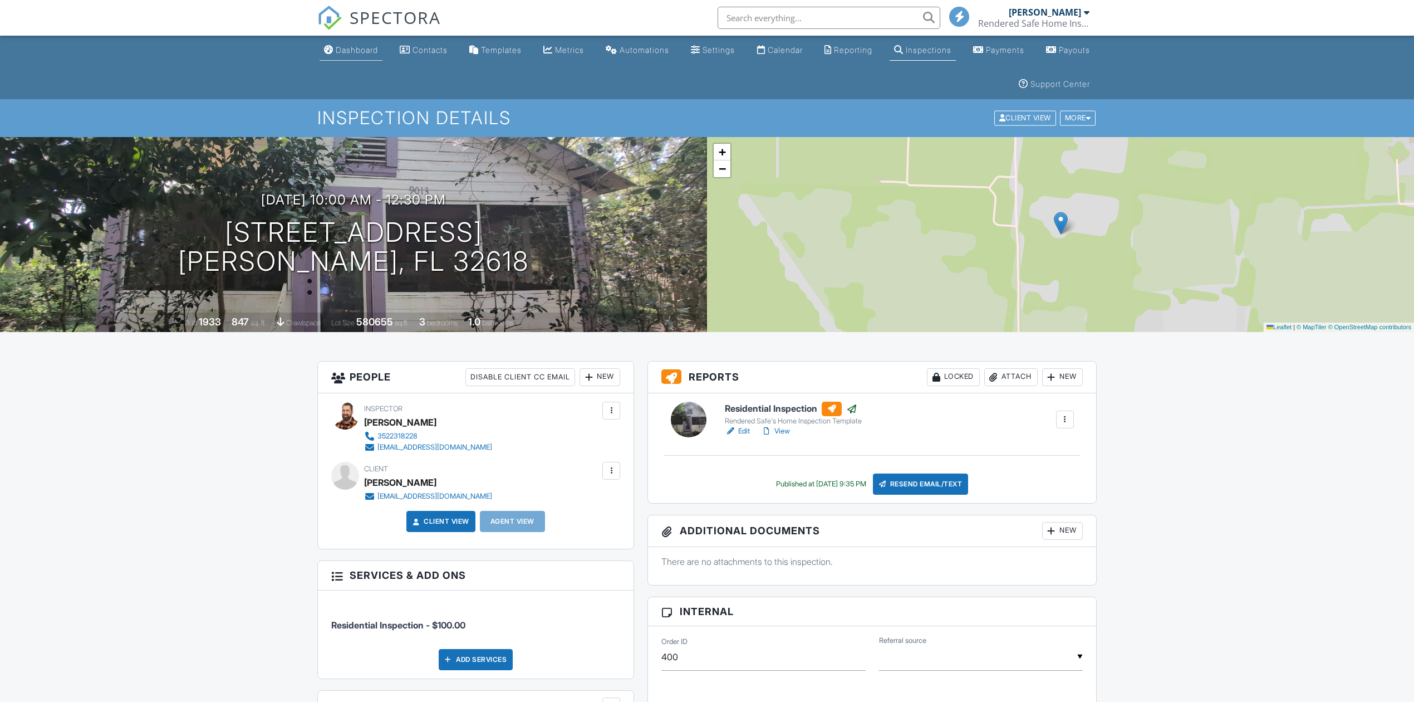
click at [372, 50] on div "Dashboard" at bounding box center [357, 49] width 42 height 9
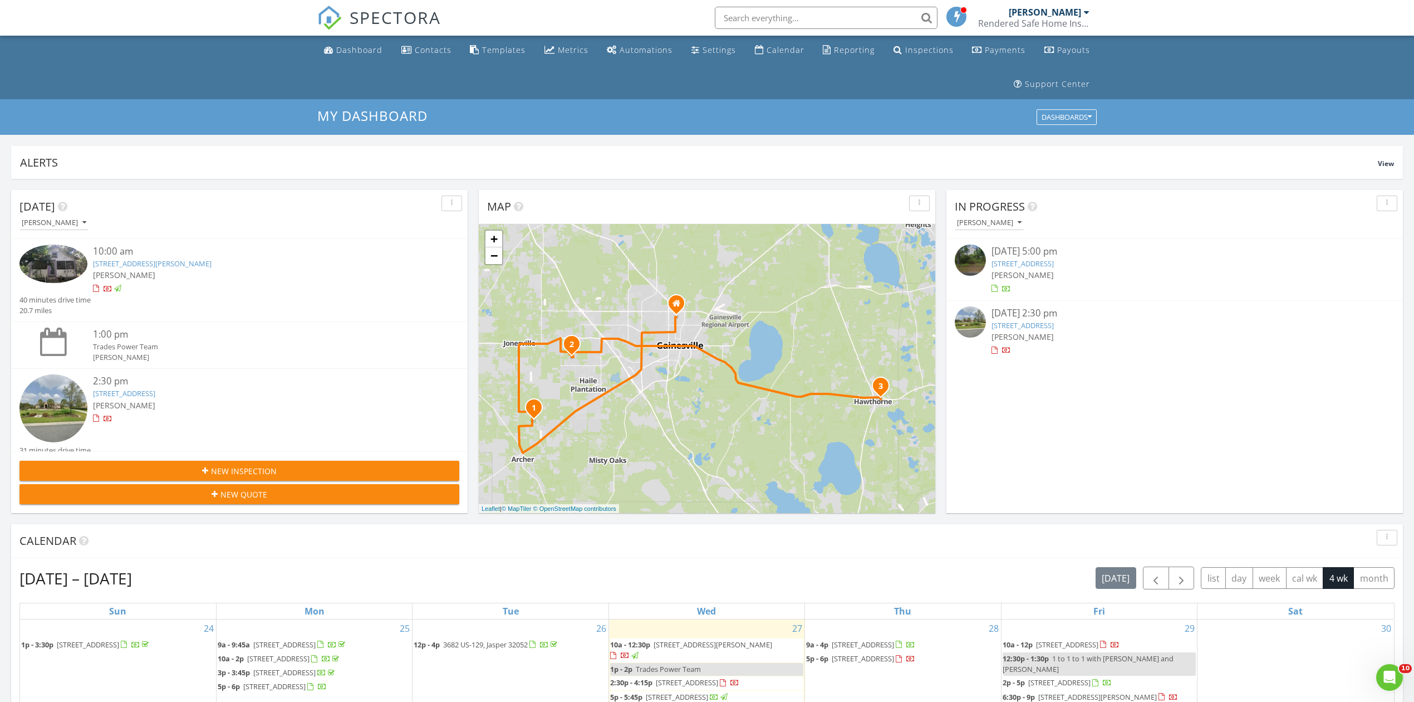
scroll to position [614, 0]
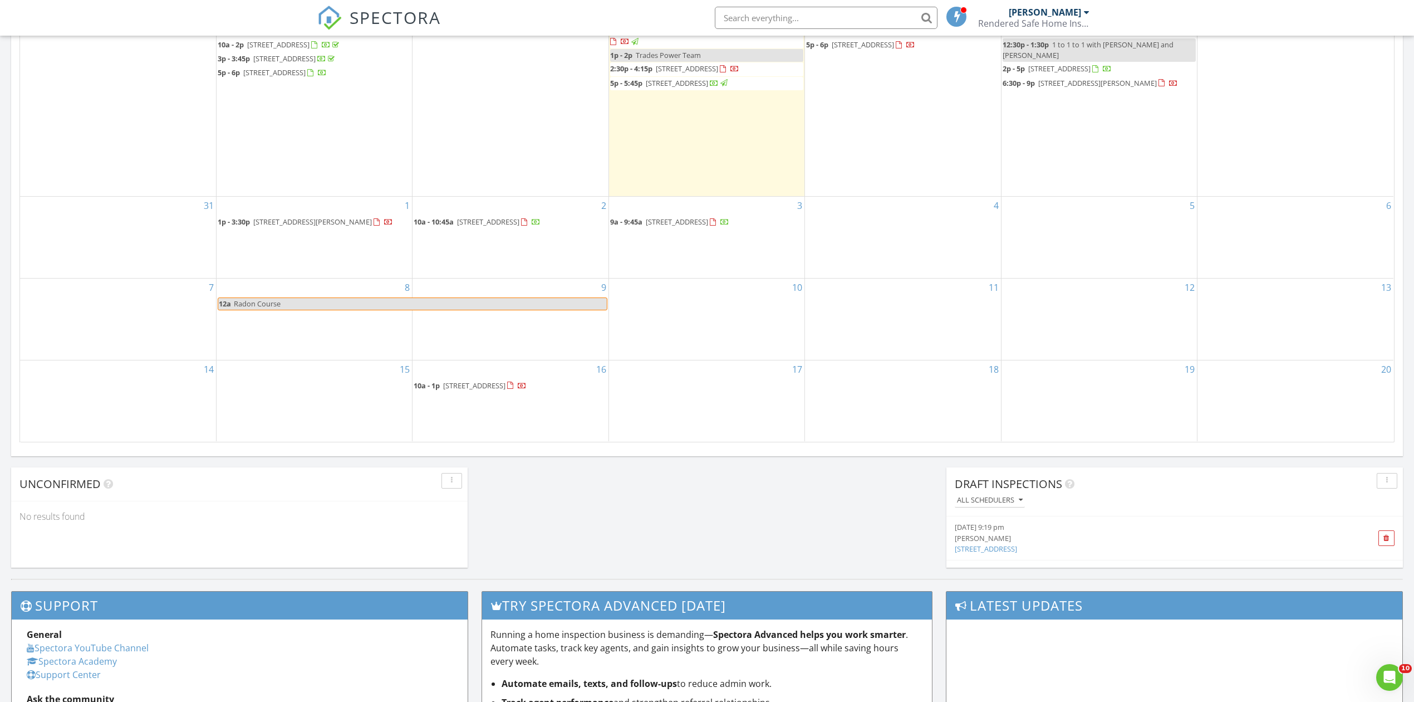
click at [314, 217] on span "[STREET_ADDRESS][PERSON_NAME]" at bounding box center [312, 222] width 119 height 10
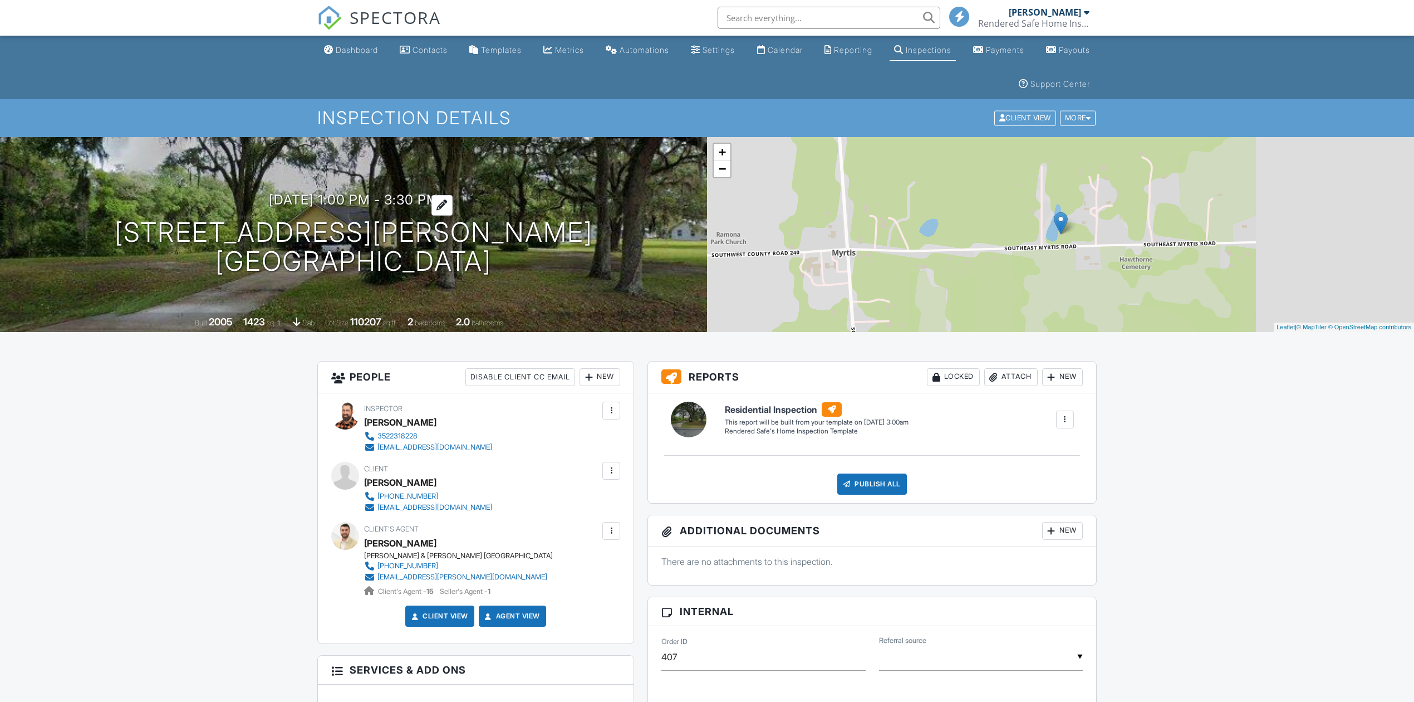
click at [453, 201] on div at bounding box center [442, 205] width 21 height 21
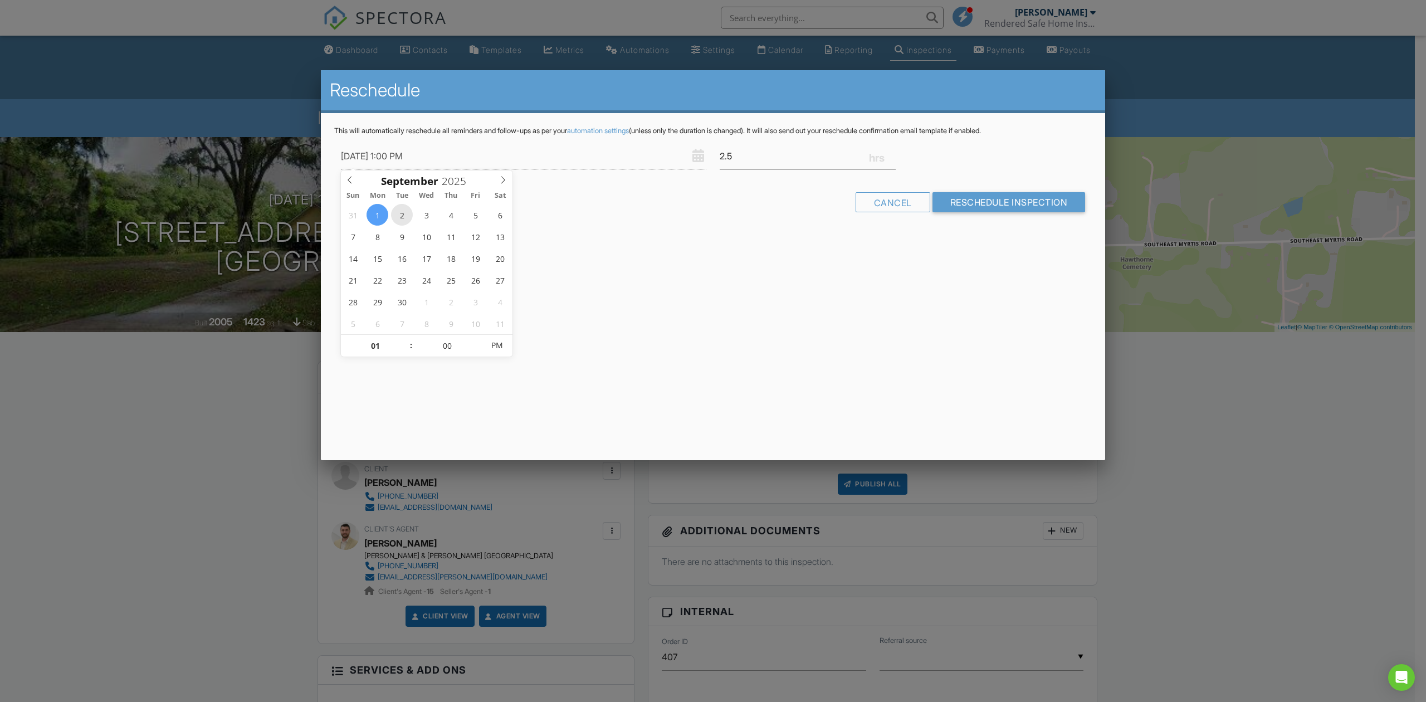
type input "[DATE] 1:00 PM"
click at [709, 263] on div "Reschedule This will automatically reschedule all reminders and follow-ups as p…" at bounding box center [713, 265] width 784 height 390
click at [1006, 199] on input "Reschedule Inspection" at bounding box center [1008, 202] width 153 height 20
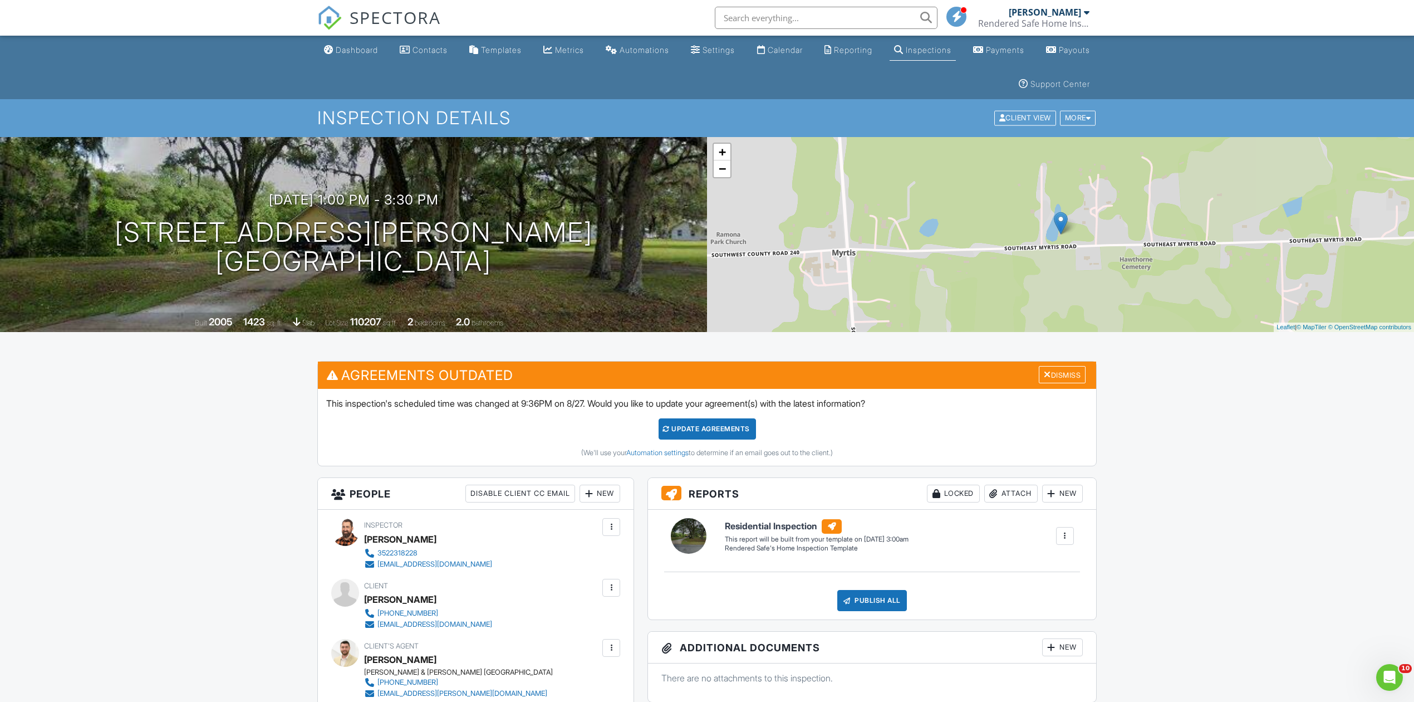
click at [683, 424] on div "Update Agreements" at bounding box center [707, 428] width 97 height 21
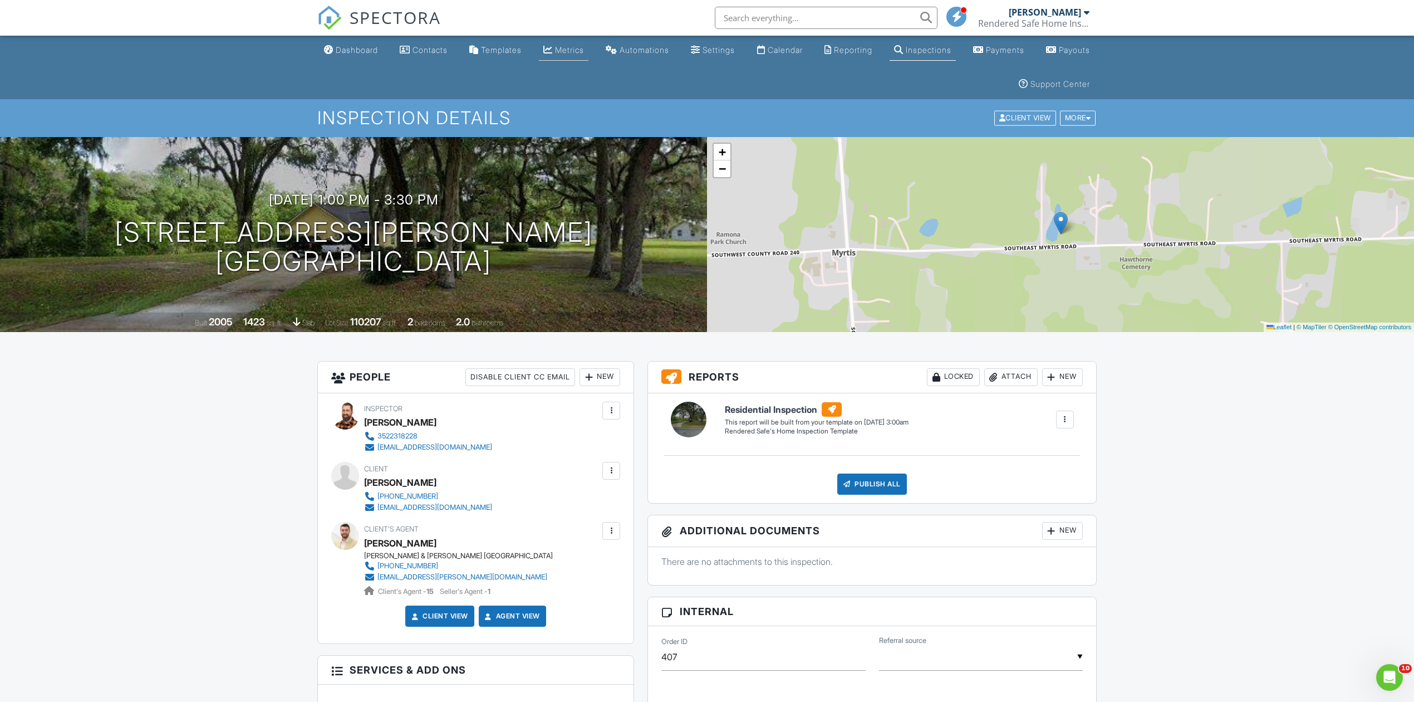
click at [560, 51] on div "Metrics" at bounding box center [569, 49] width 29 height 9
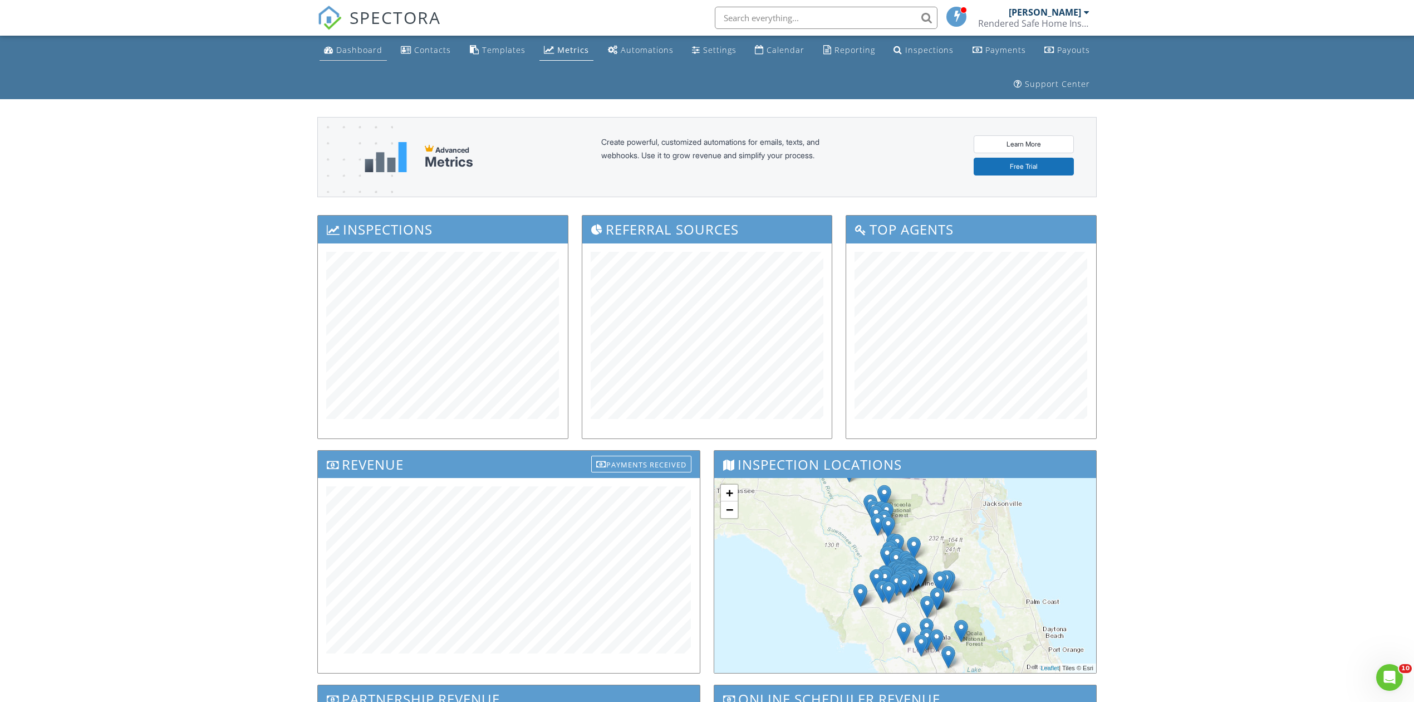
click at [363, 50] on div "Dashboard" at bounding box center [359, 50] width 46 height 11
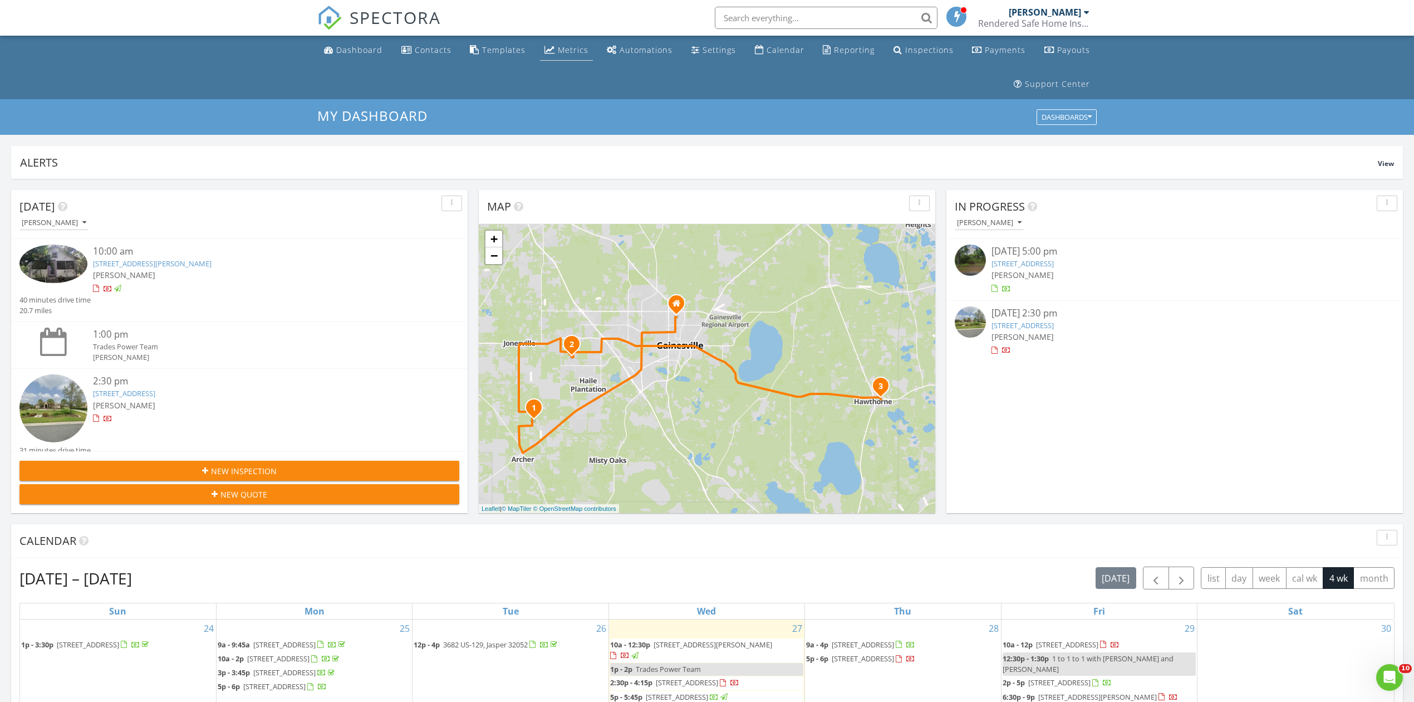
click at [575, 47] on div "Metrics" at bounding box center [573, 50] width 31 height 11
